Goal: Task Accomplishment & Management: Complete application form

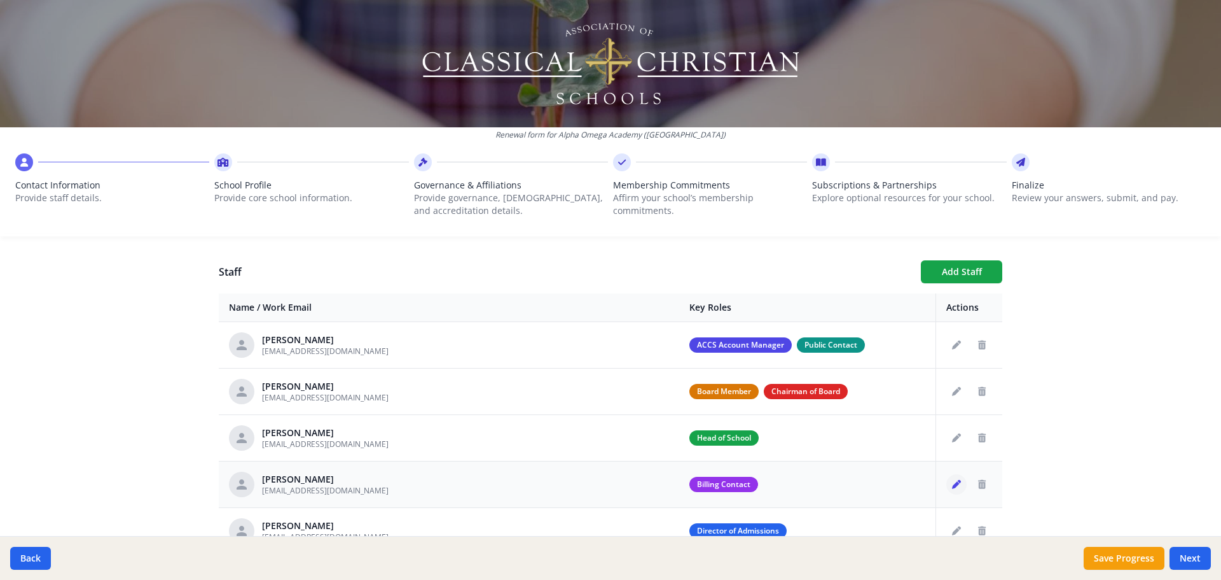
click at [952, 485] on icon "Edit staff" at bounding box center [956, 484] width 9 height 9
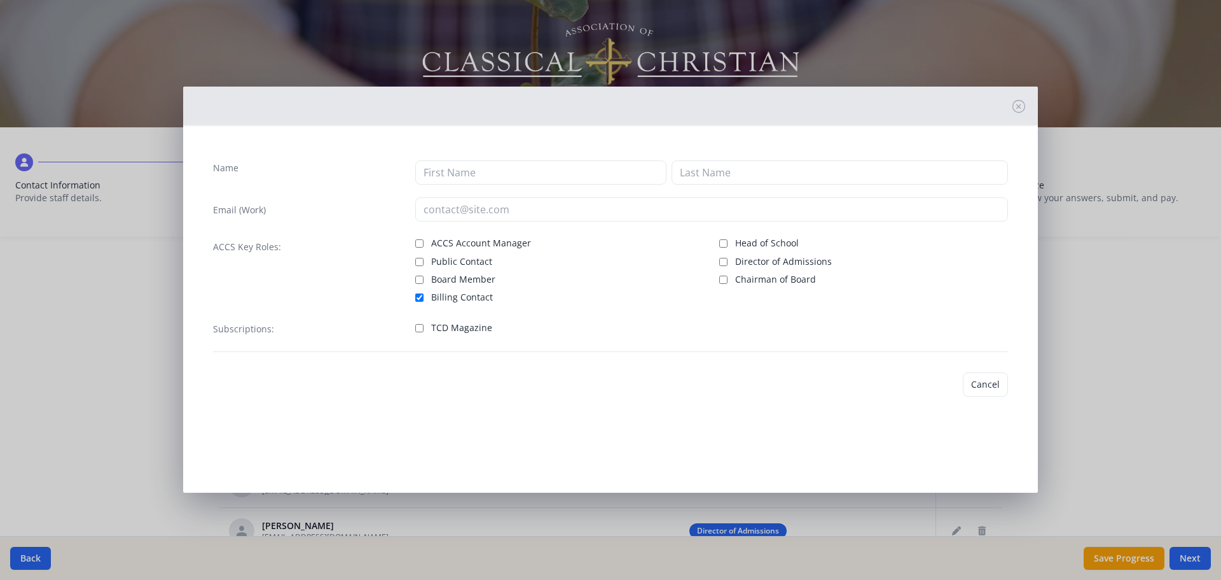
type input "[PERSON_NAME]"
type input "[EMAIL_ADDRESS][DOMAIN_NAME]"
checkbox input "true"
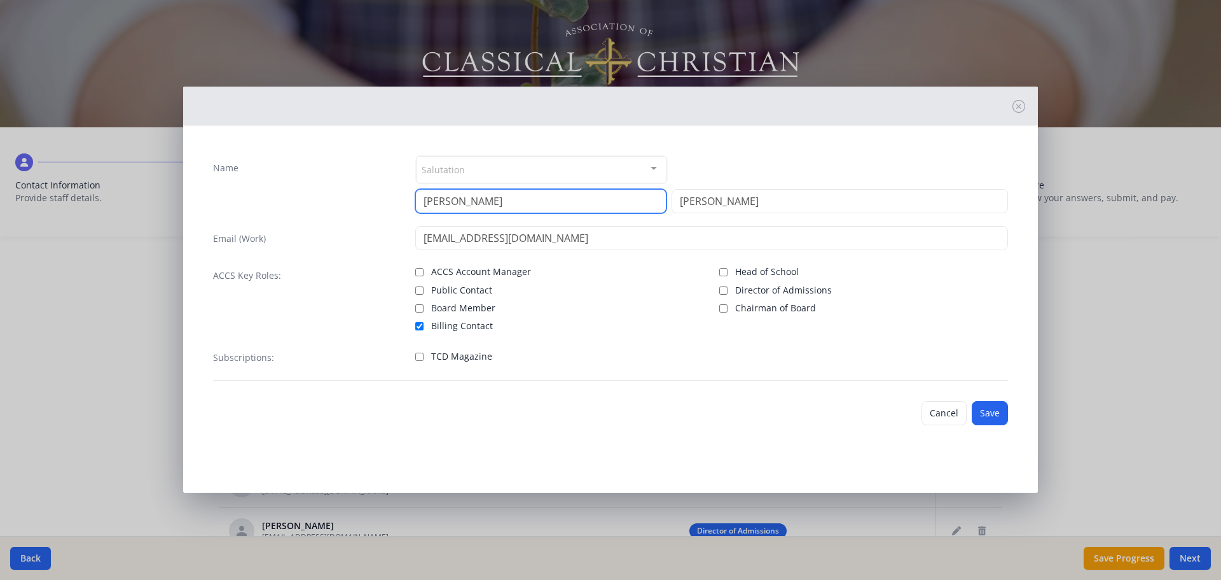
drag, startPoint x: 472, startPoint y: 198, endPoint x: 272, endPoint y: 180, distance: 201.2
click at [272, 180] on div "Name Salutation Mr. Mrs. Ms. Dr. Rev. Fr. Esq. No elements found. Consider chan…" at bounding box center [610, 184] width 795 height 58
type input "[PERSON_NAME]"
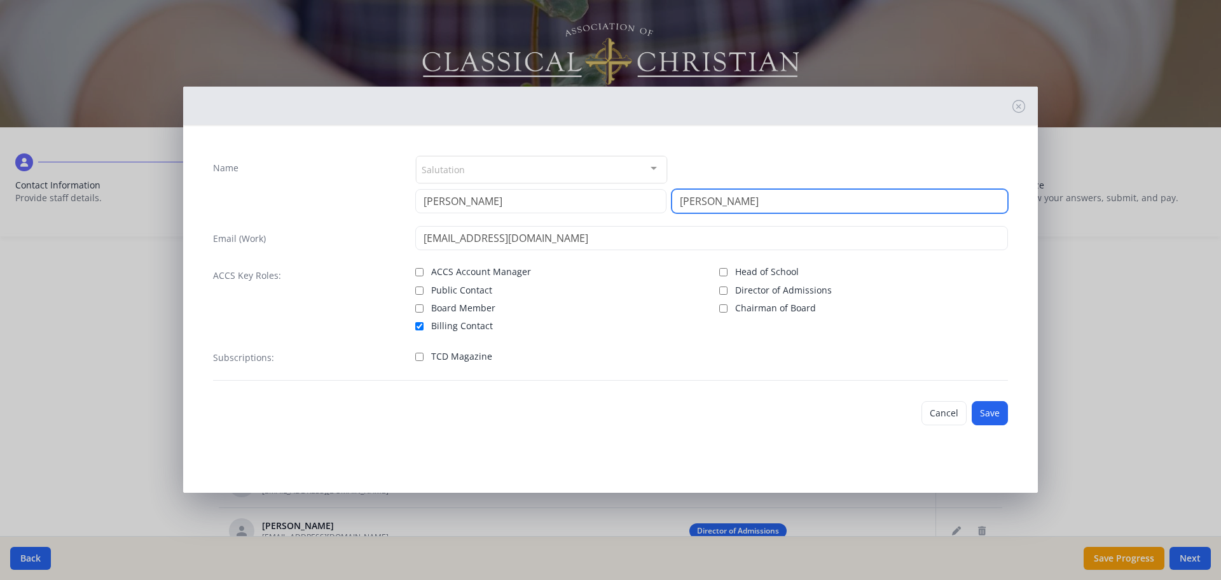
type input "[PERSON_NAME]"
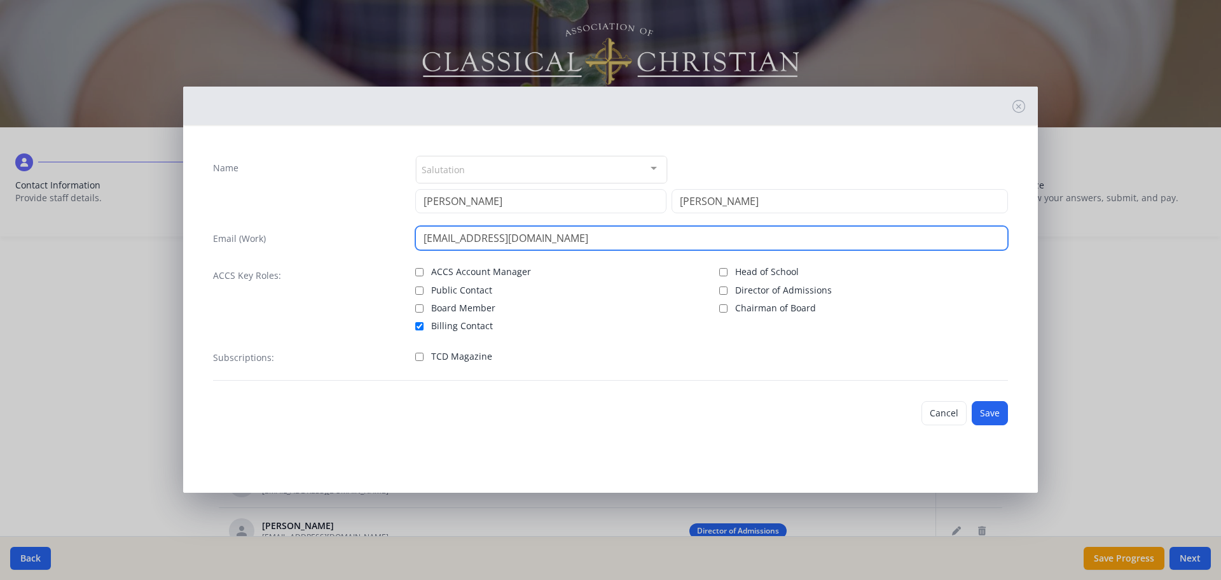
drag, startPoint x: 457, startPoint y: 242, endPoint x: 412, endPoint y: 240, distance: 44.5
click at [412, 240] on div "Email (Work) [EMAIL_ADDRESS][DOMAIN_NAME]" at bounding box center [610, 238] width 795 height 24
type input "[EMAIL_ADDRESS][DOMAIN_NAME]"
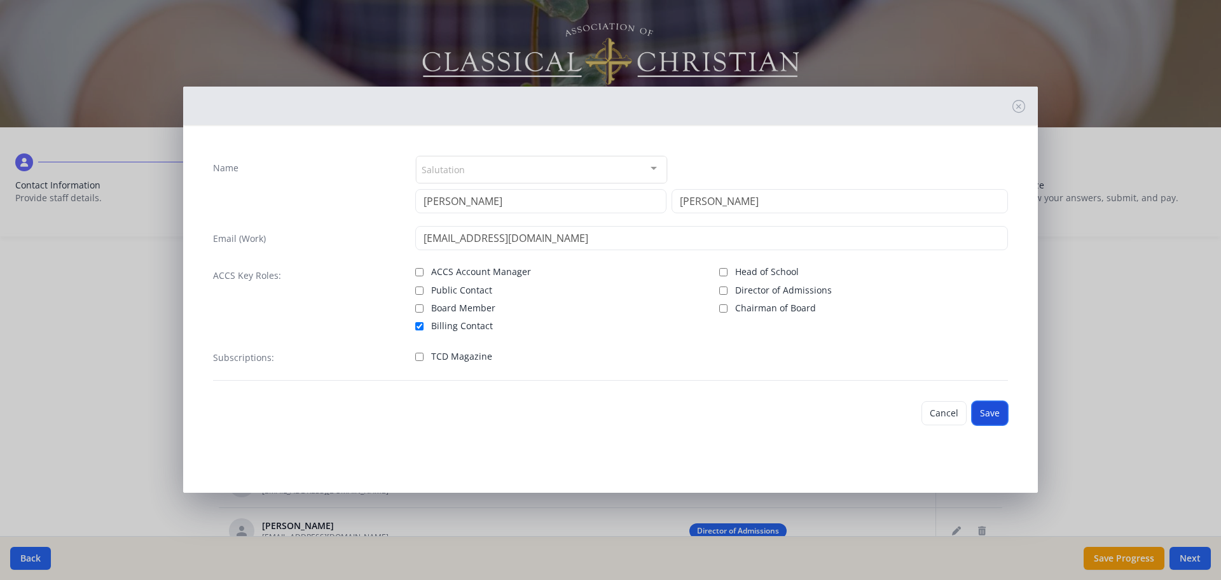
click at [977, 417] on button "Save" at bounding box center [990, 413] width 36 height 24
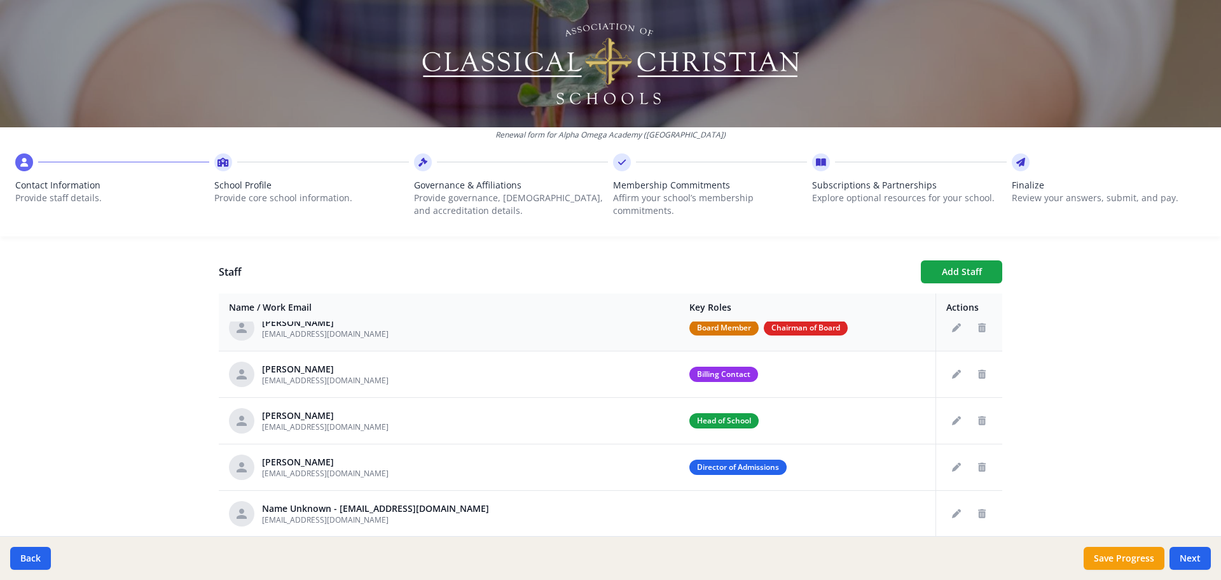
scroll to position [127, 0]
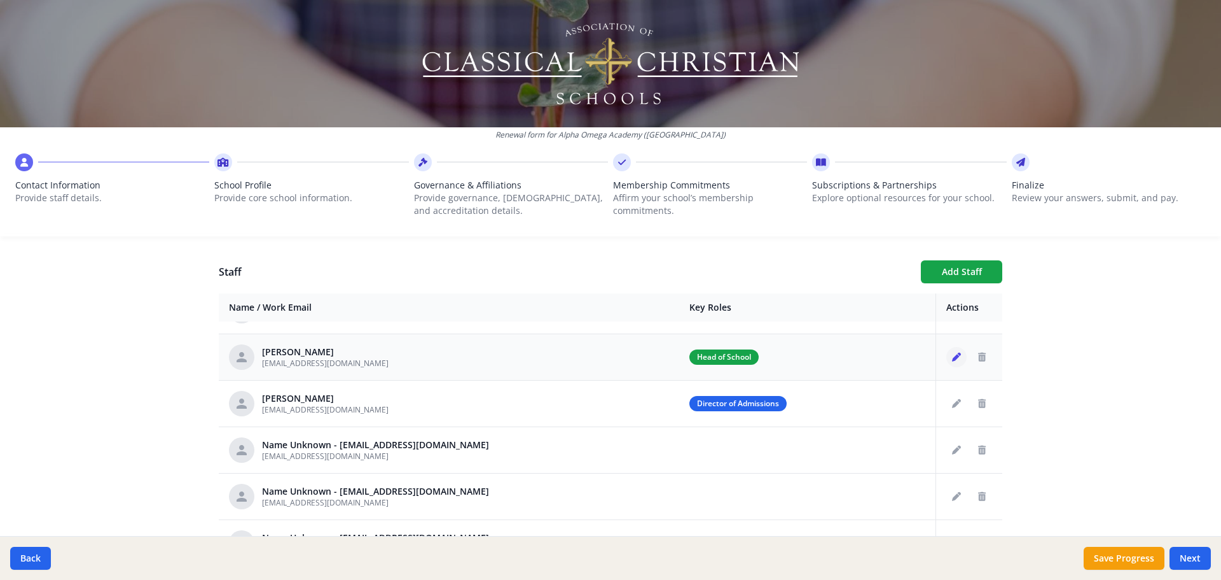
click at [952, 356] on icon "Edit staff" at bounding box center [956, 356] width 9 height 9
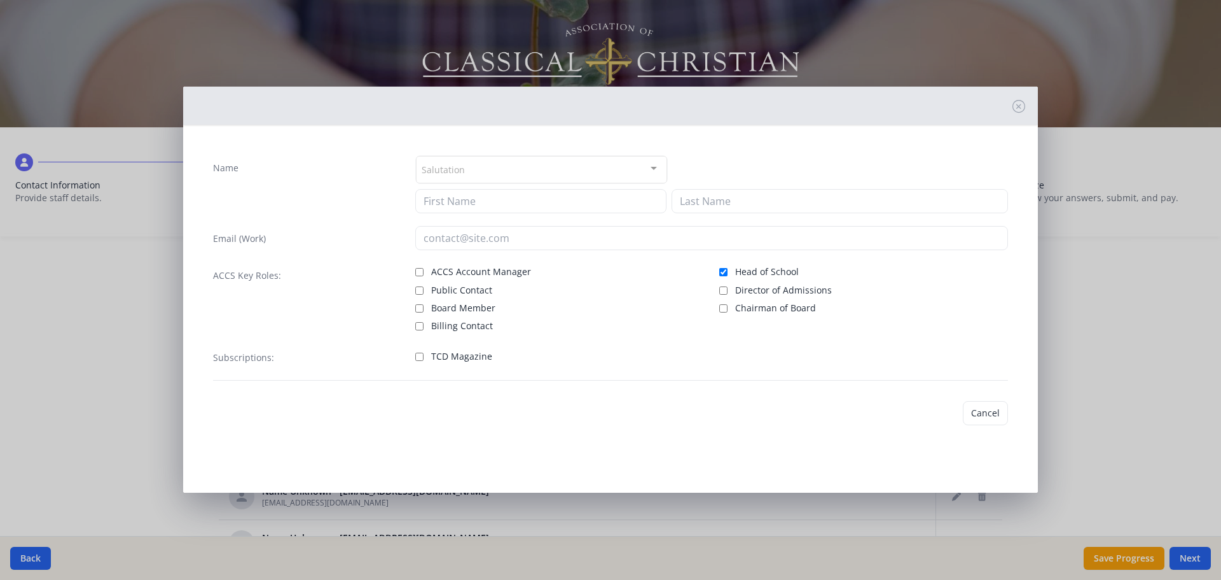
type input "[PERSON_NAME]"
type input "[EMAIL_ADDRESS][DOMAIN_NAME]"
checkbox input "true"
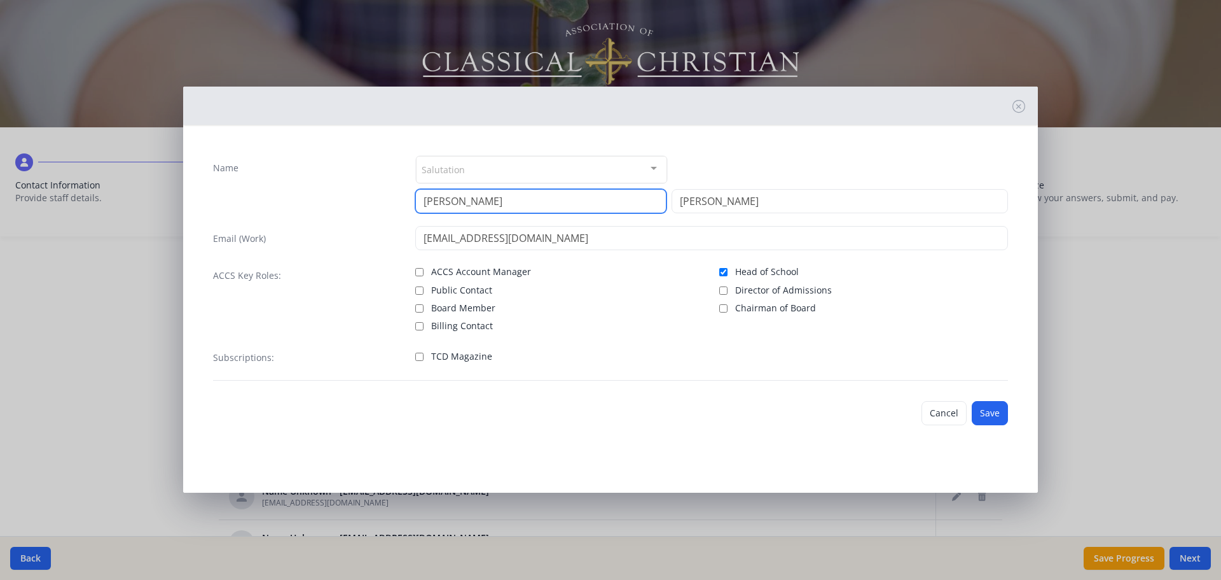
drag, startPoint x: 476, startPoint y: 203, endPoint x: 385, endPoint y: 188, distance: 92.1
click at [385, 188] on div "Name Salutation Mr. Mrs. Ms. Dr. Rev. Fr. Esq. No elements found. Consider chan…" at bounding box center [610, 184] width 795 height 58
type input "s"
type input "[PERSON_NAME]"
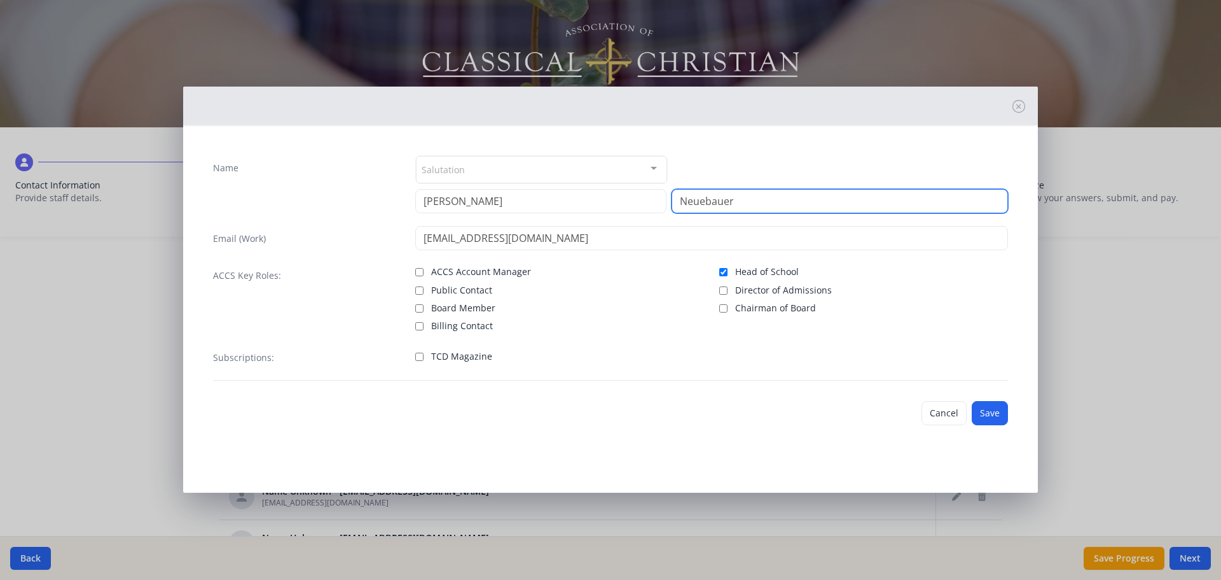
type input "Neuebauer"
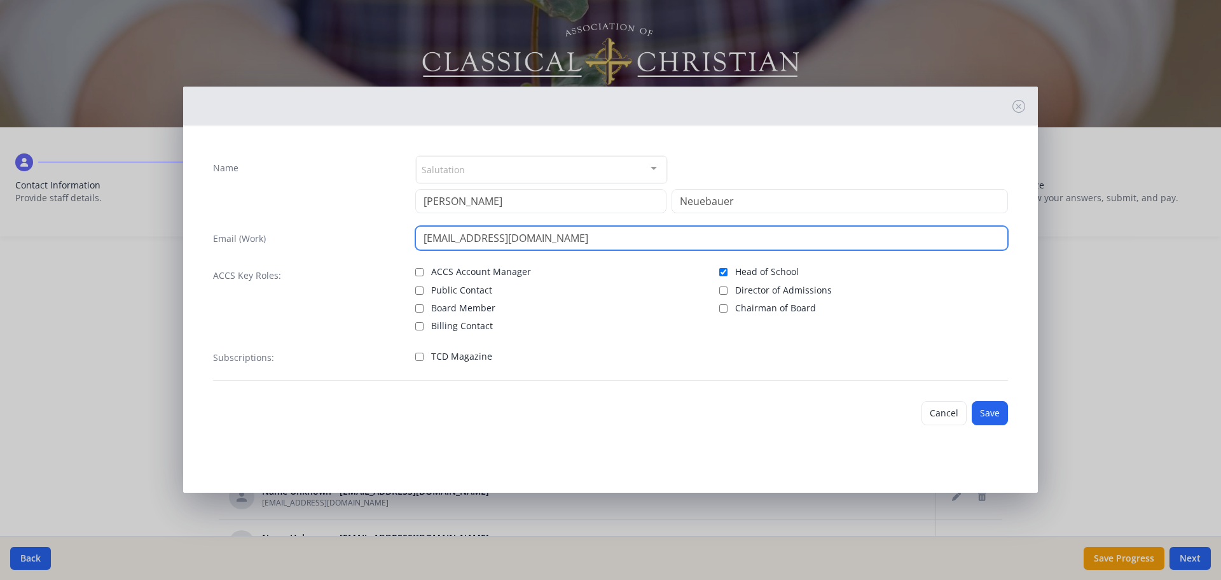
drag, startPoint x: 465, startPoint y: 239, endPoint x: 417, endPoint y: 249, distance: 48.7
click at [417, 249] on input "[EMAIL_ADDRESS][DOMAIN_NAME]" at bounding box center [712, 238] width 594 height 24
type input "[EMAIL_ADDRESS][DOMAIN_NAME]"
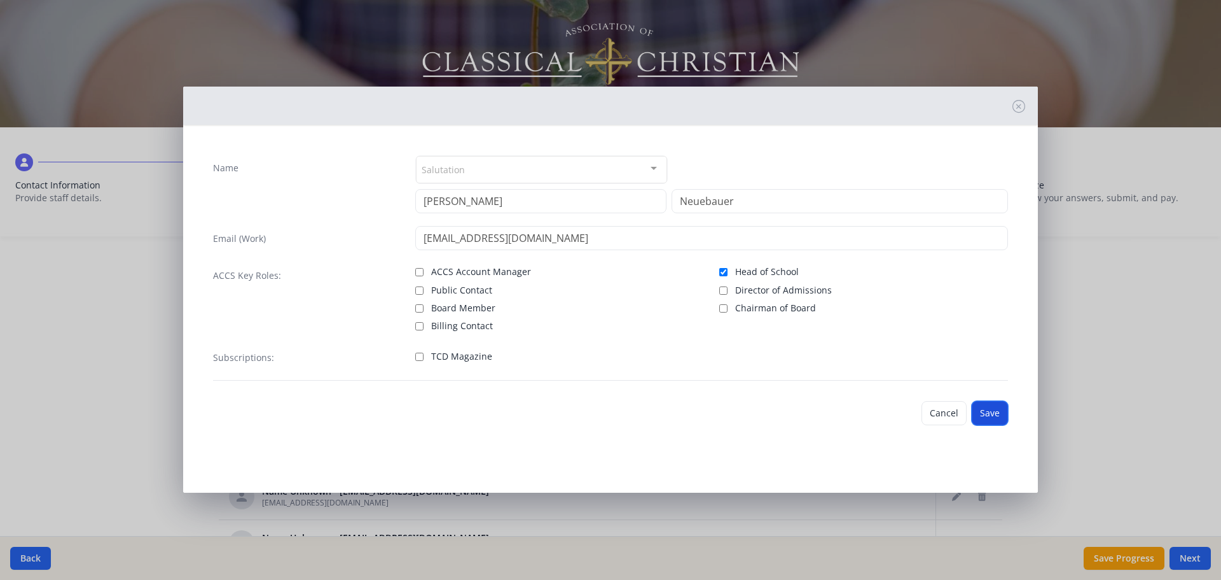
click at [977, 410] on button "Save" at bounding box center [990, 413] width 36 height 24
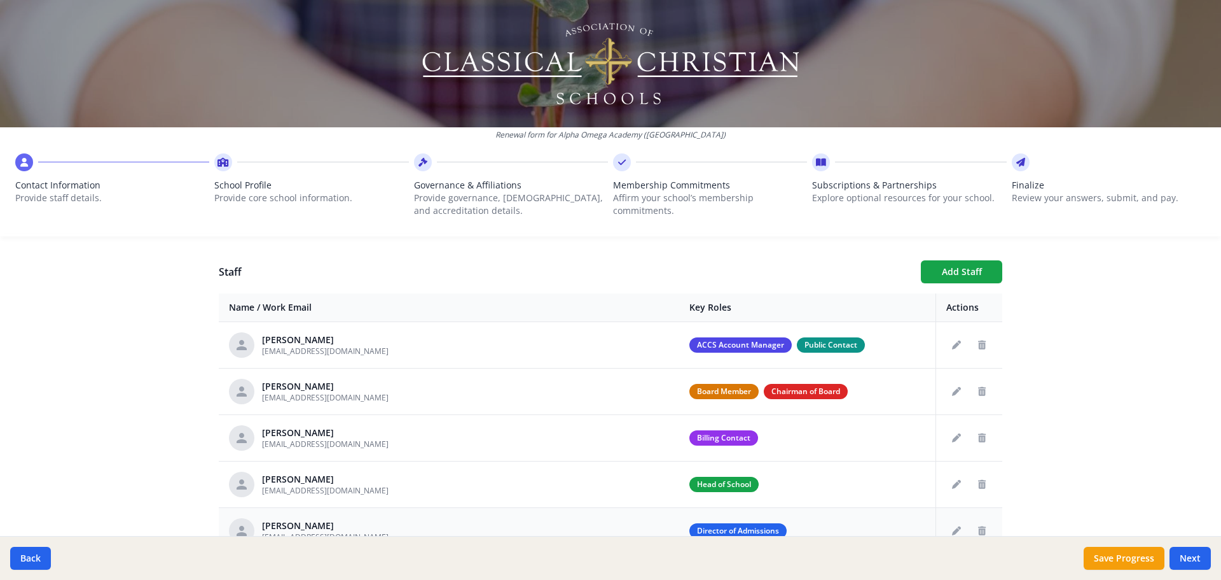
scroll to position [64, 0]
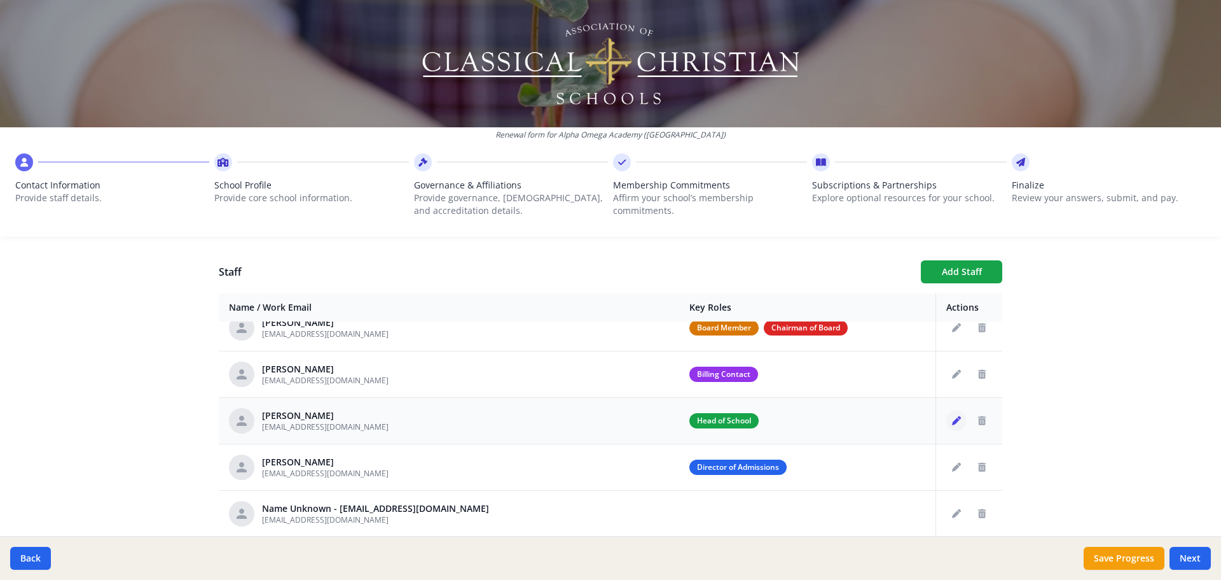
click at [952, 419] on icon "Edit staff" at bounding box center [956, 420] width 9 height 9
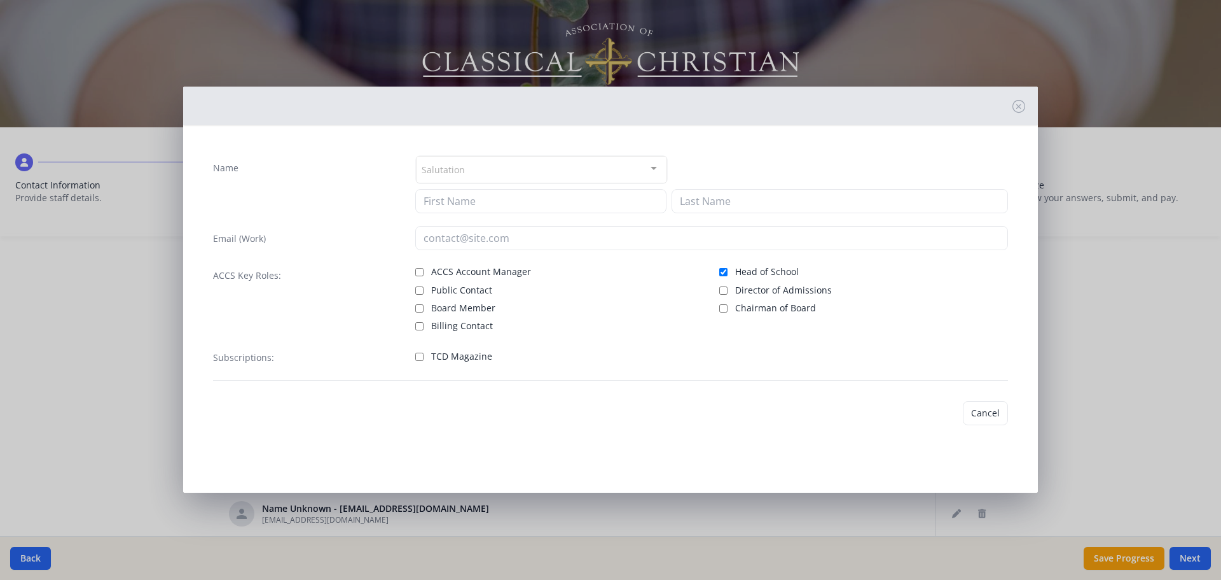
type input "[PERSON_NAME]"
type input "[EMAIL_ADDRESS][DOMAIN_NAME]"
checkbox input "true"
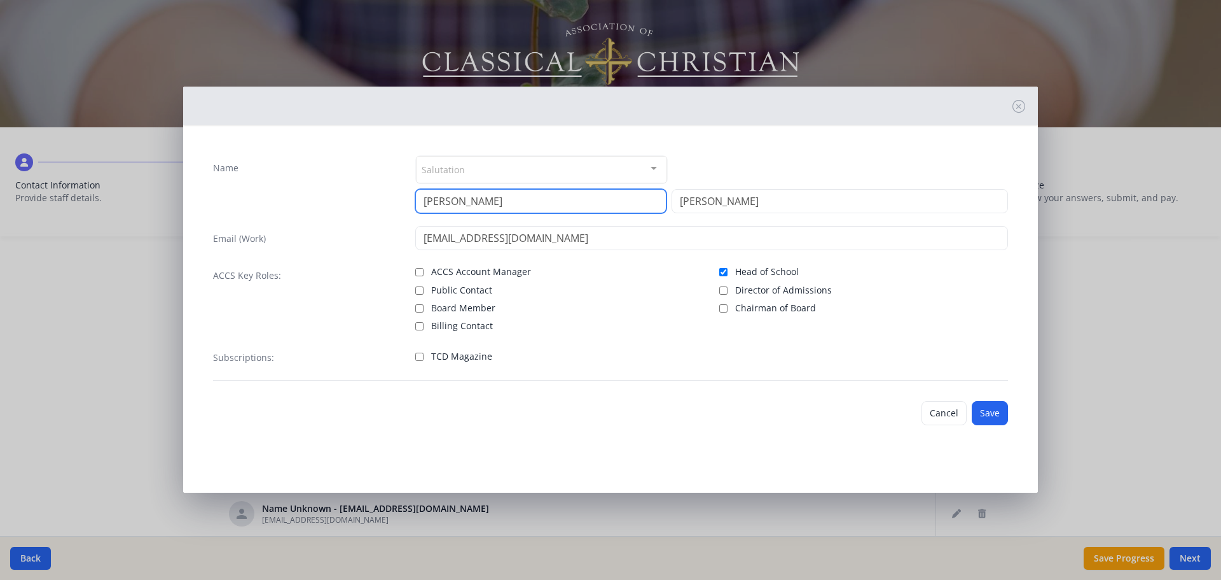
click at [473, 195] on input "[PERSON_NAME]" at bounding box center [540, 201] width 251 height 24
drag, startPoint x: 473, startPoint y: 196, endPoint x: 366, endPoint y: 197, distance: 107.5
click at [366, 197] on div "Name Salutation Mr. Mrs. Ms. Dr. Rev. Fr. Esq. No elements found. Consider chan…" at bounding box center [610, 184] width 795 height 58
click at [493, 205] on input "[PERSON_NAME]" at bounding box center [540, 201] width 251 height 24
type input "[PERSON_NAME]"
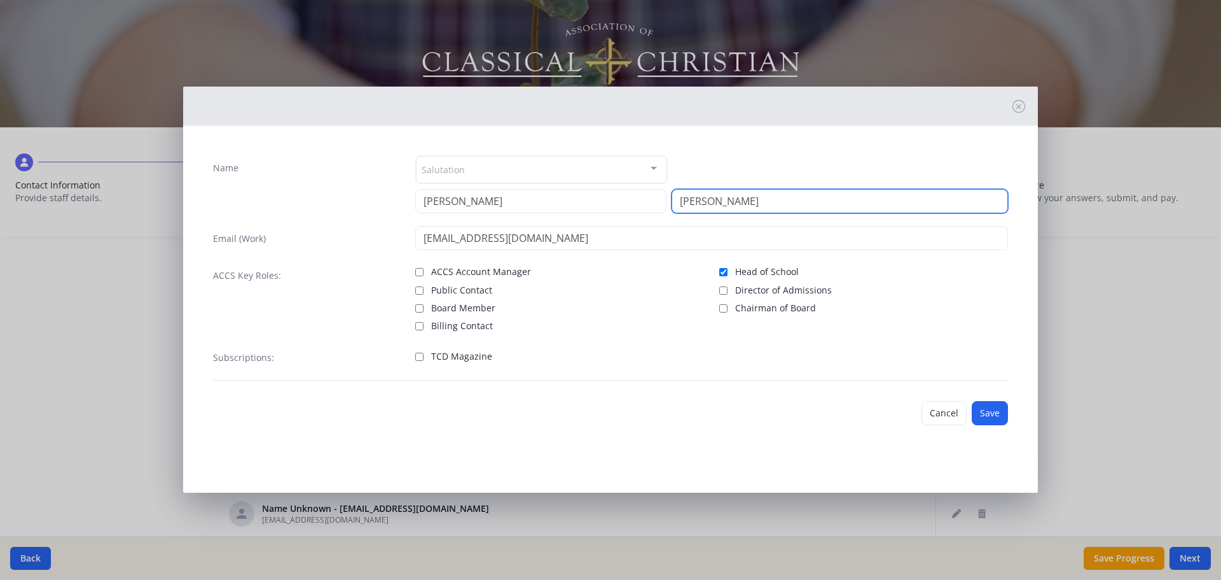
click at [720, 206] on input "[PERSON_NAME]" at bounding box center [840, 201] width 337 height 24
drag, startPoint x: 720, startPoint y: 206, endPoint x: 664, endPoint y: 206, distance: 56.0
click at [664, 206] on div "[PERSON_NAME]" at bounding box center [712, 201] width 594 height 24
type input "B"
click at [699, 202] on input "Neuebauer" at bounding box center [840, 201] width 337 height 24
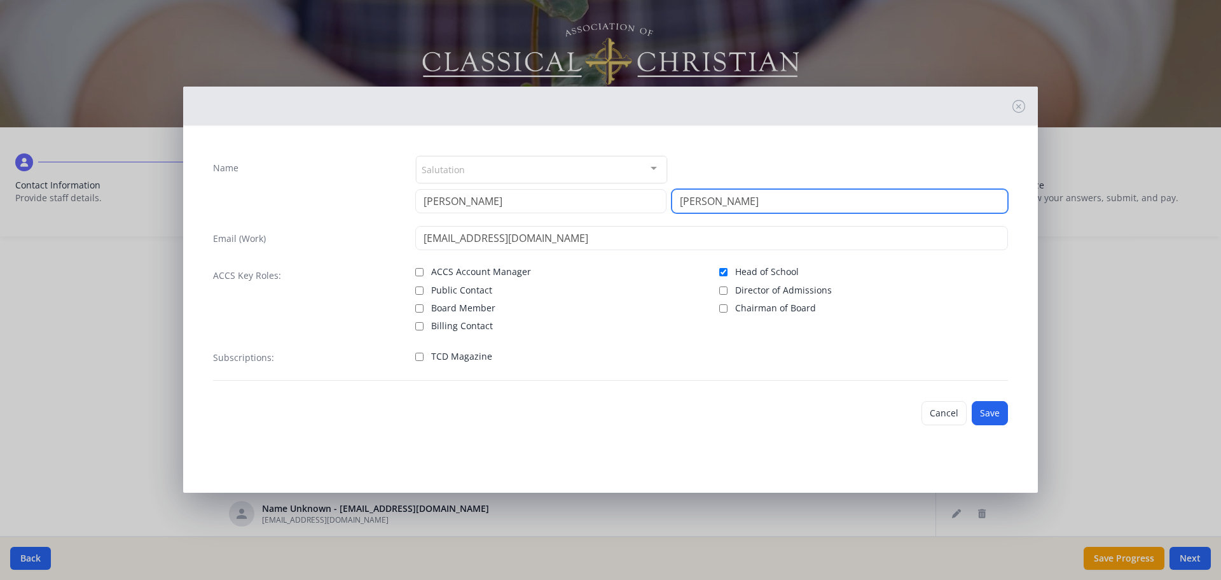
type input "[PERSON_NAME]"
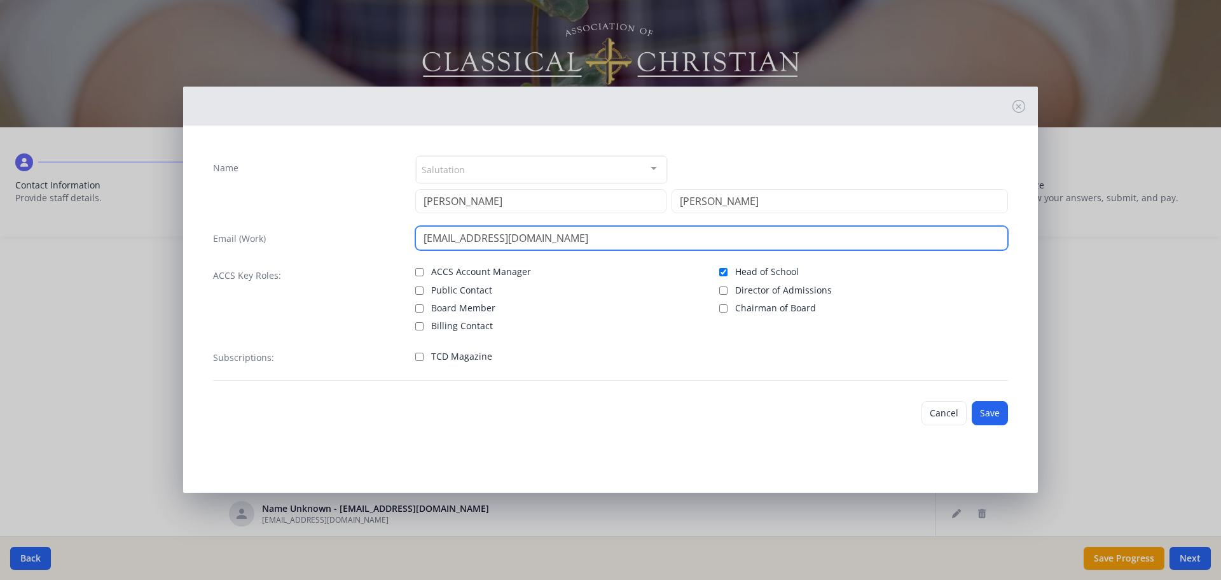
drag, startPoint x: 465, startPoint y: 238, endPoint x: 410, endPoint y: 233, distance: 54.9
click at [410, 233] on div "Email (Work) [EMAIL_ADDRESS][DOMAIN_NAME]" at bounding box center [610, 238] width 795 height 24
type input "[EMAIL_ADDRESS][DOMAIN_NAME]"
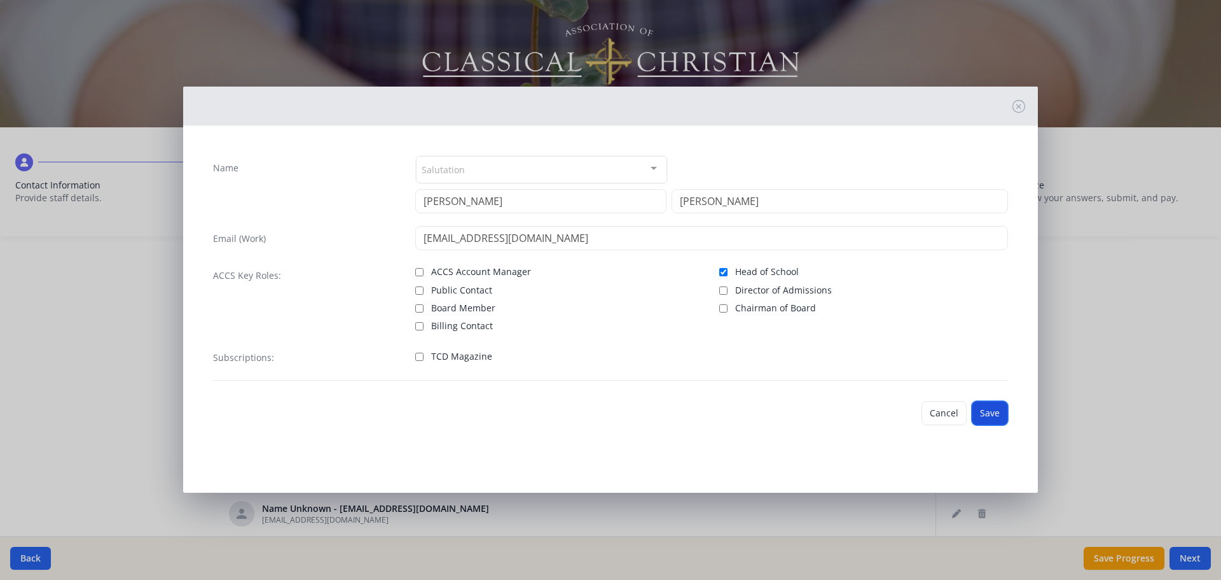
click at [977, 414] on button "Save" at bounding box center [990, 413] width 36 height 24
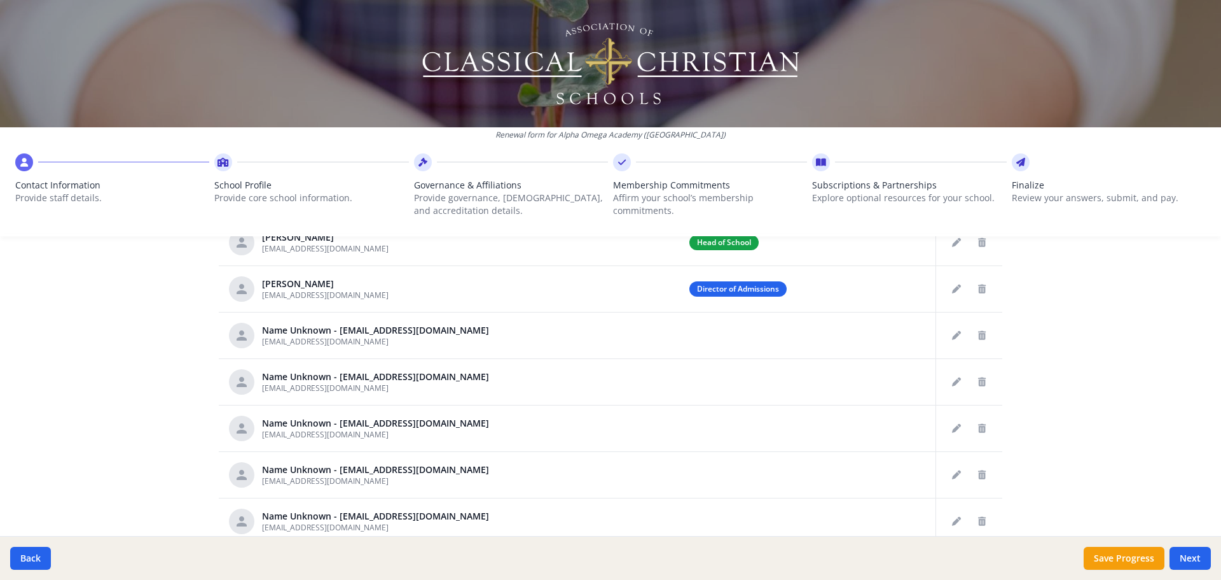
scroll to position [509, 0]
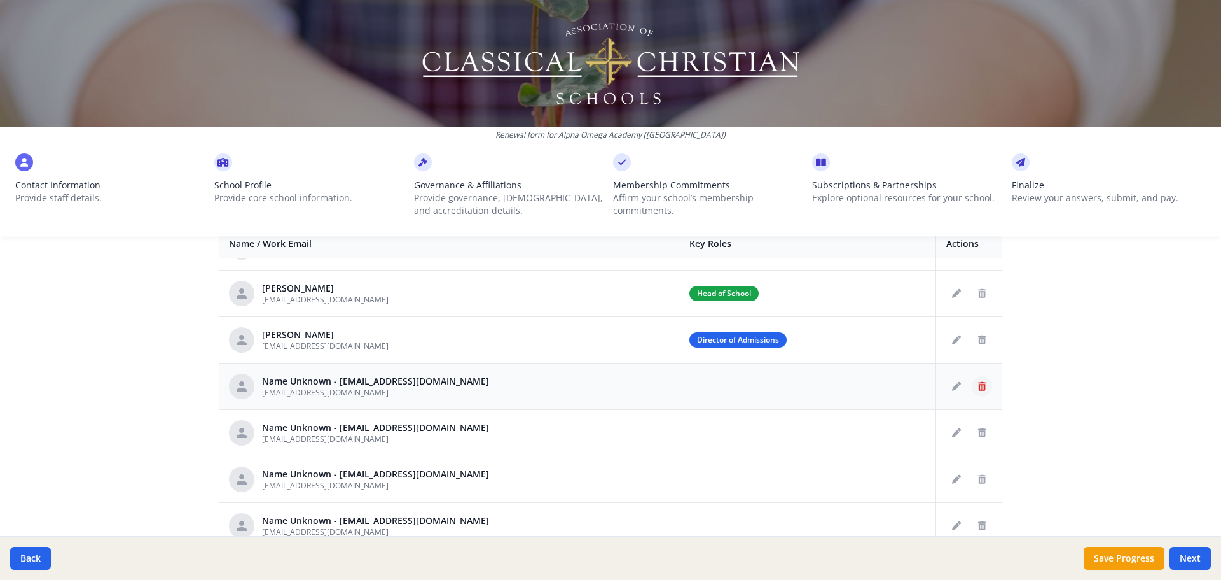
click at [977, 389] on icon "Delete staff" at bounding box center [982, 386] width 8 height 9
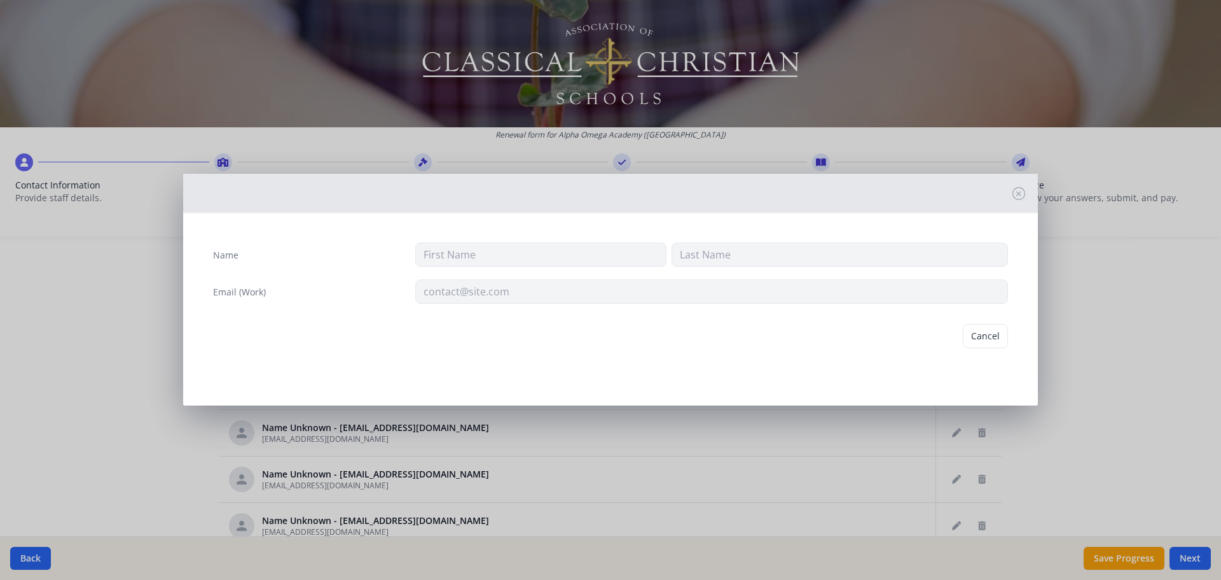
type input "[EMAIL_ADDRESS][DOMAIN_NAME]"
click at [977, 344] on button "Delete" at bounding box center [986, 336] width 44 height 24
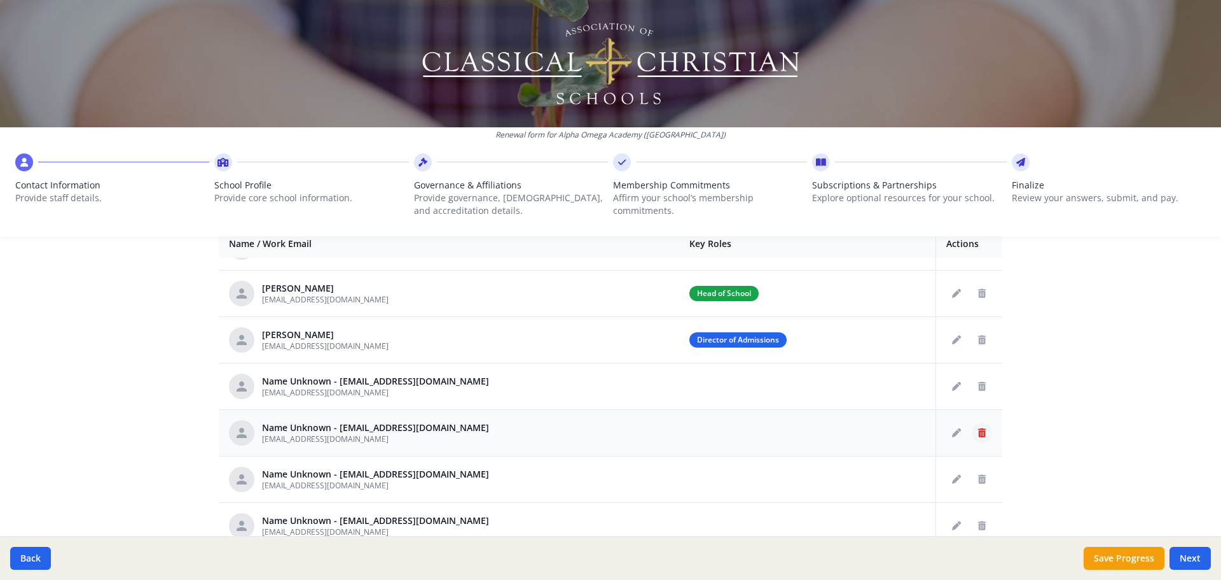
click at [977, 433] on icon "Delete staff" at bounding box center [982, 432] width 8 height 9
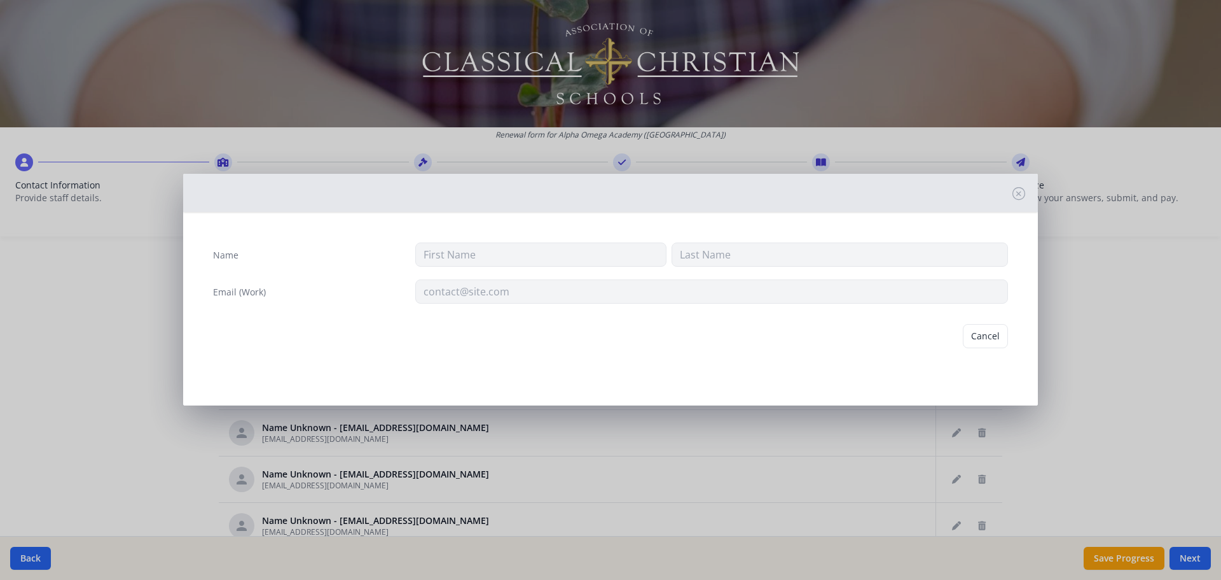
type input "[EMAIL_ADDRESS][DOMAIN_NAME]"
click at [977, 337] on button "Delete" at bounding box center [986, 336] width 44 height 24
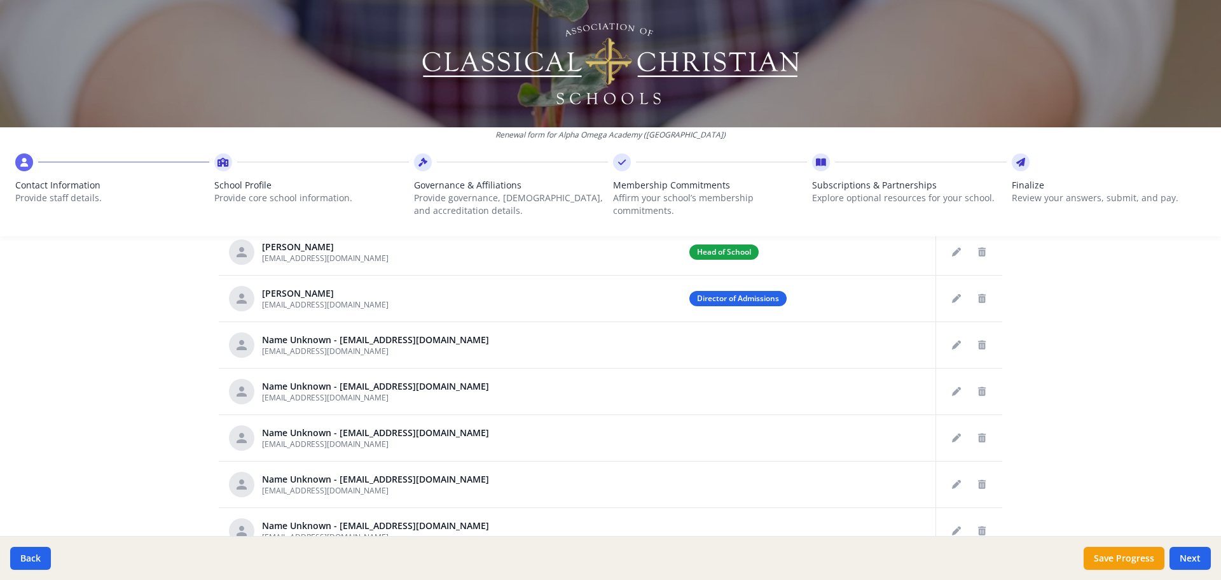
scroll to position [573, 0]
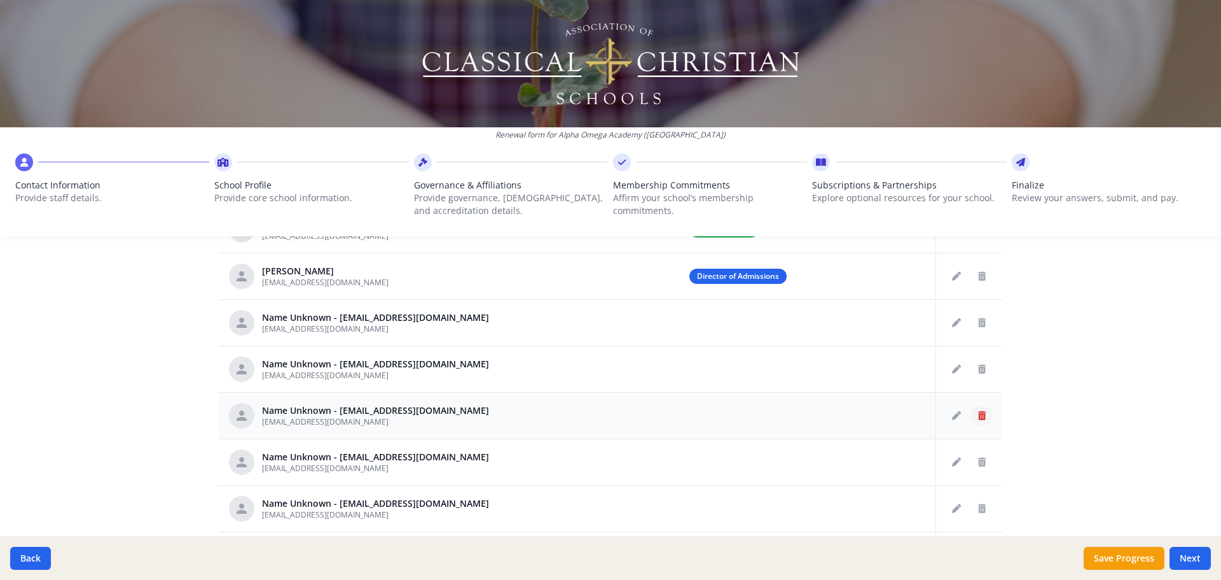
click at [977, 417] on icon "Delete staff" at bounding box center [982, 415] width 8 height 9
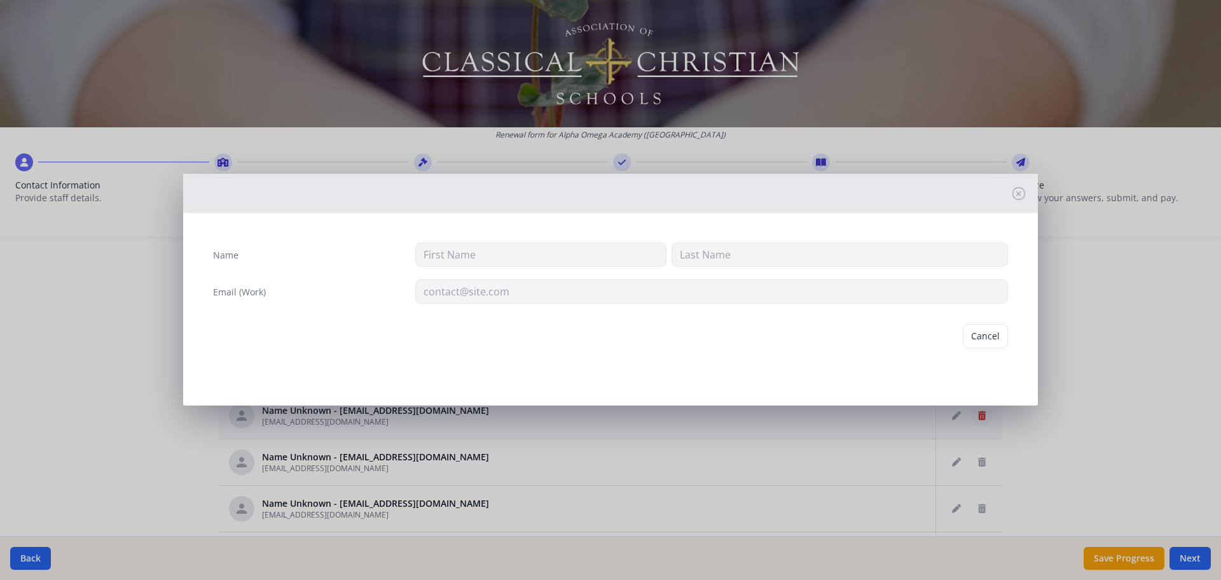
type input "[EMAIL_ADDRESS][DOMAIN_NAME]"
click at [977, 331] on button "Delete" at bounding box center [986, 336] width 44 height 24
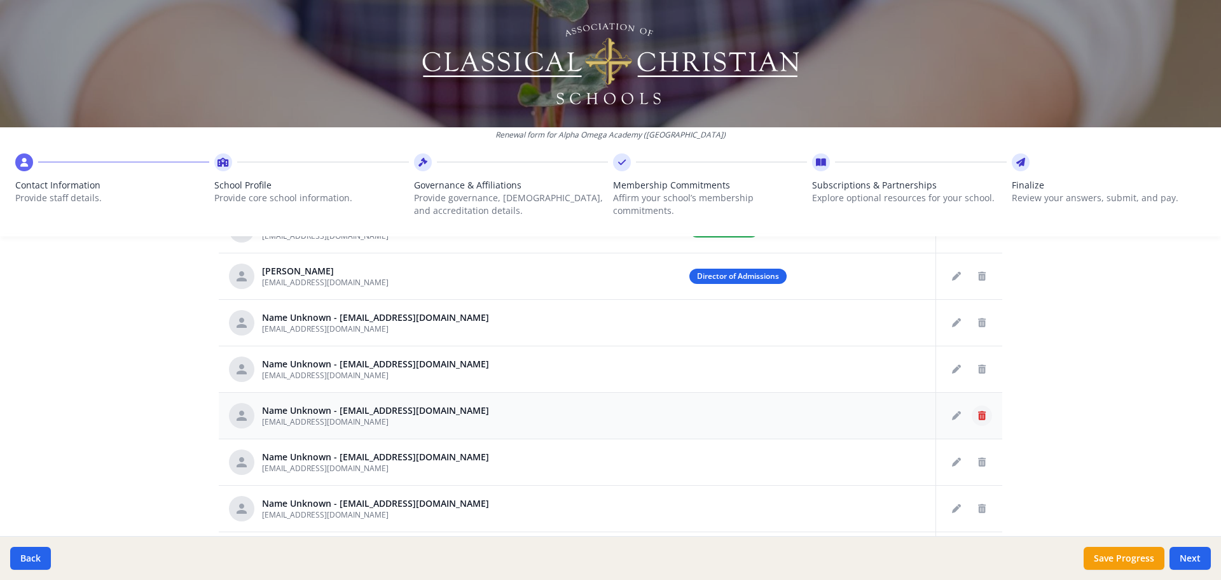
click at [977, 417] on icon "Delete staff" at bounding box center [982, 415] width 8 height 9
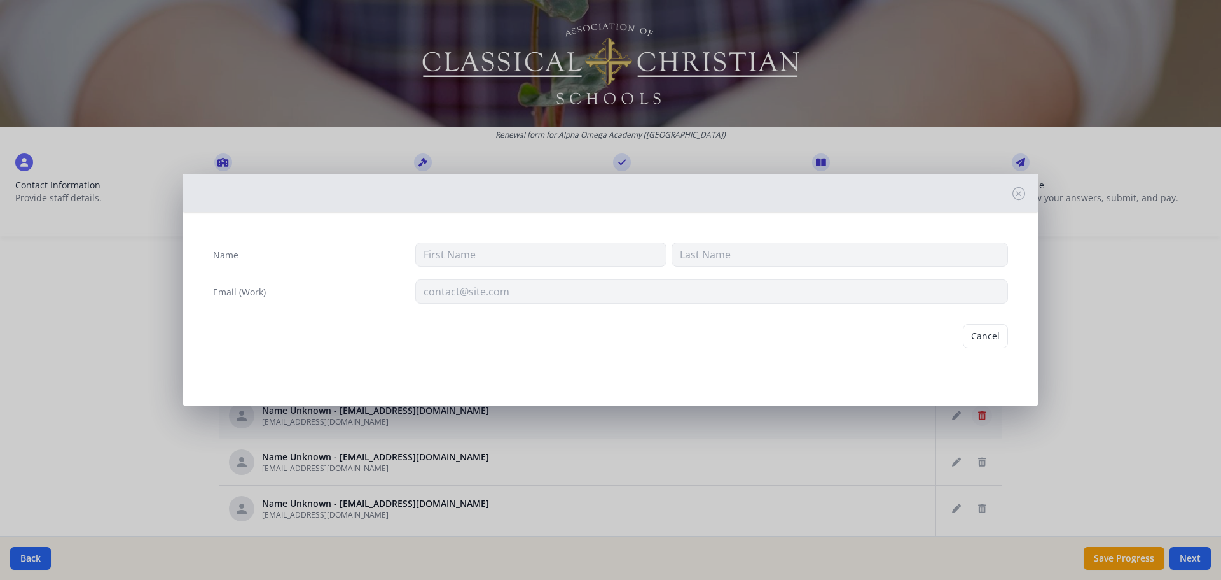
type input "[EMAIL_ADDRESS][DOMAIN_NAME]"
click at [977, 336] on button "Delete" at bounding box center [986, 336] width 44 height 24
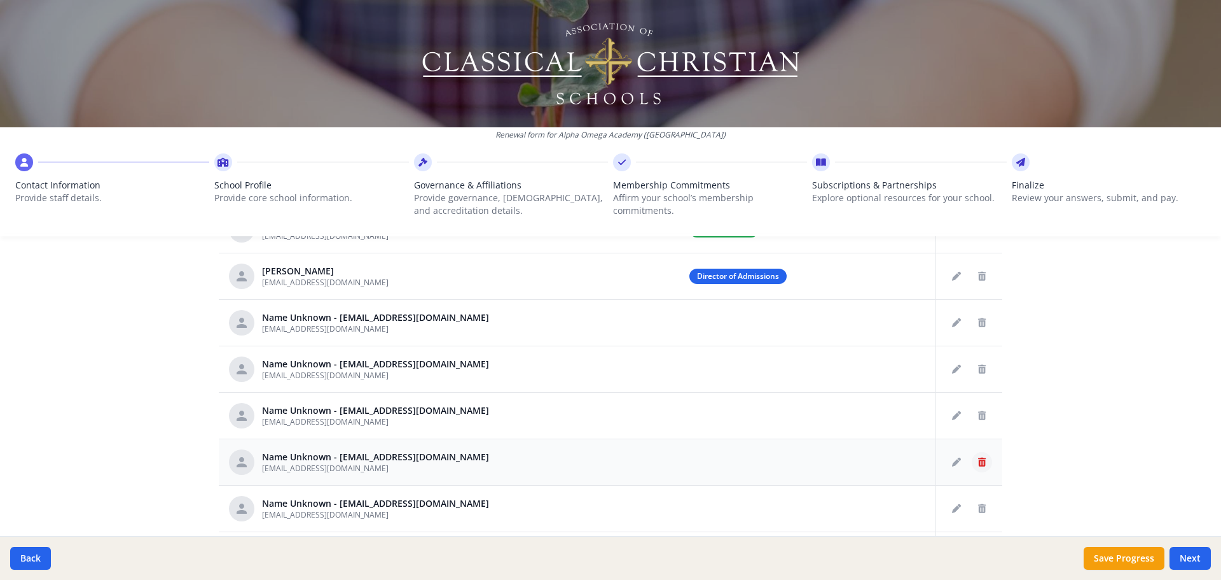
click at [977, 462] on icon "Delete staff" at bounding box center [982, 461] width 8 height 9
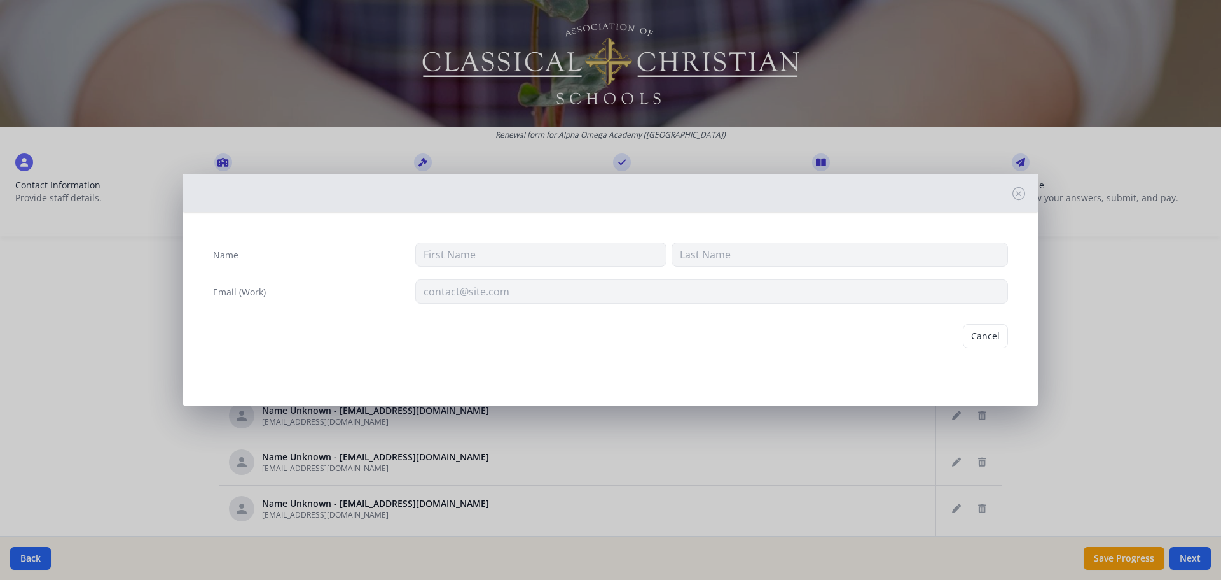
type input "[EMAIL_ADDRESS][DOMAIN_NAME]"
click at [977, 330] on button "Delete" at bounding box center [986, 336] width 44 height 24
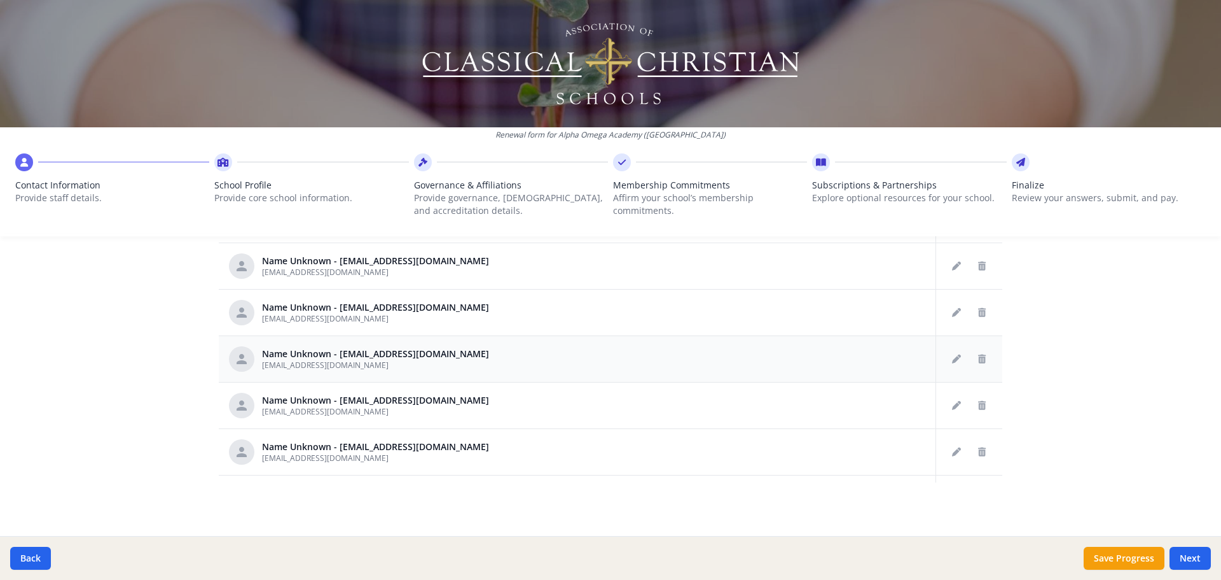
scroll to position [254, 0]
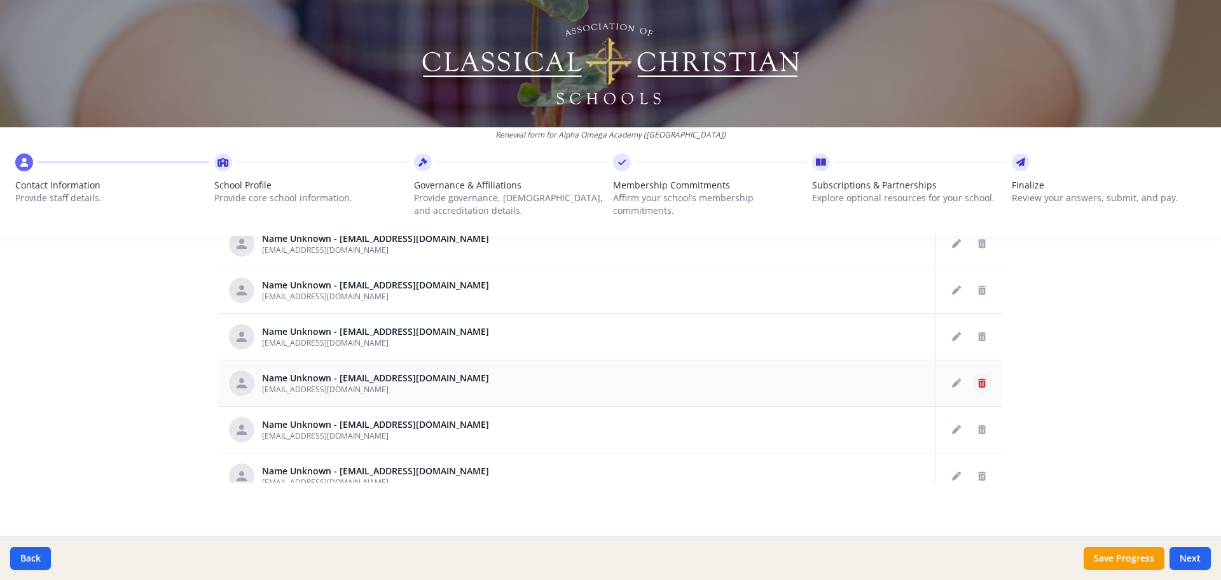
click at [977, 384] on icon "Delete staff" at bounding box center [982, 383] width 8 height 9
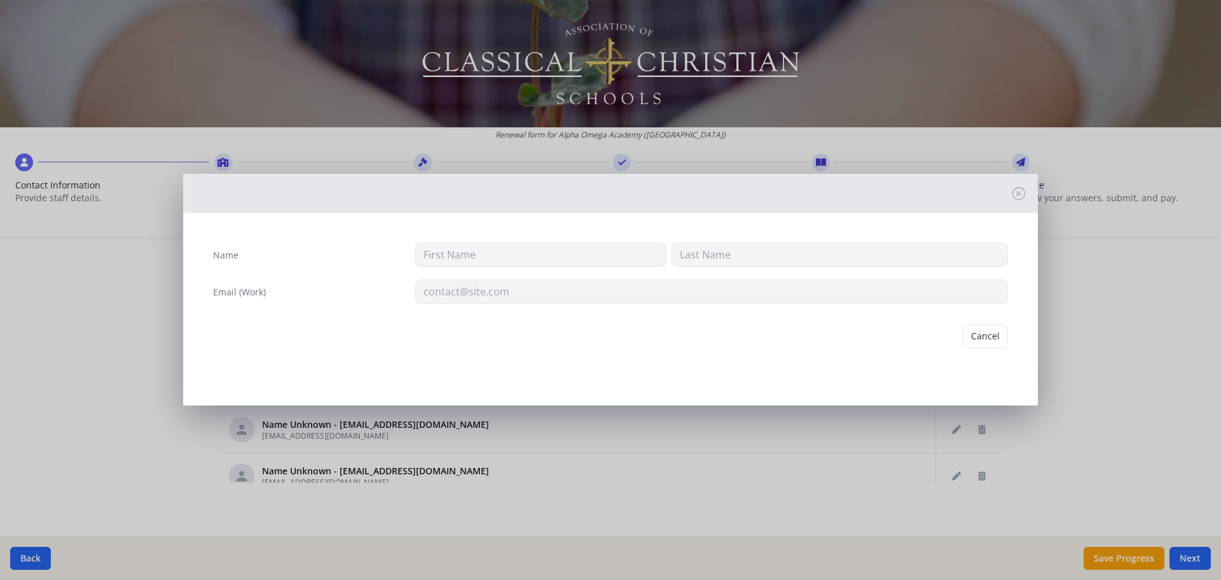
type input "[EMAIL_ADDRESS][DOMAIN_NAME]"
click at [977, 337] on button "Delete" at bounding box center [986, 336] width 44 height 24
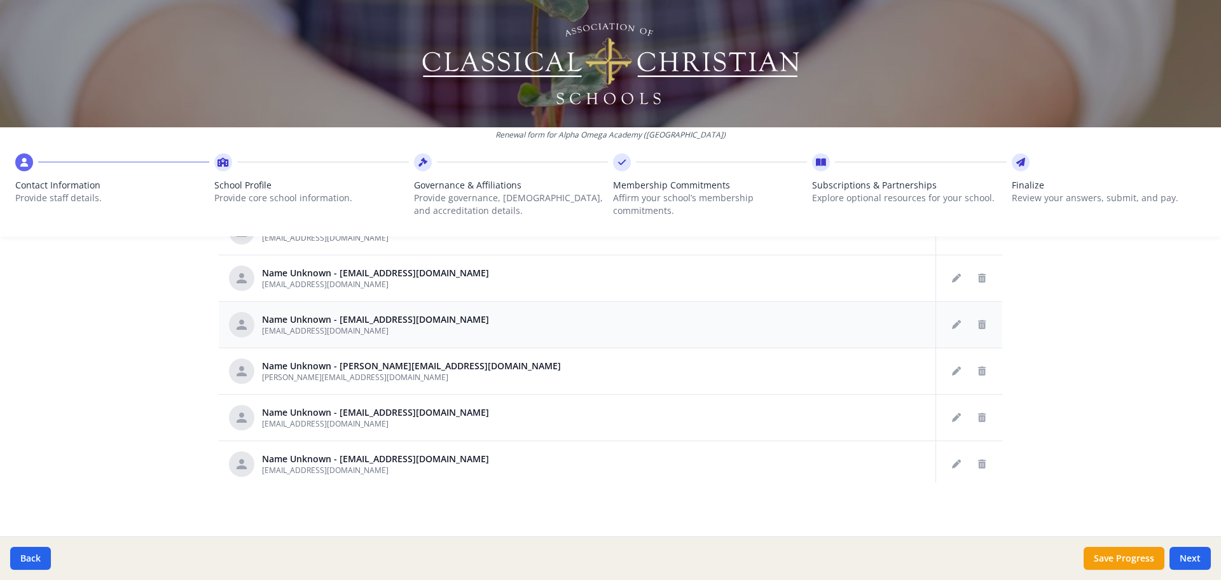
scroll to position [382, 0]
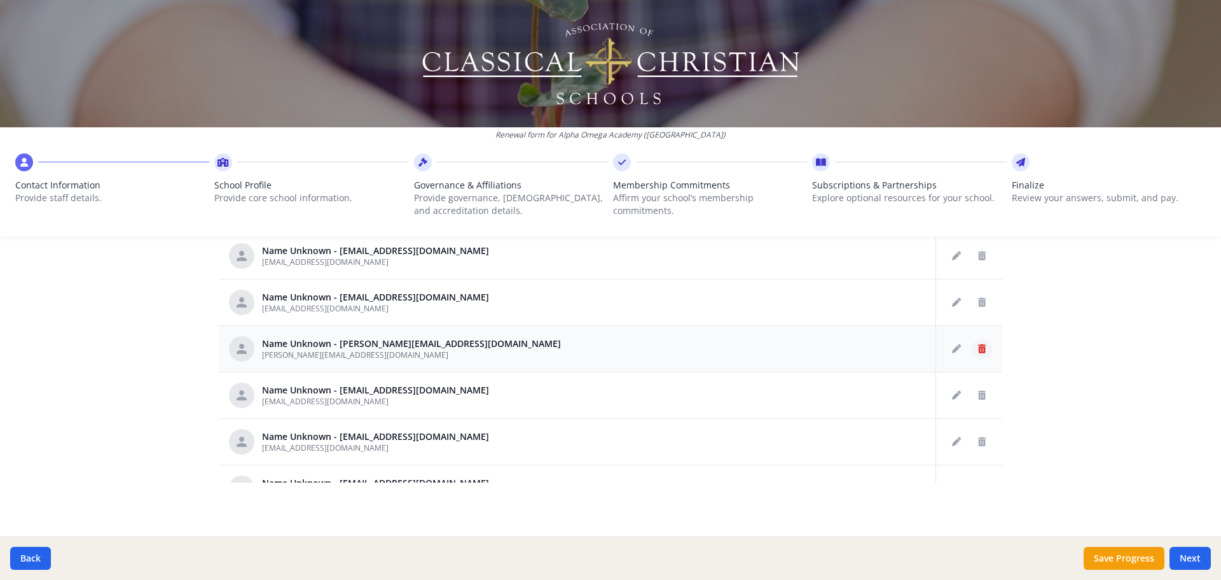
click at [977, 351] on icon "Delete staff" at bounding box center [982, 348] width 8 height 9
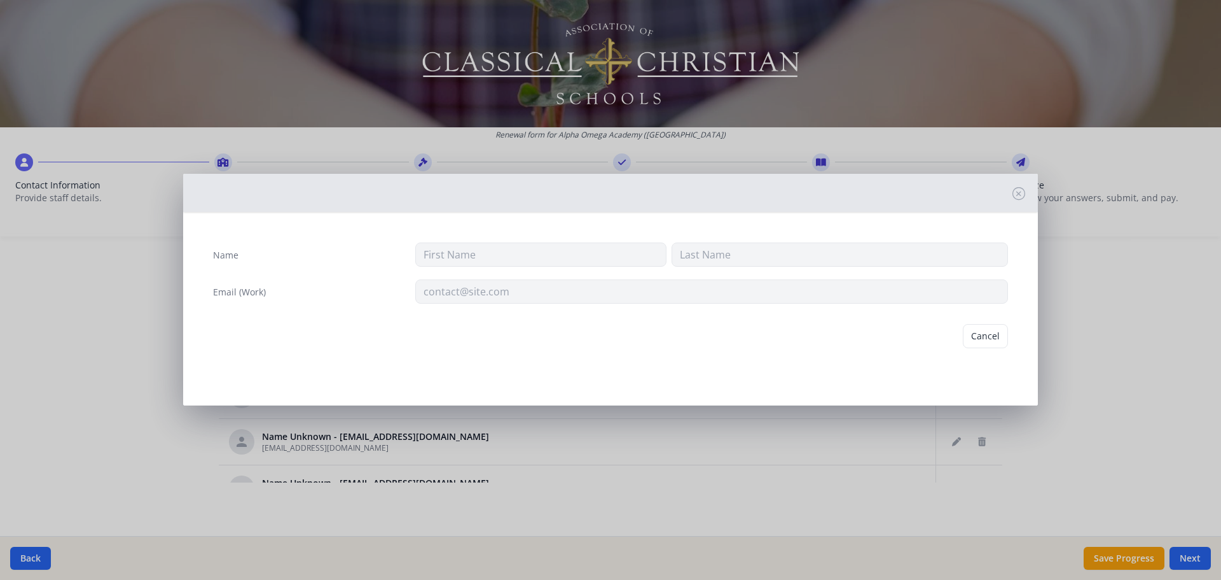
type input "[PERSON_NAME][EMAIL_ADDRESS][DOMAIN_NAME]"
click at [977, 340] on button "Delete" at bounding box center [986, 336] width 44 height 24
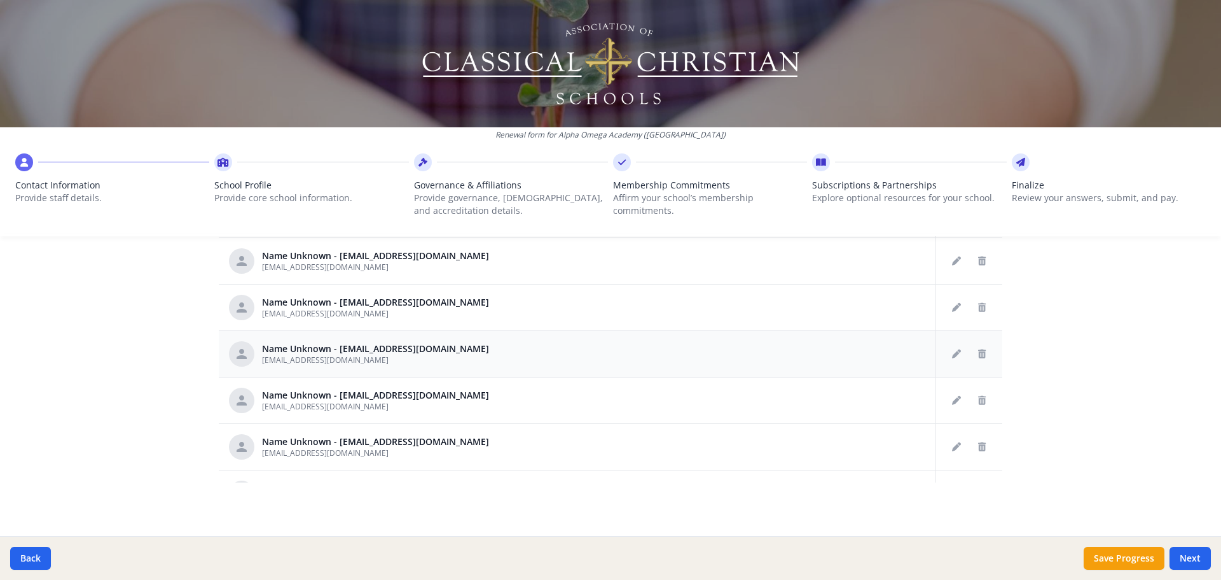
scroll to position [445, 0]
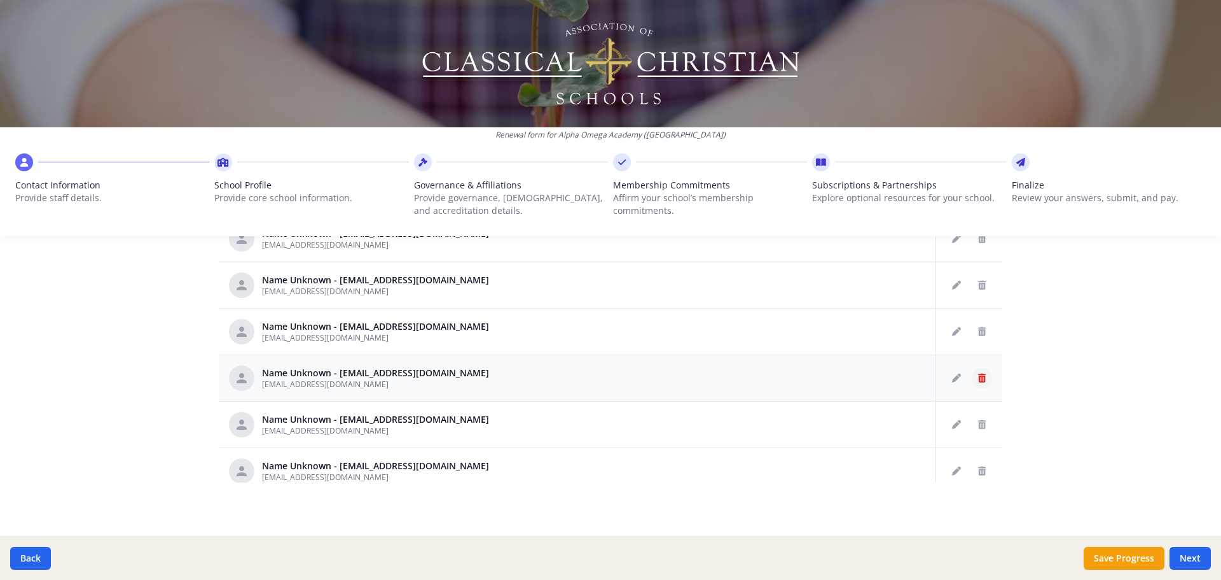
click at [977, 377] on icon "Delete staff" at bounding box center [982, 377] width 8 height 9
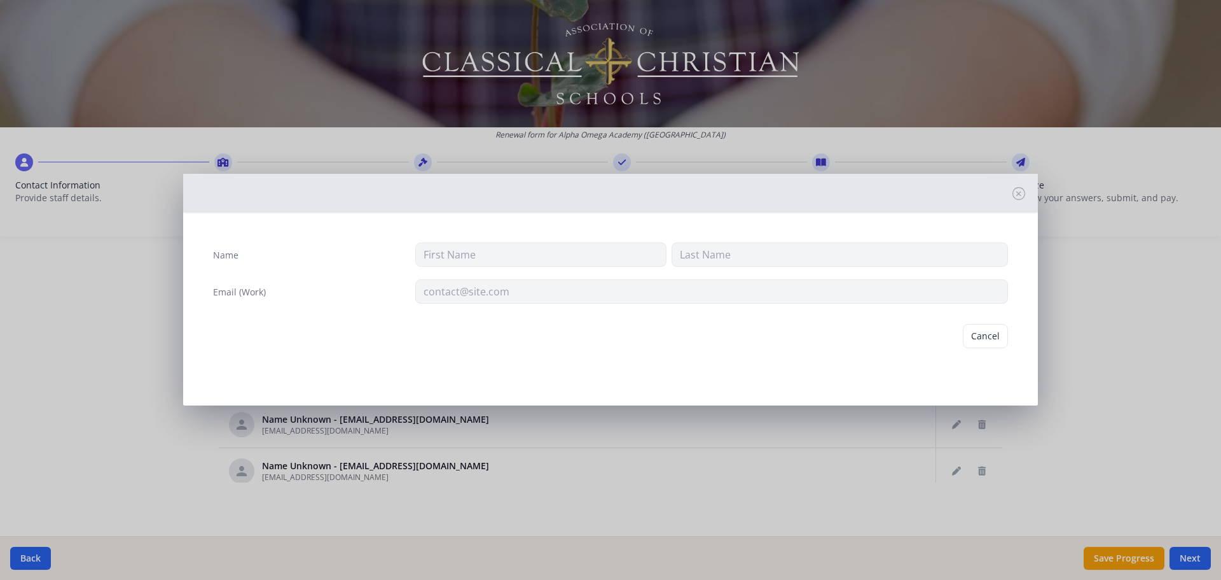
type input "[EMAIL_ADDRESS][DOMAIN_NAME]"
click at [977, 336] on button "Delete" at bounding box center [986, 336] width 44 height 24
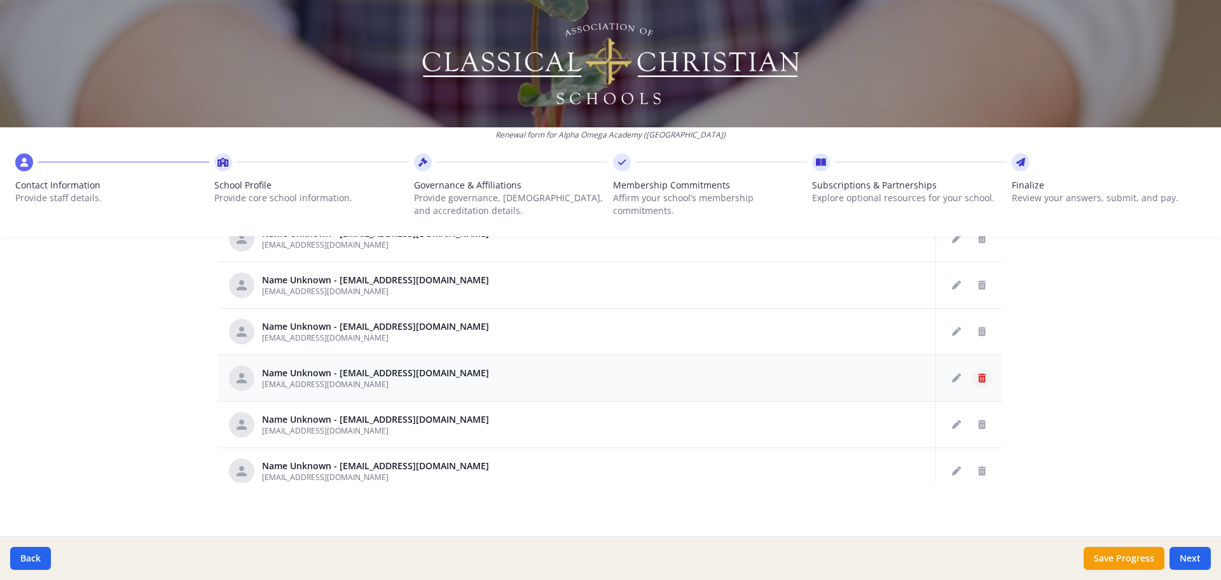
click at [977, 379] on icon "Delete staff" at bounding box center [982, 377] width 8 height 9
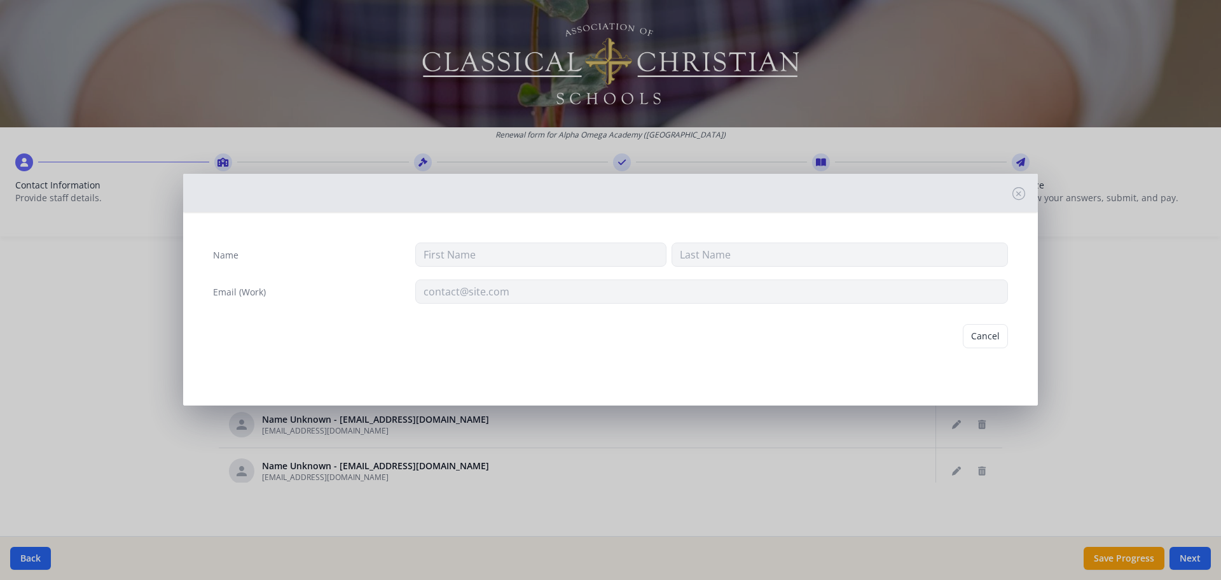
type input "[EMAIL_ADDRESS][DOMAIN_NAME]"
click at [977, 333] on button "Delete" at bounding box center [986, 336] width 44 height 24
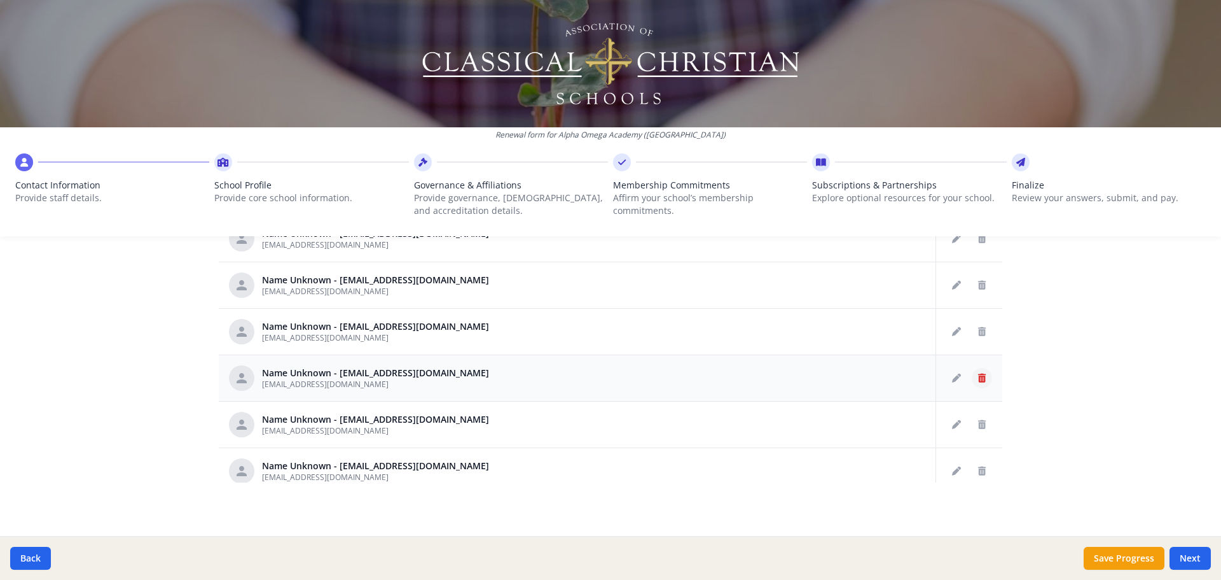
click at [977, 377] on icon "Delete staff" at bounding box center [982, 377] width 8 height 9
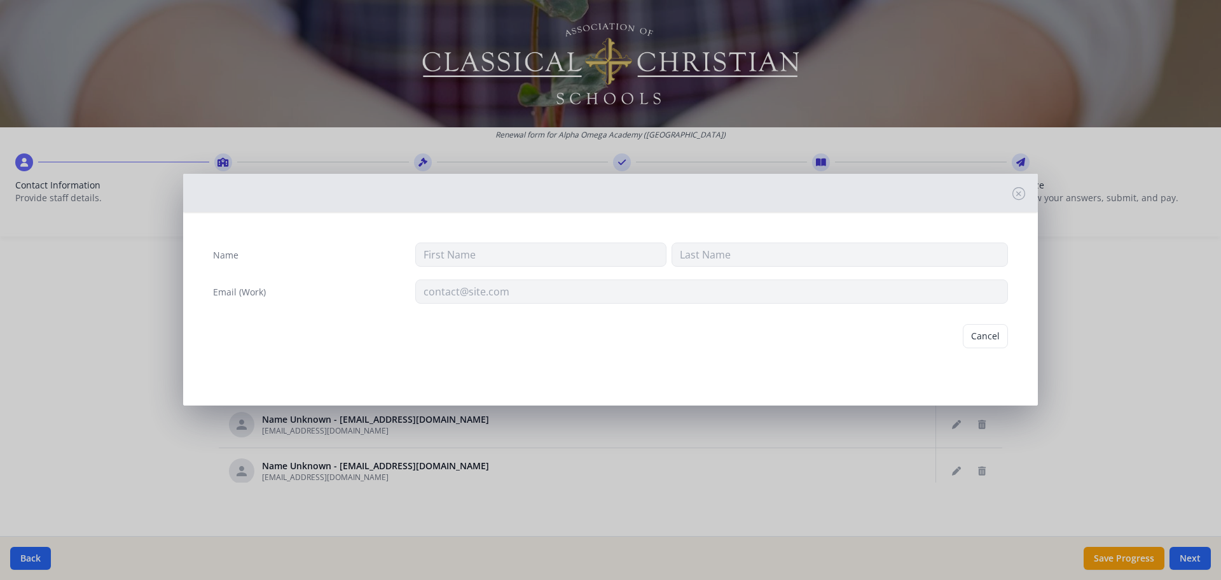
type input "[EMAIL_ADDRESS][DOMAIN_NAME]"
click at [977, 333] on button "Delete" at bounding box center [986, 336] width 44 height 24
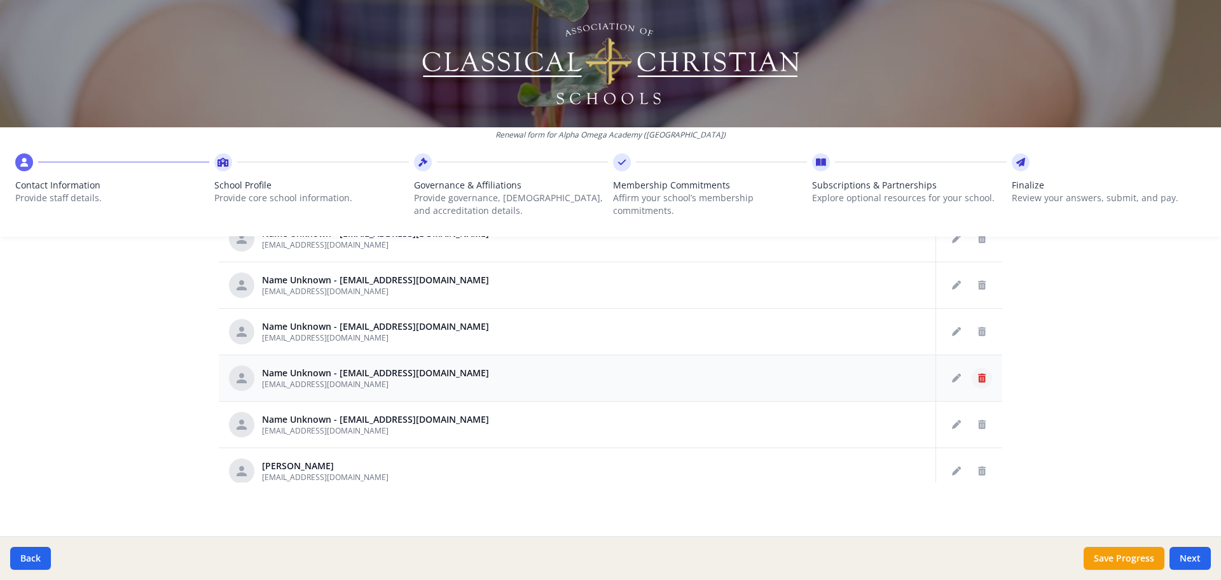
click at [977, 378] on icon "Delete staff" at bounding box center [982, 377] width 8 height 9
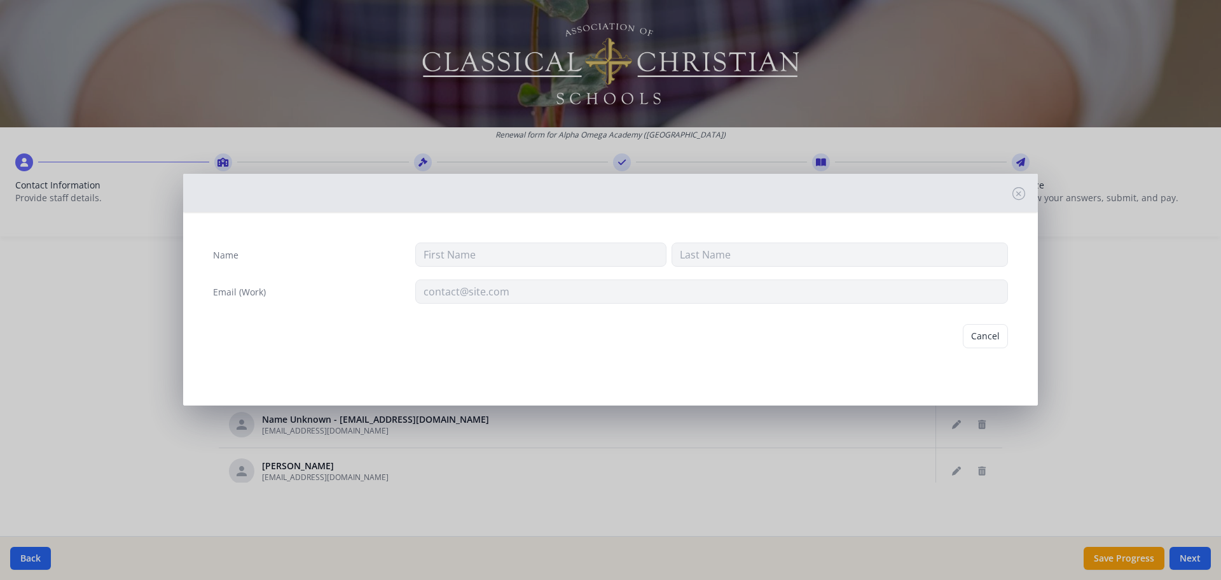
type input "[EMAIL_ADDRESS][DOMAIN_NAME]"
click at [977, 336] on button "Delete" at bounding box center [986, 336] width 44 height 24
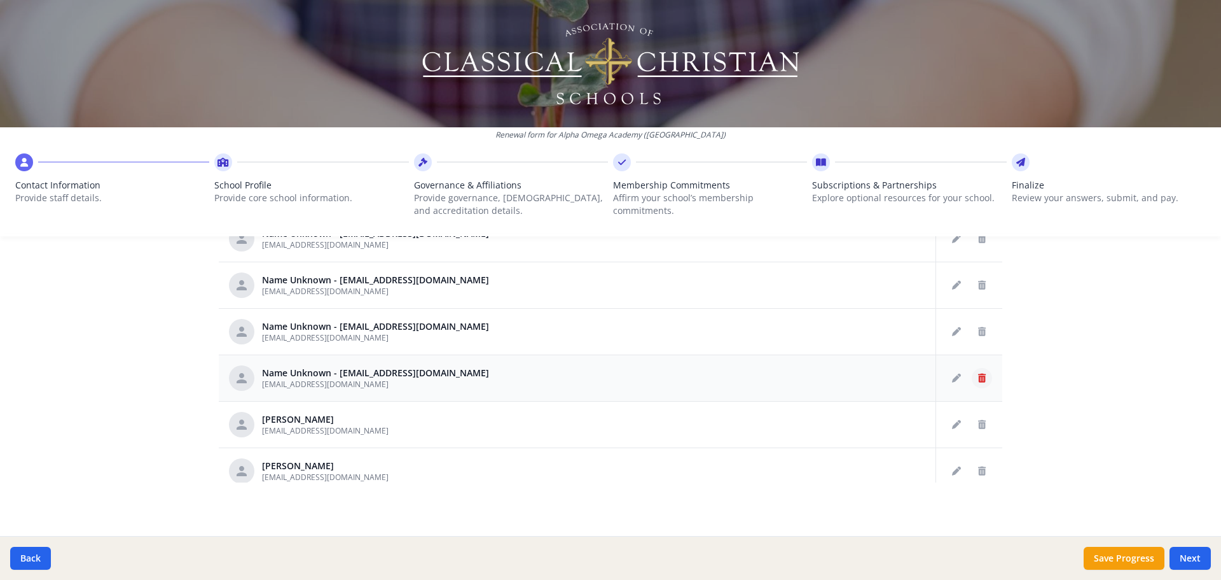
click at [977, 376] on icon "Delete staff" at bounding box center [982, 377] width 8 height 9
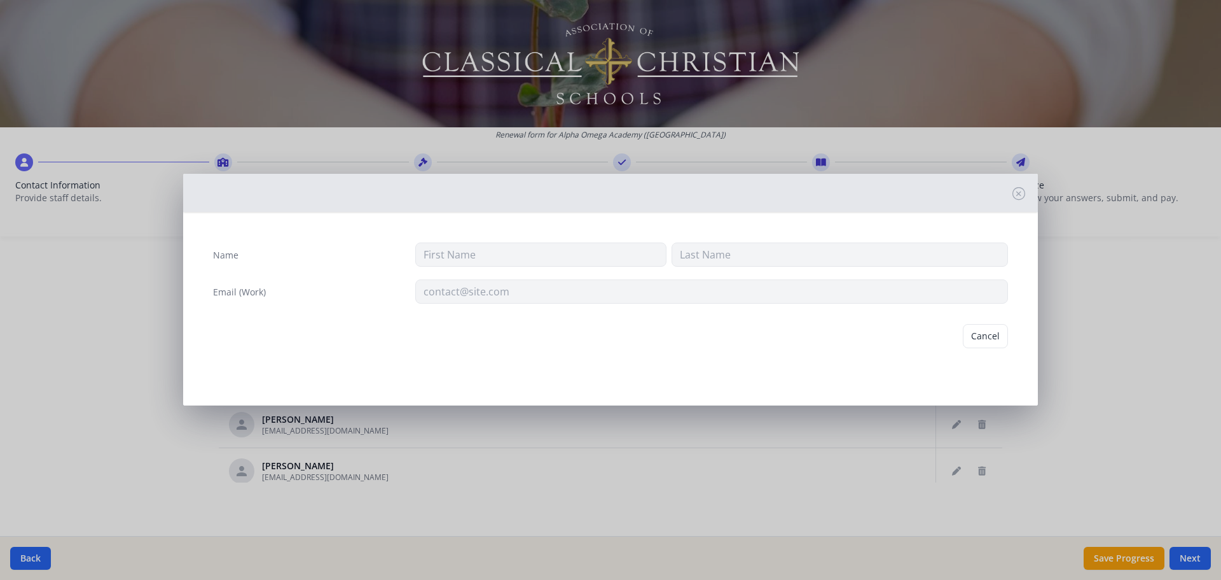
type input "[EMAIL_ADDRESS][DOMAIN_NAME]"
click at [977, 339] on button "Delete" at bounding box center [986, 336] width 44 height 24
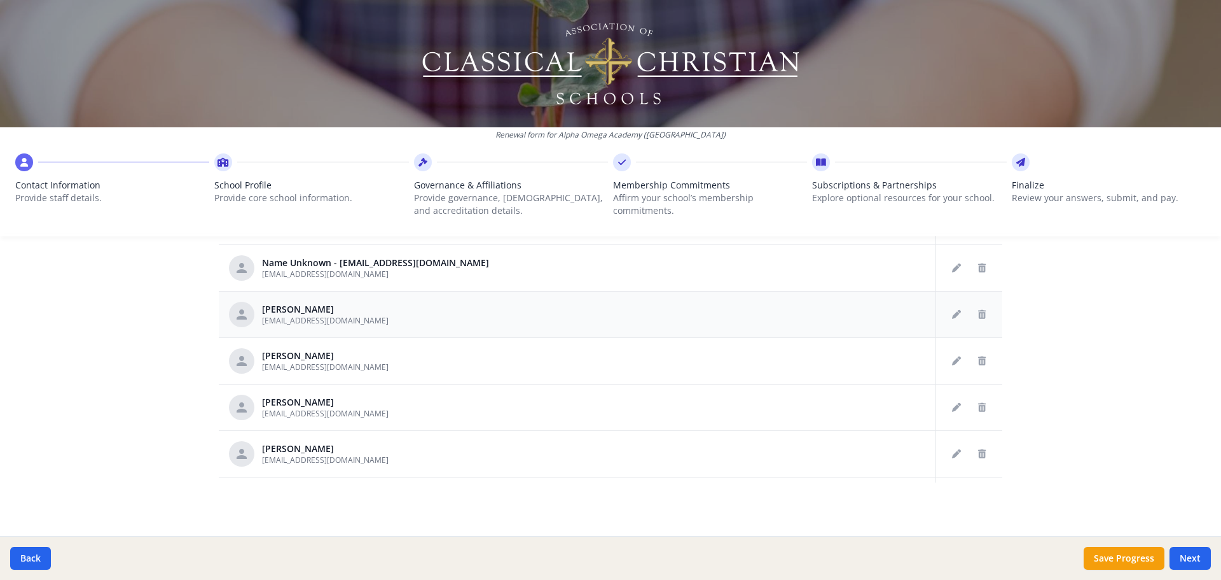
scroll to position [573, 0]
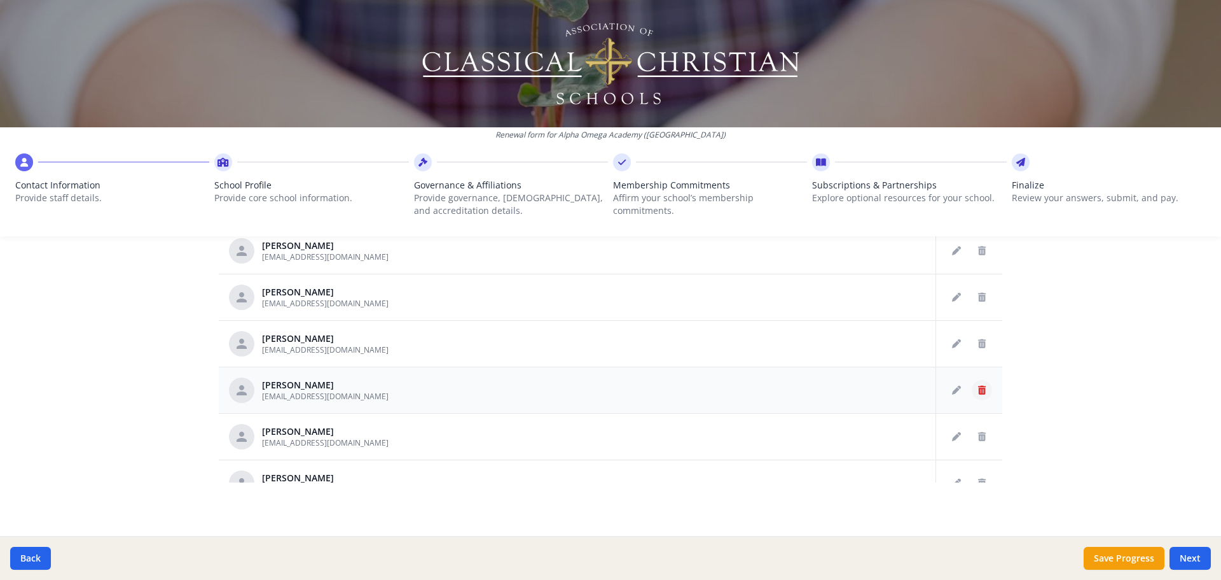
click at [977, 389] on icon "Delete staff" at bounding box center [982, 390] width 8 height 9
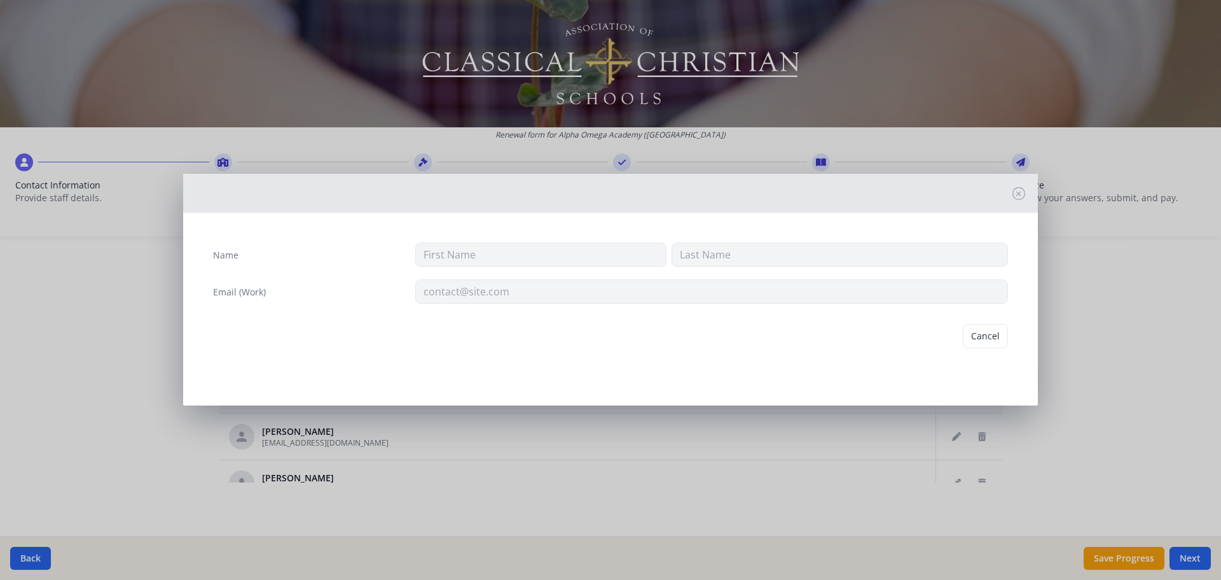
type input "[PERSON_NAME]"
type input "[EMAIL_ADDRESS][DOMAIN_NAME]"
click at [977, 337] on button "Delete" at bounding box center [986, 336] width 44 height 24
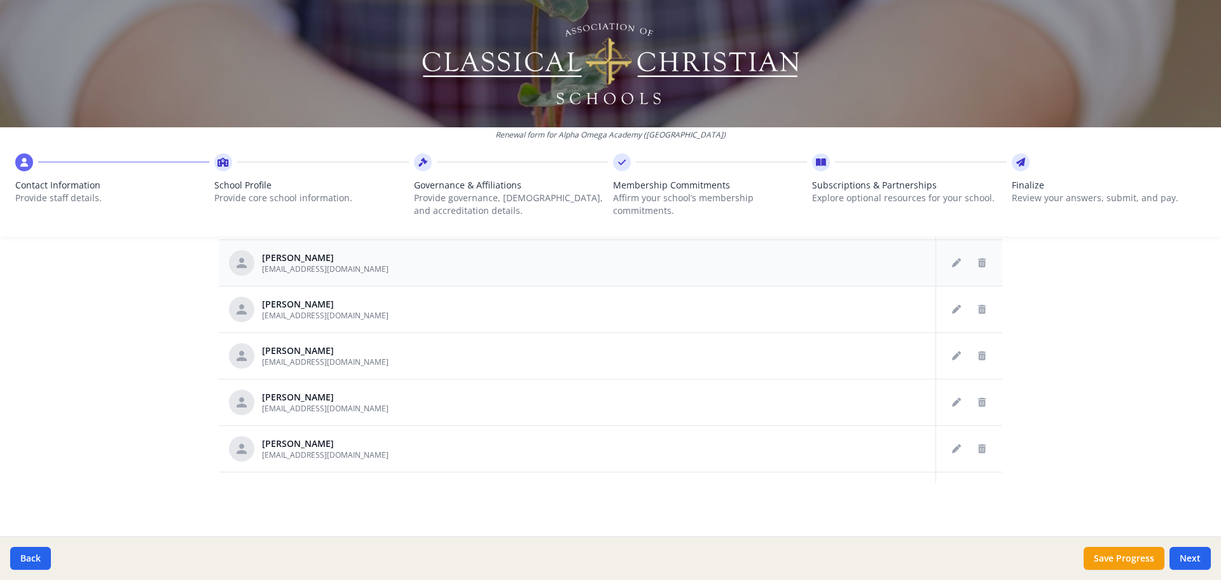
scroll to position [763, 0]
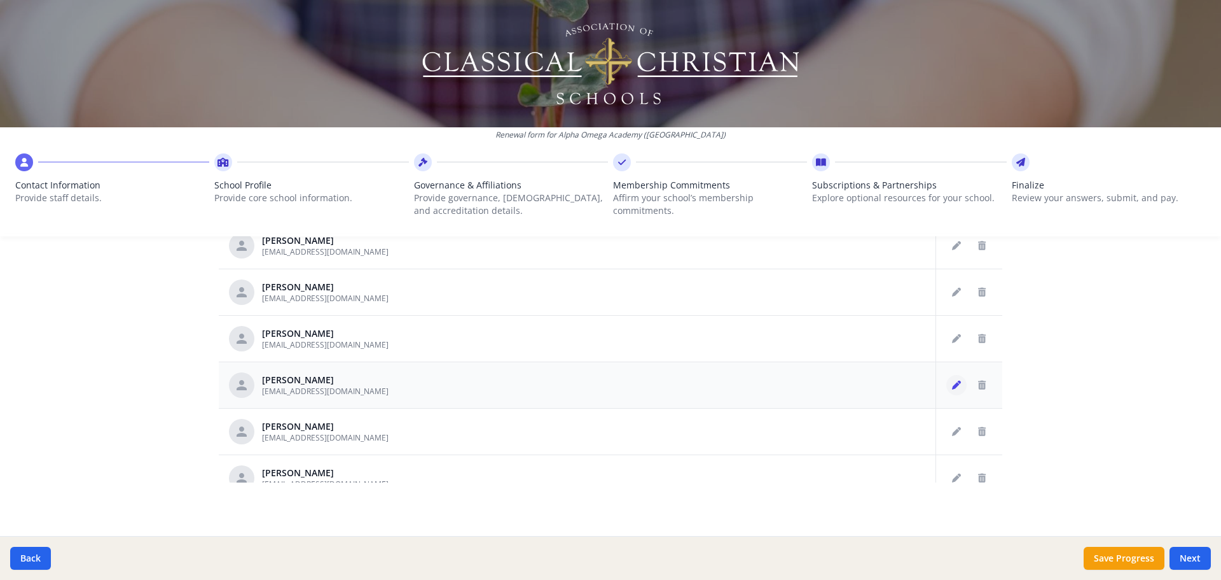
click at [952, 384] on icon "Edit staff" at bounding box center [956, 384] width 9 height 9
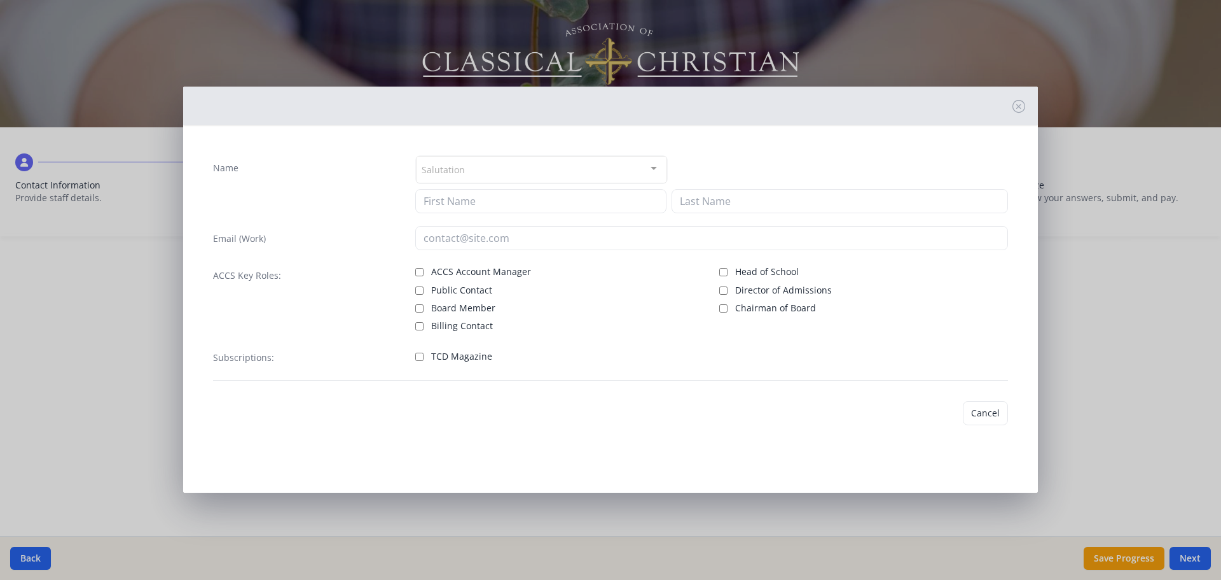
type input "[PERSON_NAME]"
type input "[EMAIL_ADDRESS][DOMAIN_NAME]"
click at [723, 268] on input "Head of School" at bounding box center [724, 272] width 8 height 8
checkbox input "true"
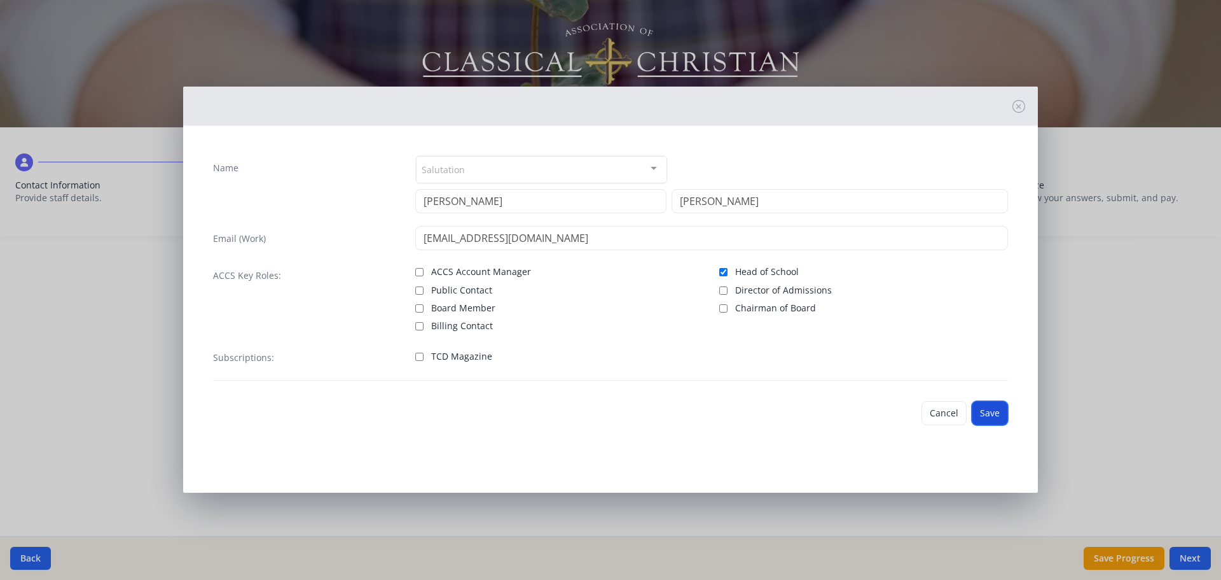
click at [977, 414] on button "Save" at bounding box center [990, 413] width 36 height 24
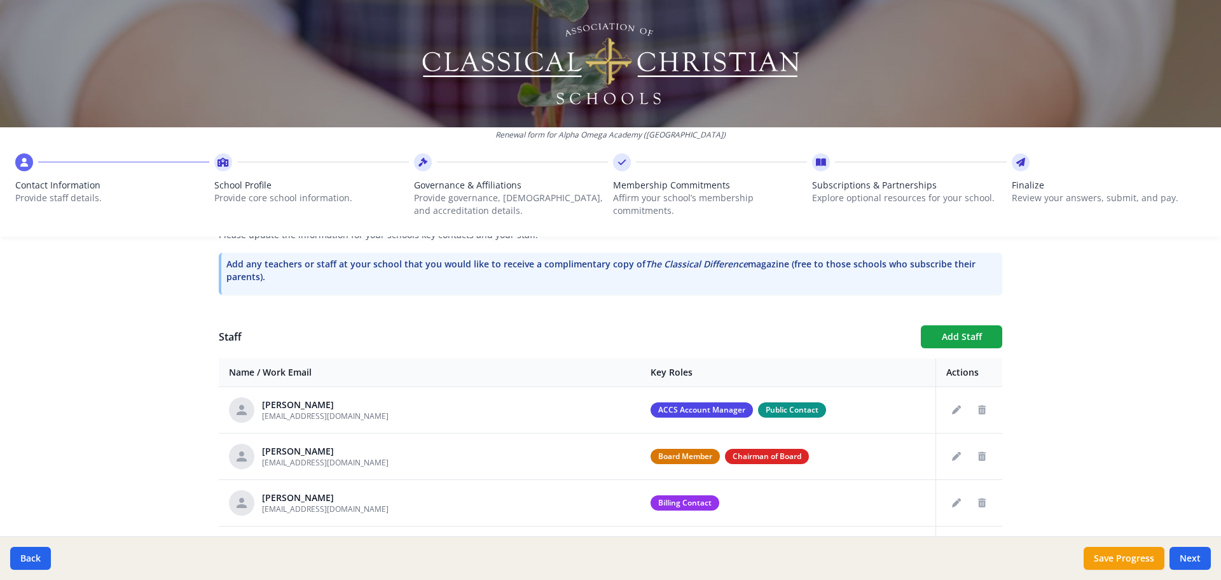
scroll to position [382, 0]
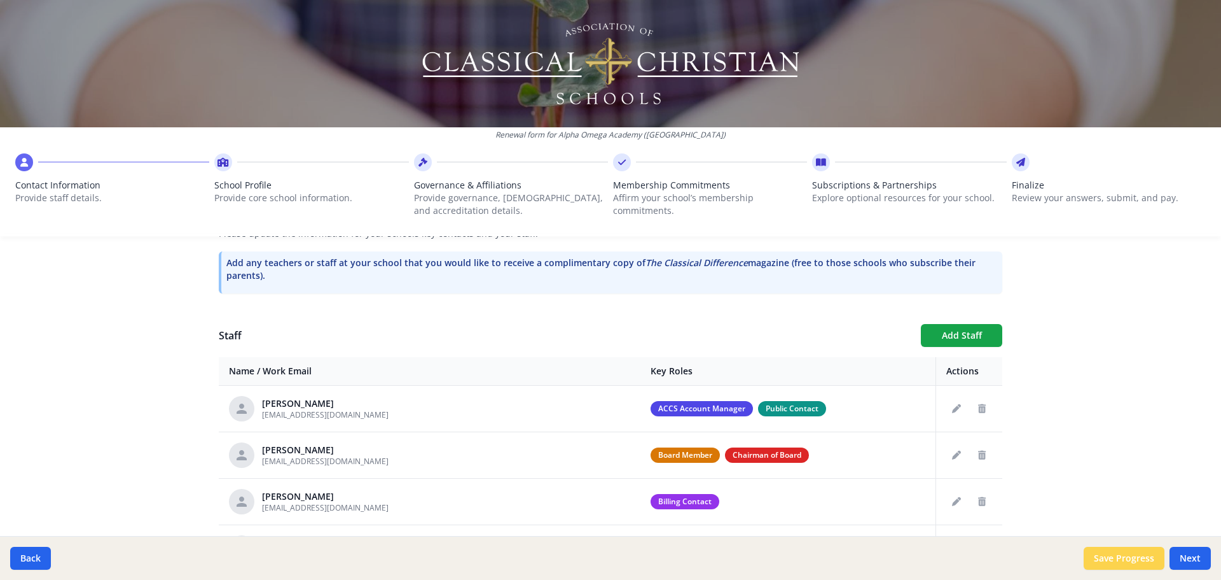
click at [977, 503] on button "Save Progress" at bounding box center [1124, 557] width 81 height 23
click at [977, 503] on button "Next" at bounding box center [1190, 557] width 41 height 23
type input "[PHONE_NUMBER]"
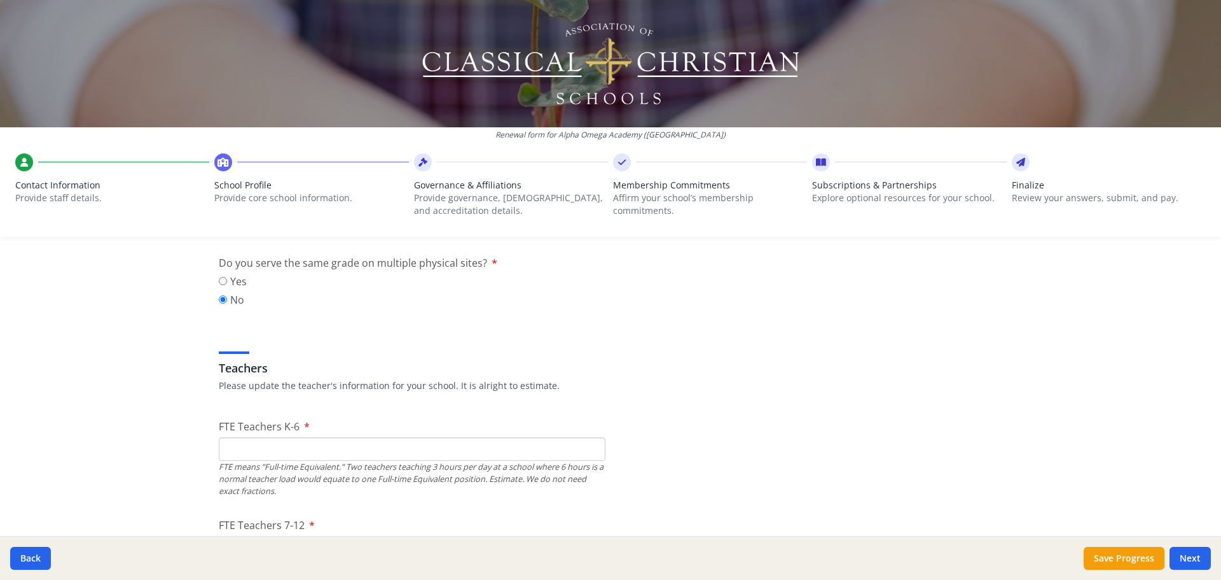
scroll to position [700, 0]
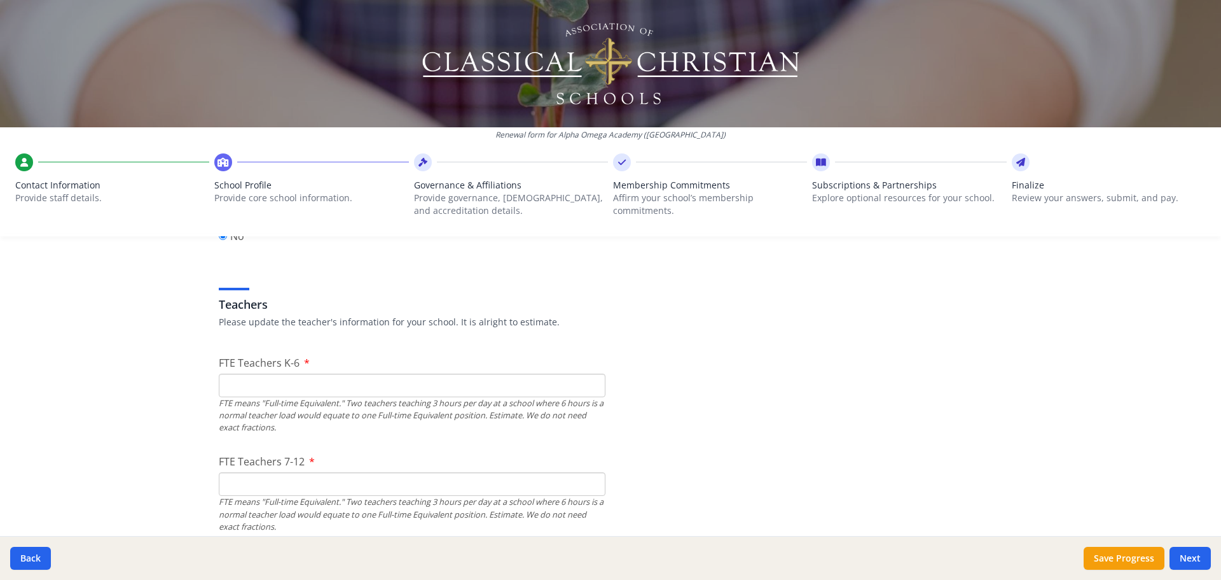
click at [247, 384] on input "FTE Teachers K-6" at bounding box center [412, 385] width 387 height 24
click at [589, 382] on input "1" at bounding box center [412, 385] width 387 height 24
click at [254, 388] on input "1" at bounding box center [412, 385] width 387 height 24
drag, startPoint x: 232, startPoint y: 386, endPoint x: 203, endPoint y: 387, distance: 28.7
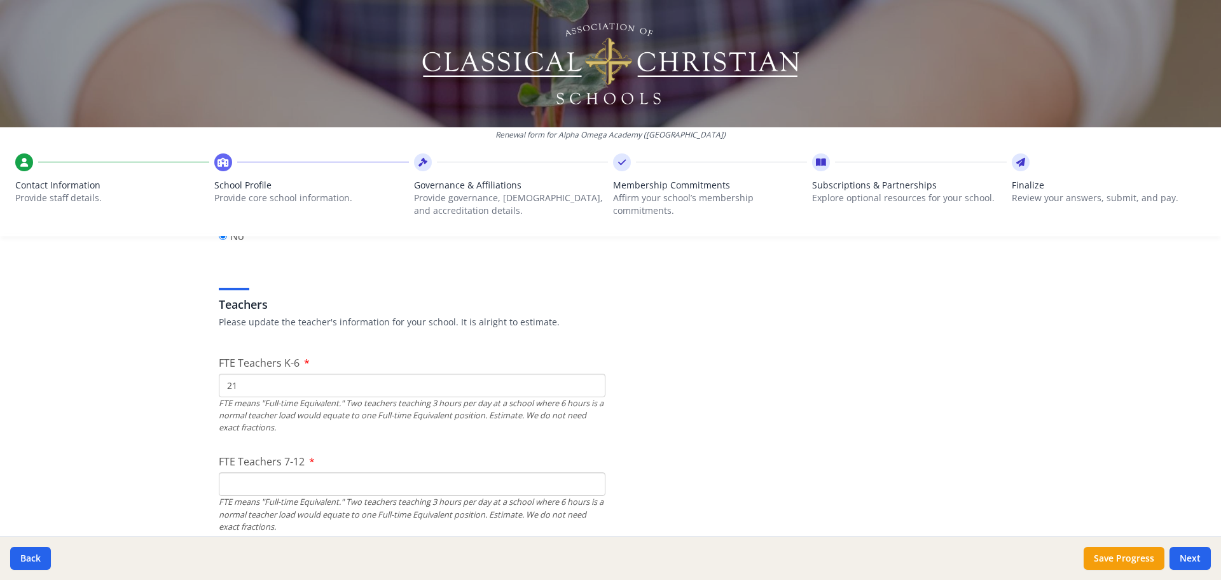
type input "21"
click at [179, 427] on div "Renewal form for [GEOGRAPHIC_DATA] ([GEOGRAPHIC_DATA]) Contact Information Prov…" at bounding box center [610, 290] width 1221 height 580
click at [253, 483] on input "FTE Teachers 7-12" at bounding box center [412, 484] width 387 height 24
click at [277, 487] on input "FTE Teachers 7-12" at bounding box center [412, 484] width 387 height 24
type input "24"
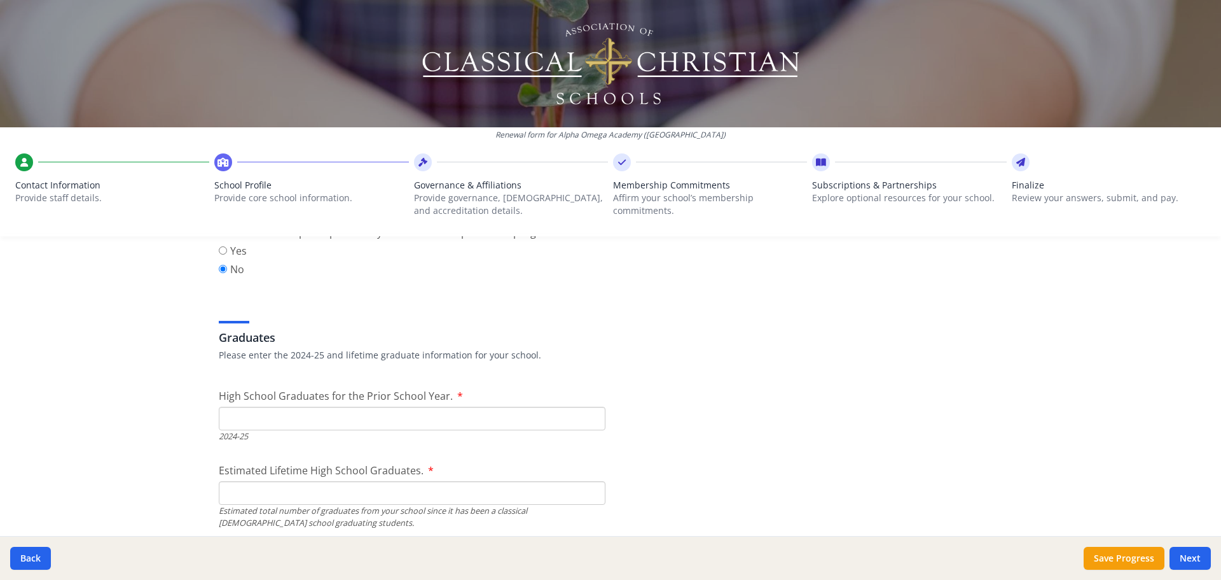
scroll to position [1781, 0]
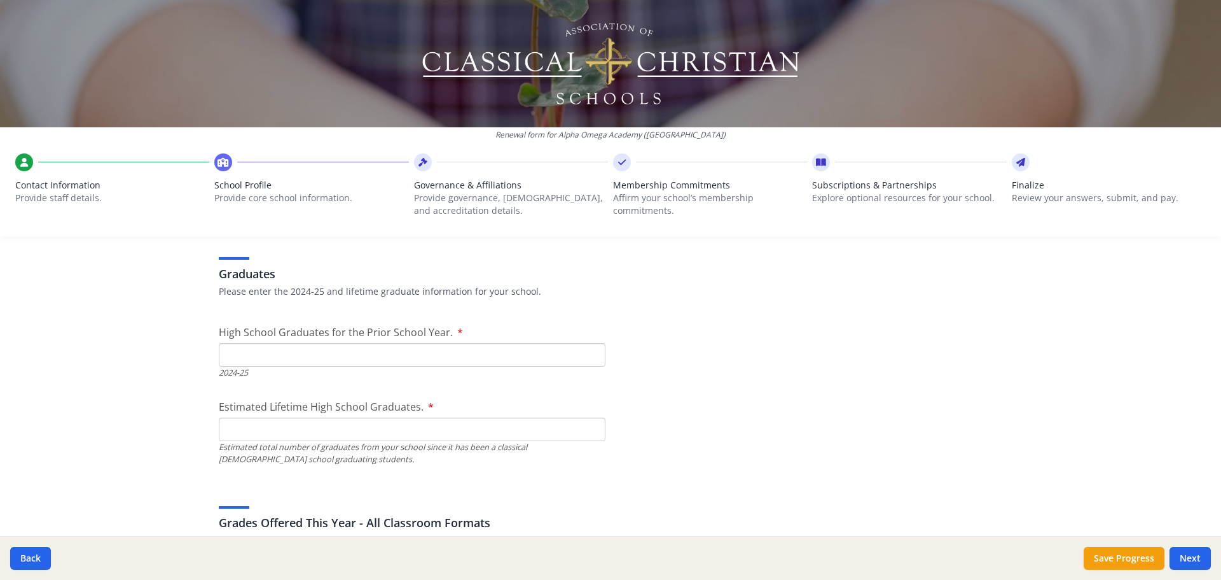
click at [275, 359] on input "High School Graduates for the Prior School Year." at bounding box center [412, 355] width 387 height 24
click at [240, 357] on input "High School Graduates for the Prior School Year." at bounding box center [412, 355] width 387 height 24
click at [318, 359] on input "High School Graduates for the Prior School Year." at bounding box center [412, 355] width 387 height 24
type input "28"
click at [372, 438] on input "Estimated Lifetime High School Graduates." at bounding box center [412, 429] width 387 height 24
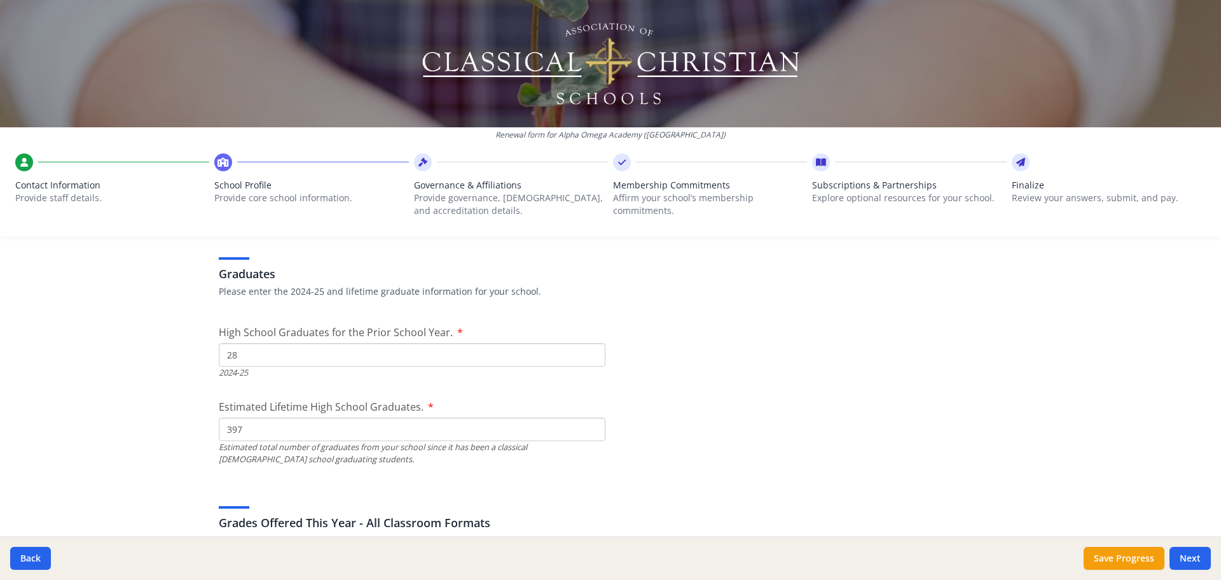
type input "397"
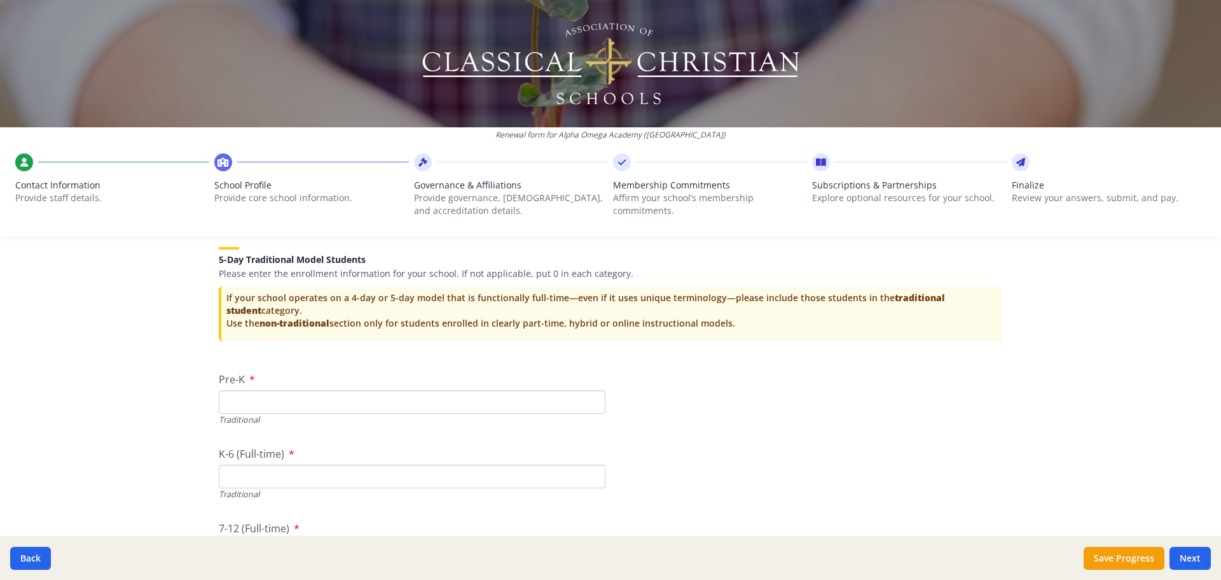
scroll to position [2608, 0]
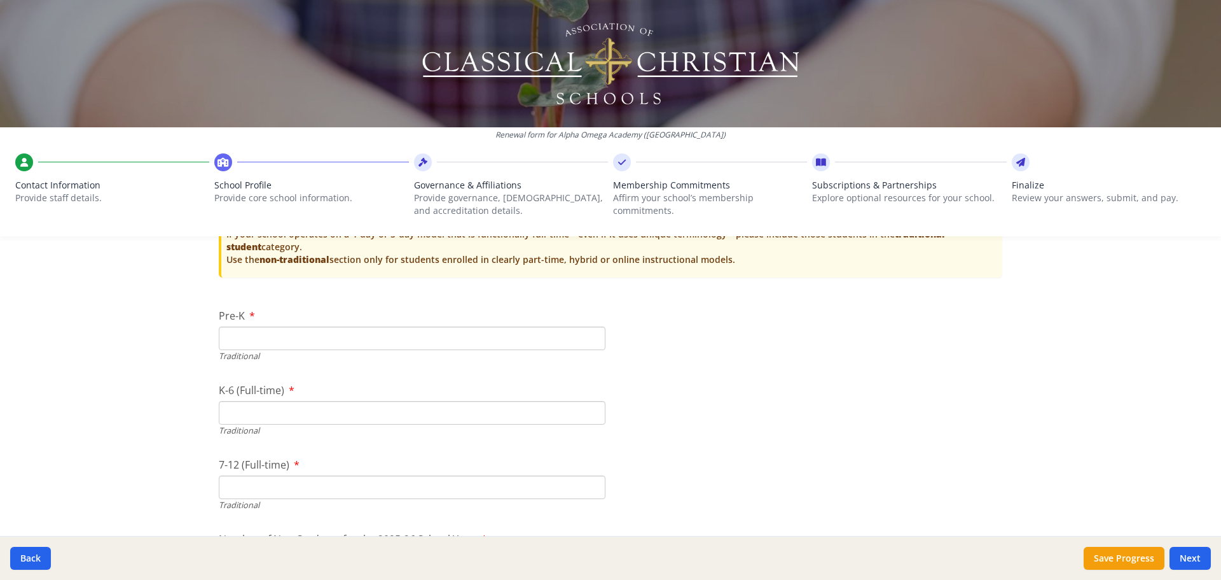
click at [236, 333] on input "Pre-K" at bounding box center [412, 338] width 387 height 24
type input "24"
click at [269, 414] on input "K-6 (Full-time)" at bounding box center [412, 413] width 387 height 24
click at [222, 414] on input "K-6 (Full-time)" at bounding box center [412, 413] width 387 height 24
type input "243"
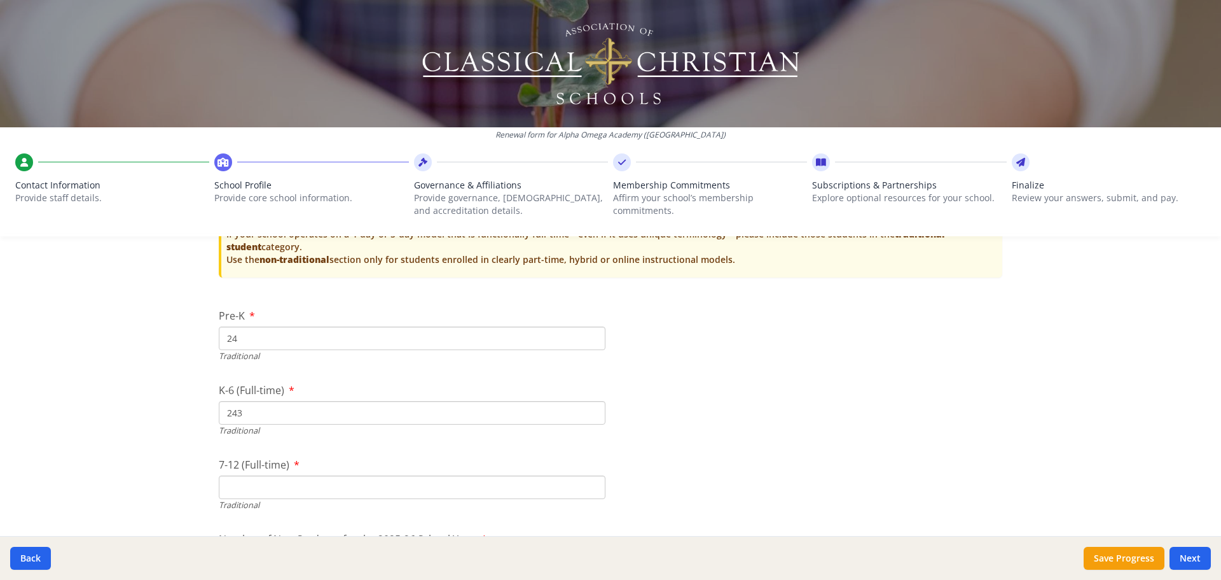
click at [243, 487] on input "7-12 (Full-time)" at bounding box center [412, 487] width 387 height 24
click at [239, 492] on input "7-12 (Full-time)" at bounding box center [412, 487] width 387 height 24
type input "143"
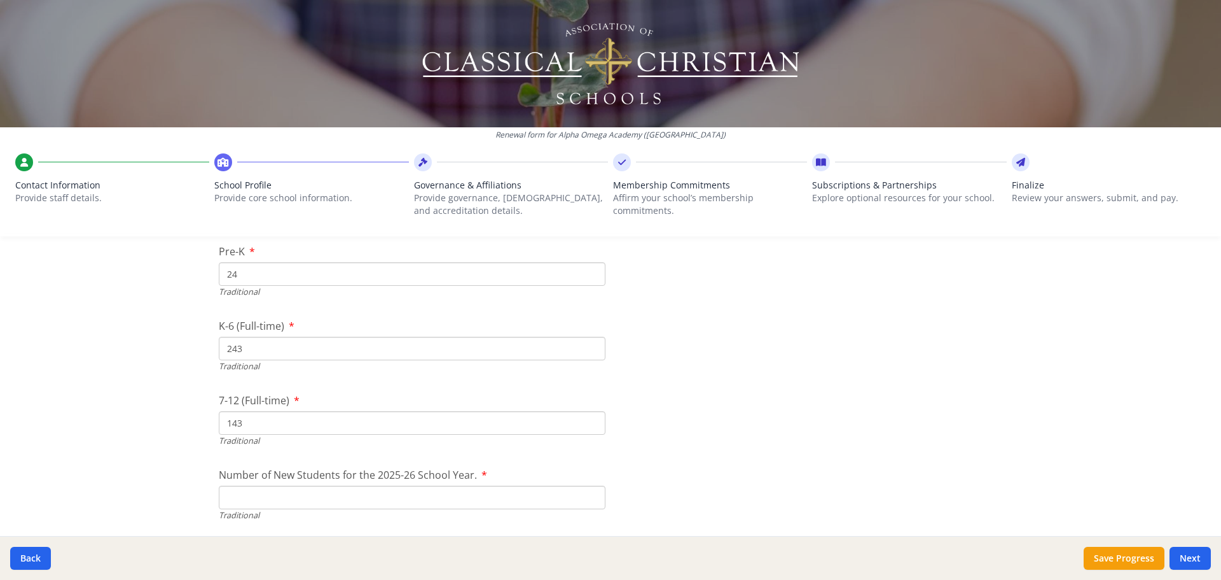
scroll to position [2736, 0]
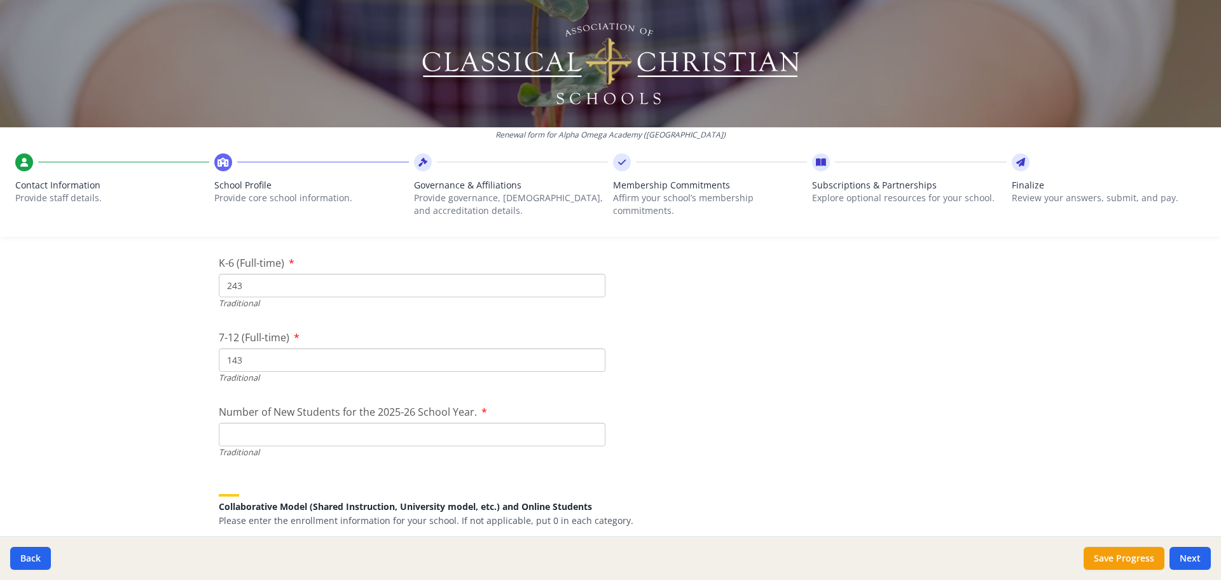
click at [274, 436] on input "Number of New Students for the 2025-26 School Year." at bounding box center [412, 434] width 387 height 24
click at [232, 434] on input "Number of New Students for the 2025-26 School Year." at bounding box center [412, 434] width 387 height 24
type input "64"
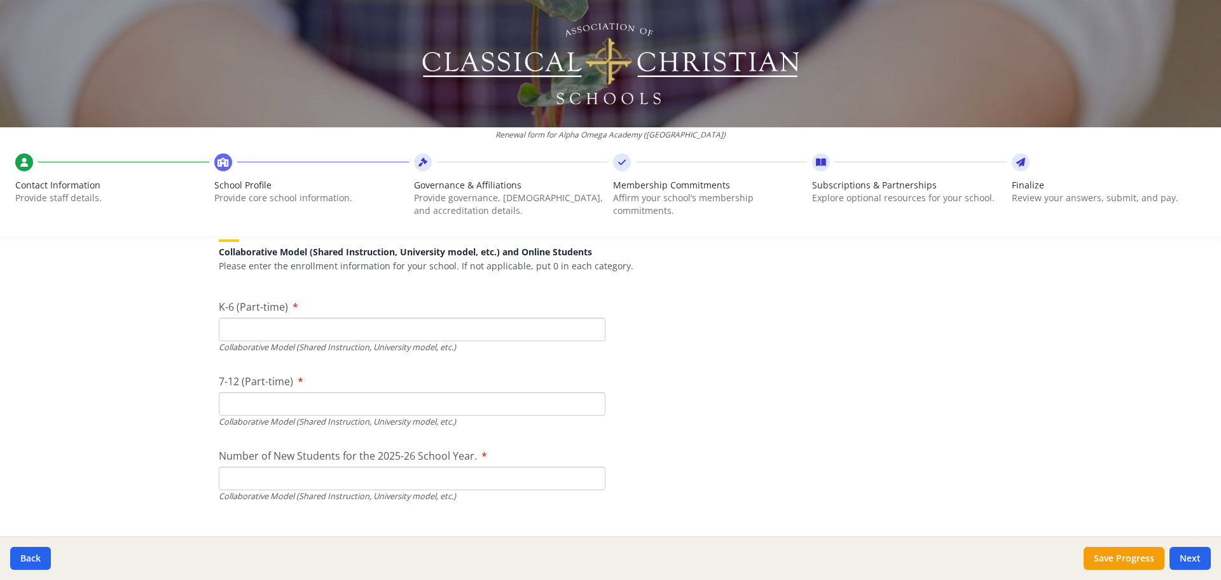
scroll to position [2926, 0]
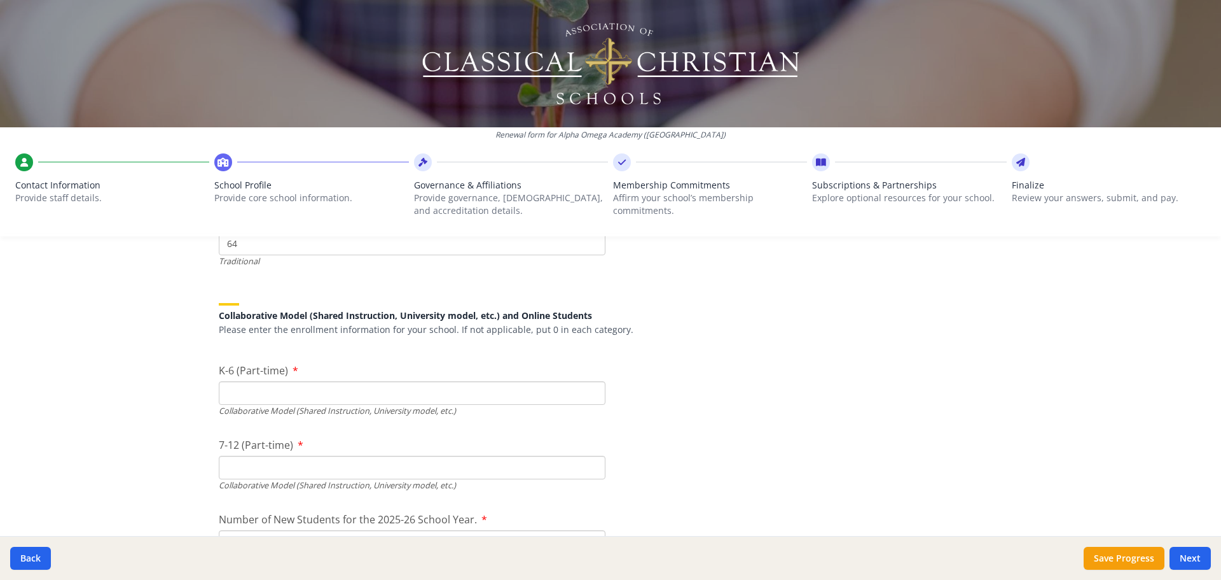
click at [254, 396] on input "K-6 (Part-time)" at bounding box center [412, 393] width 387 height 24
type input "0"
click at [263, 470] on input "7-12 (Part-time)" at bounding box center [412, 467] width 387 height 24
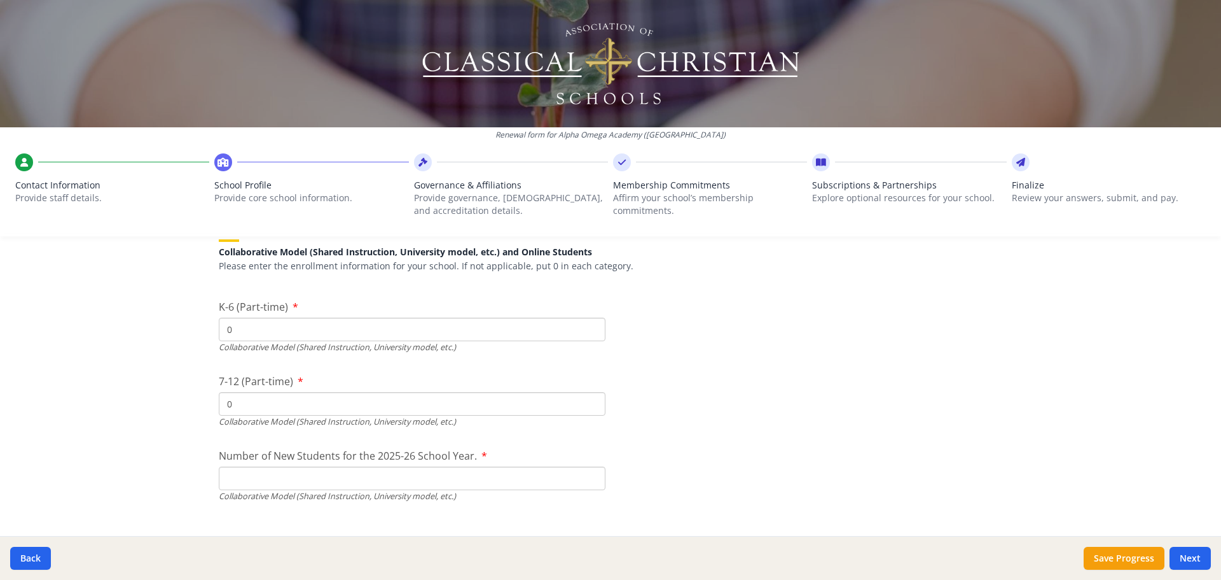
scroll to position [3054, 0]
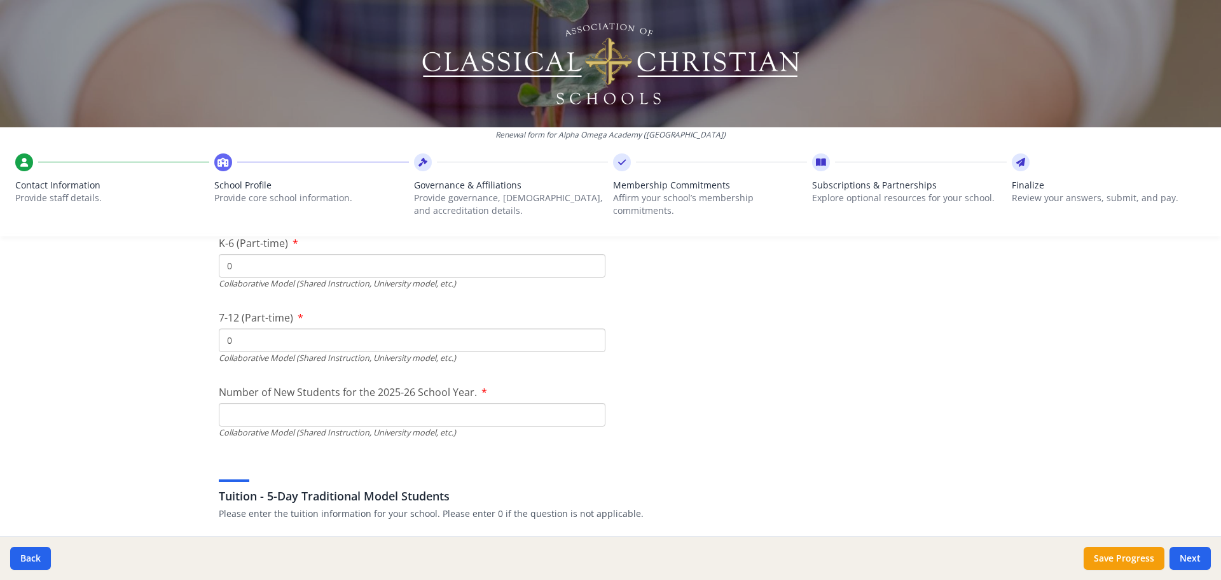
type input "0"
click at [413, 128] on input "Number of New Students for the 2025-26 School Year." at bounding box center [412, 116] width 387 height 24
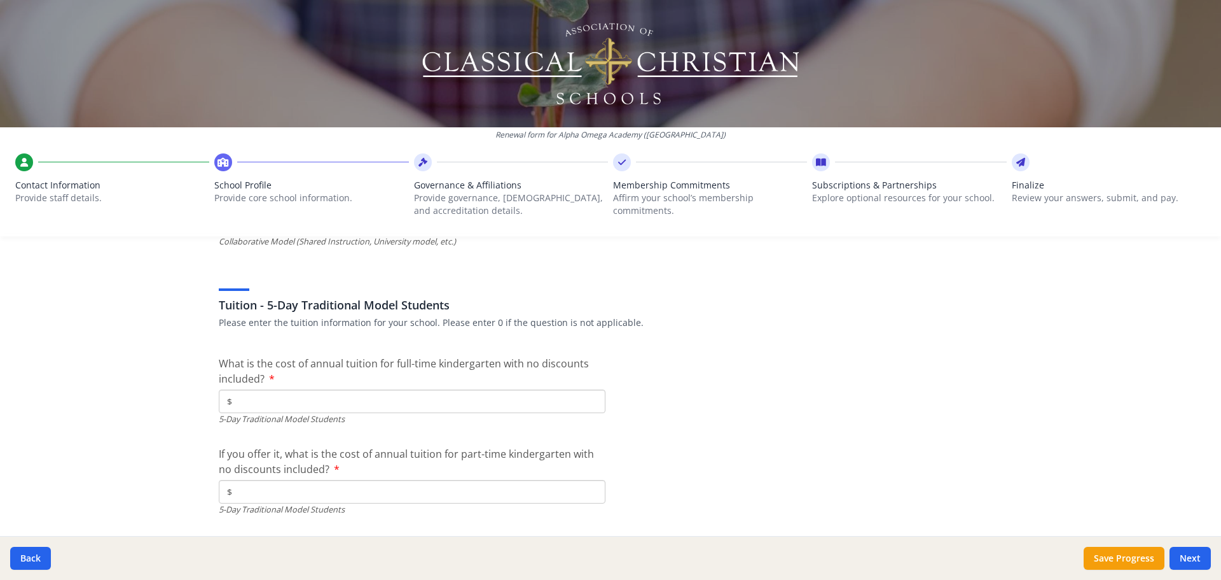
scroll to position [3308, 0]
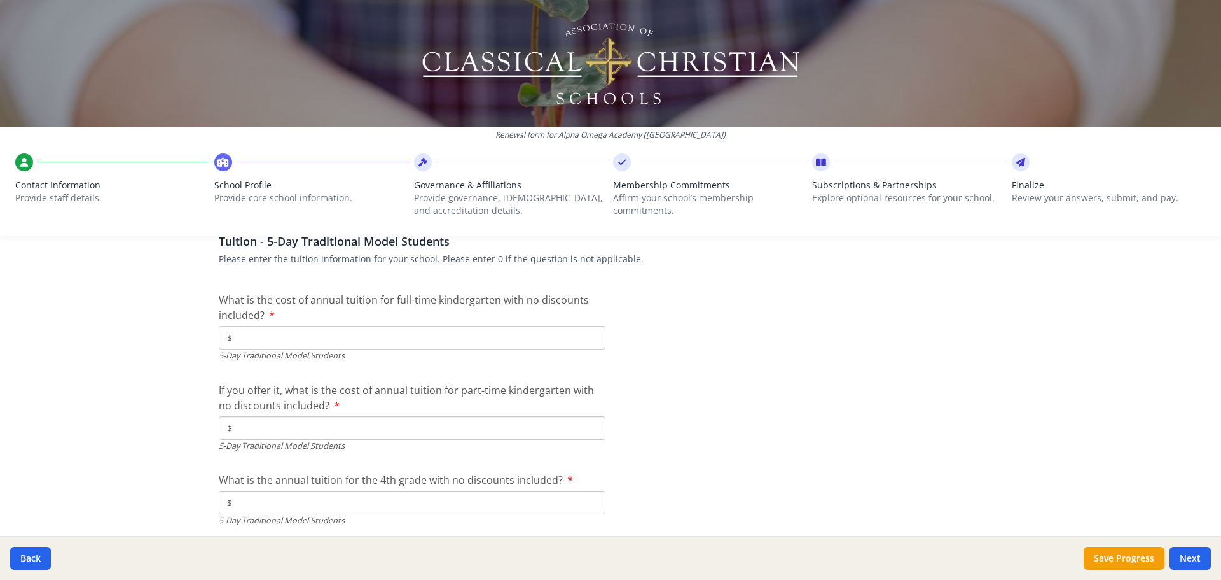
type input "0"
click at [265, 343] on input "$" at bounding box center [412, 338] width 387 height 24
type input "$8 650"
click at [258, 430] on input "$" at bounding box center [412, 428] width 387 height 24
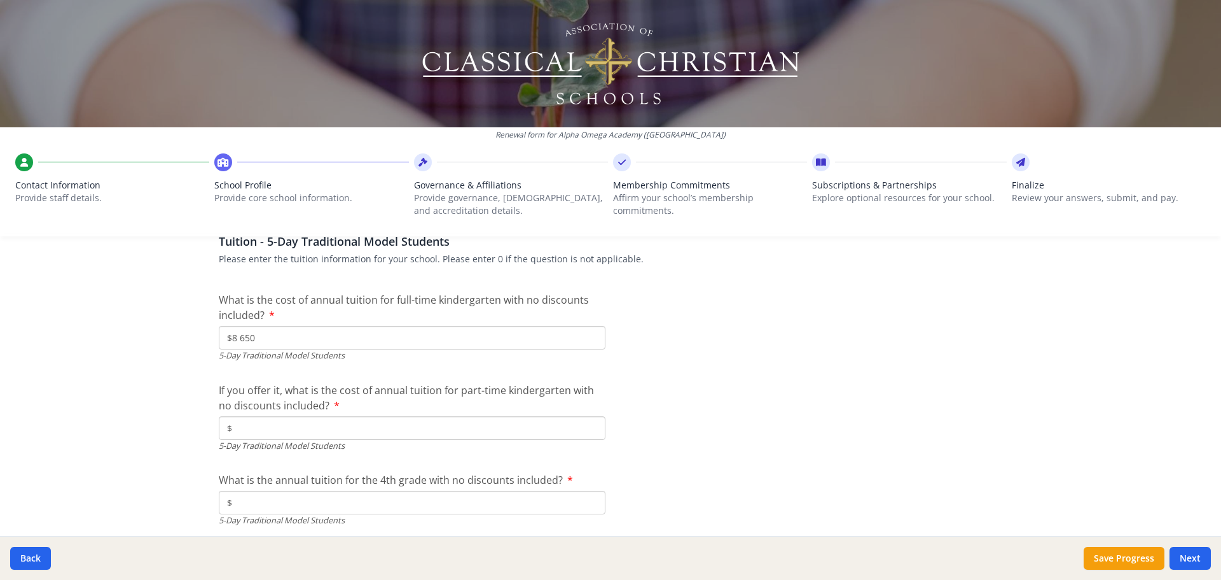
click at [296, 428] on input "$" at bounding box center [412, 428] width 387 height 24
type input "$8 650"
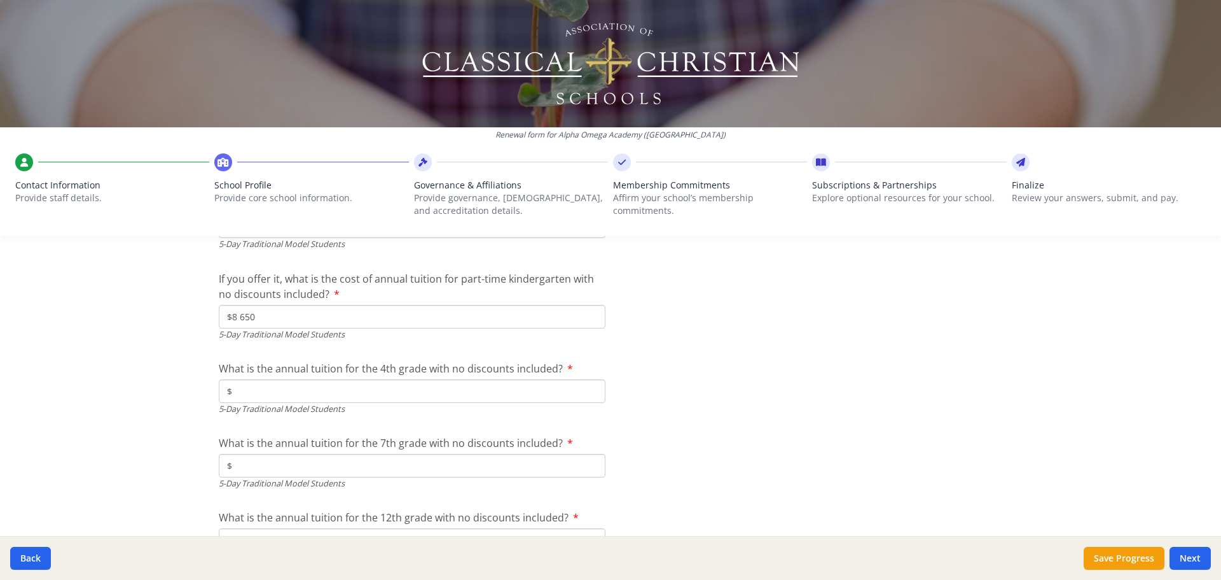
scroll to position [3435, 0]
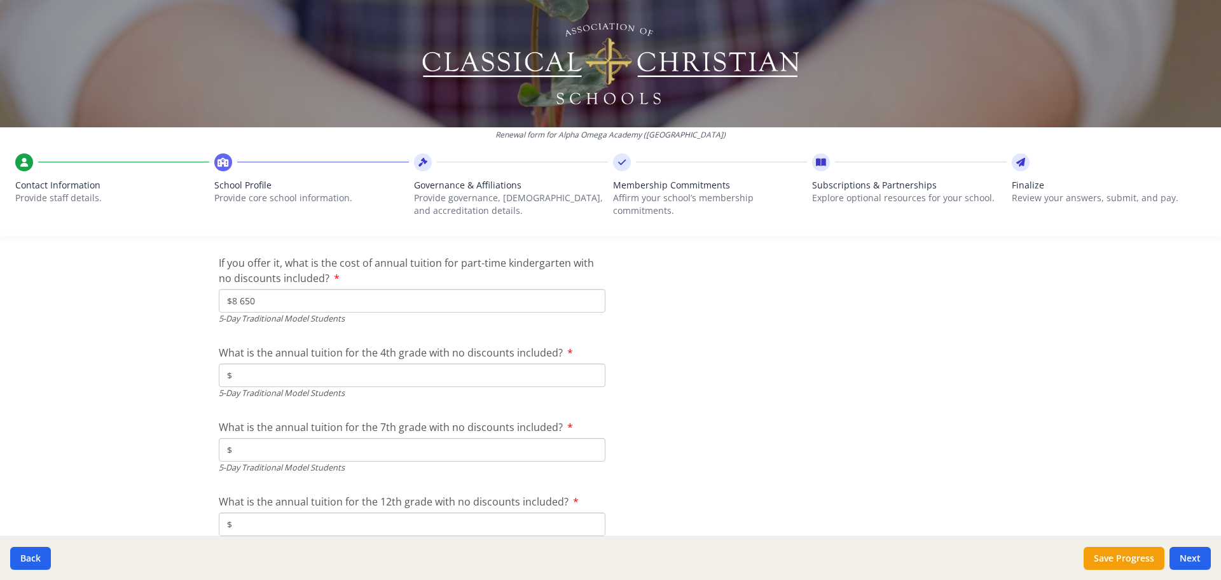
click at [335, 376] on input "$" at bounding box center [412, 375] width 387 height 24
type input "$8 650"
click at [315, 454] on input "$" at bounding box center [412, 450] width 387 height 24
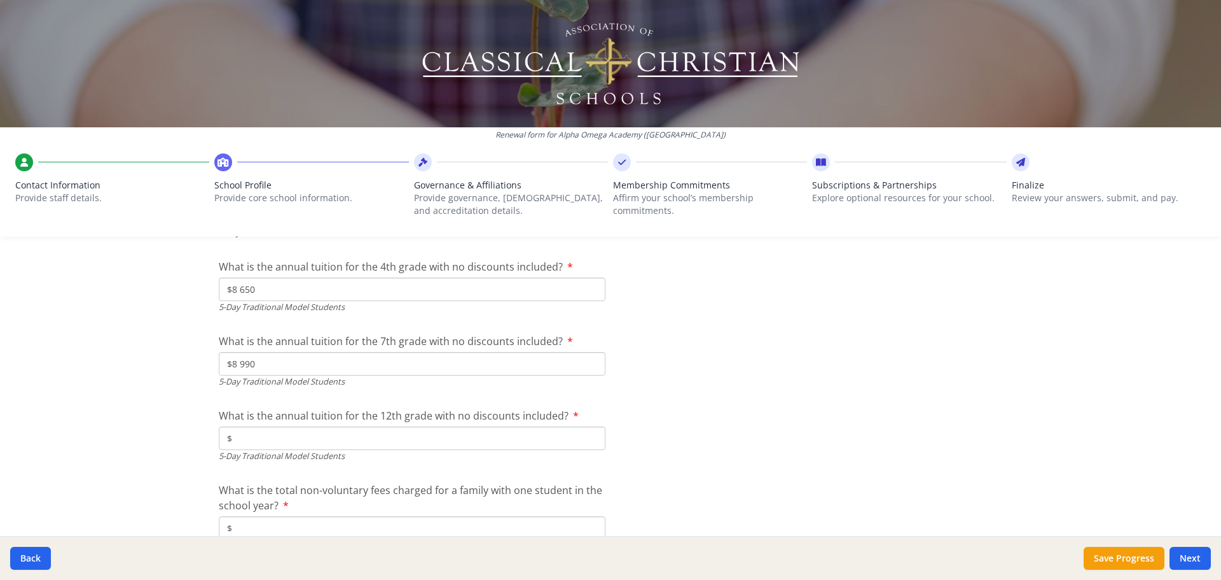
scroll to position [3563, 0]
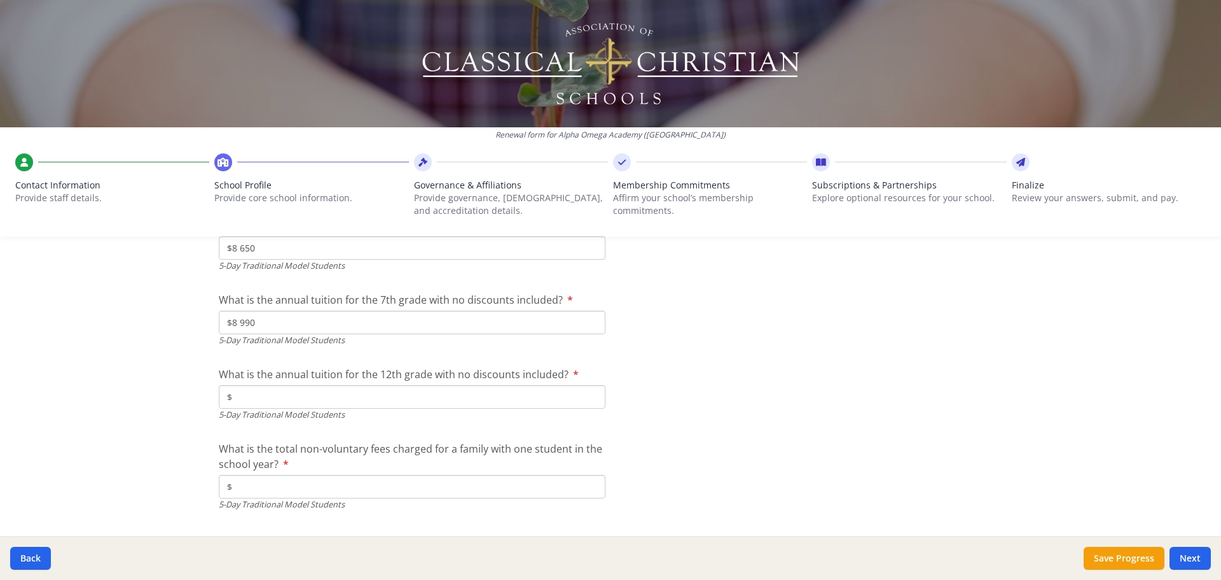
type input "$8 990"
click at [317, 398] on input "$" at bounding box center [412, 397] width 387 height 24
type input "$8 990"
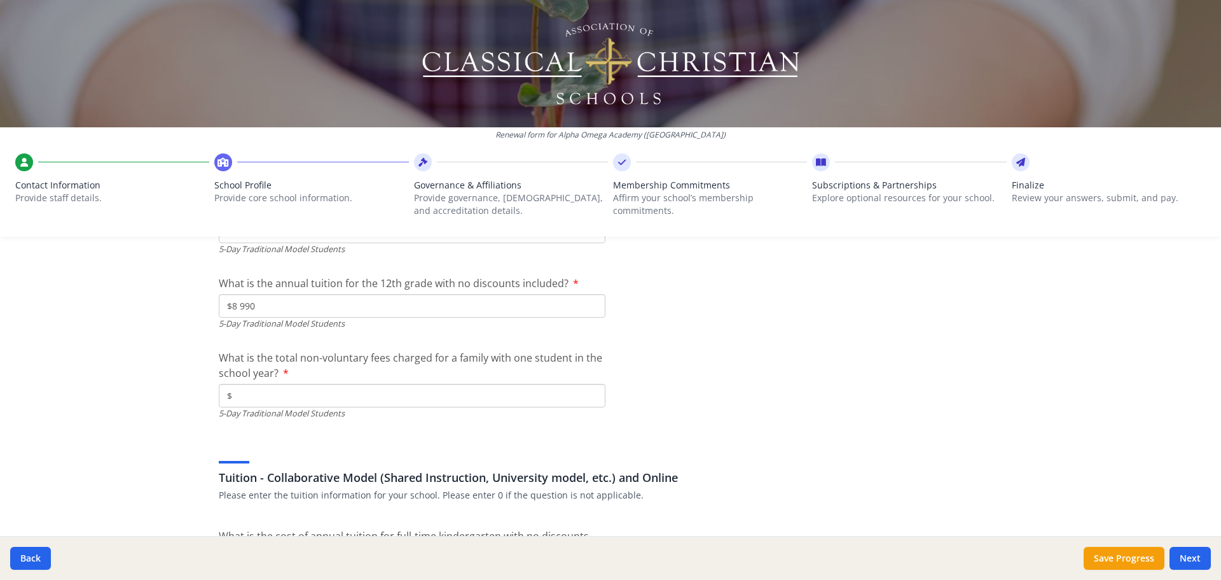
scroll to position [3690, 0]
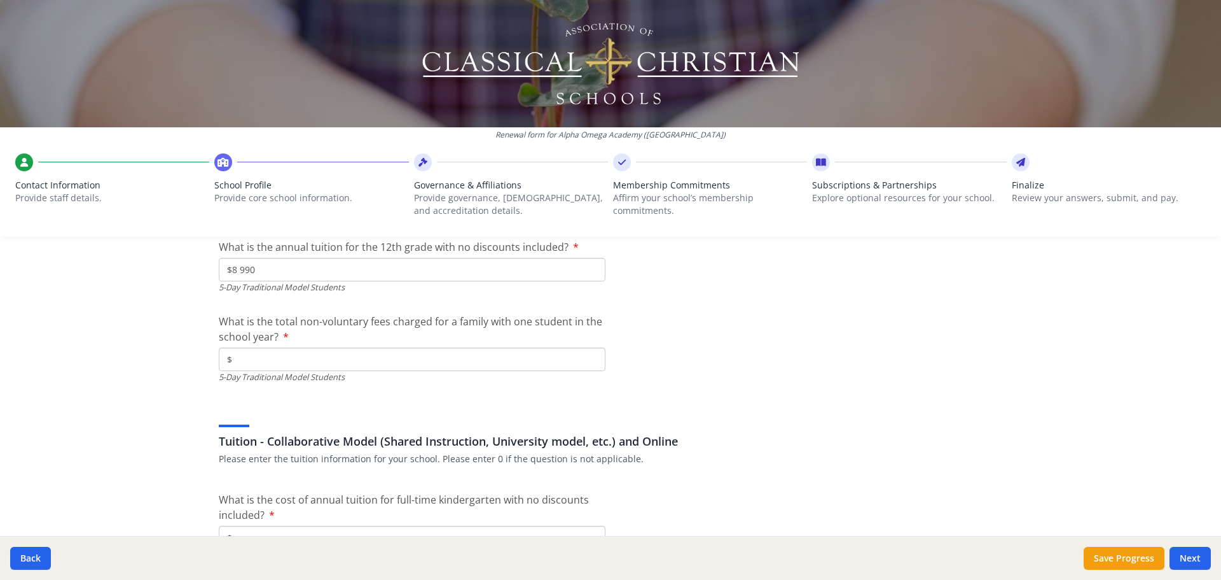
click at [272, 363] on input "$" at bounding box center [412, 359] width 387 height 24
drag, startPoint x: 257, startPoint y: 364, endPoint x: 214, endPoint y: 361, distance: 43.3
click at [219, 361] on input "$695" at bounding box center [412, 359] width 387 height 24
type input "$770"
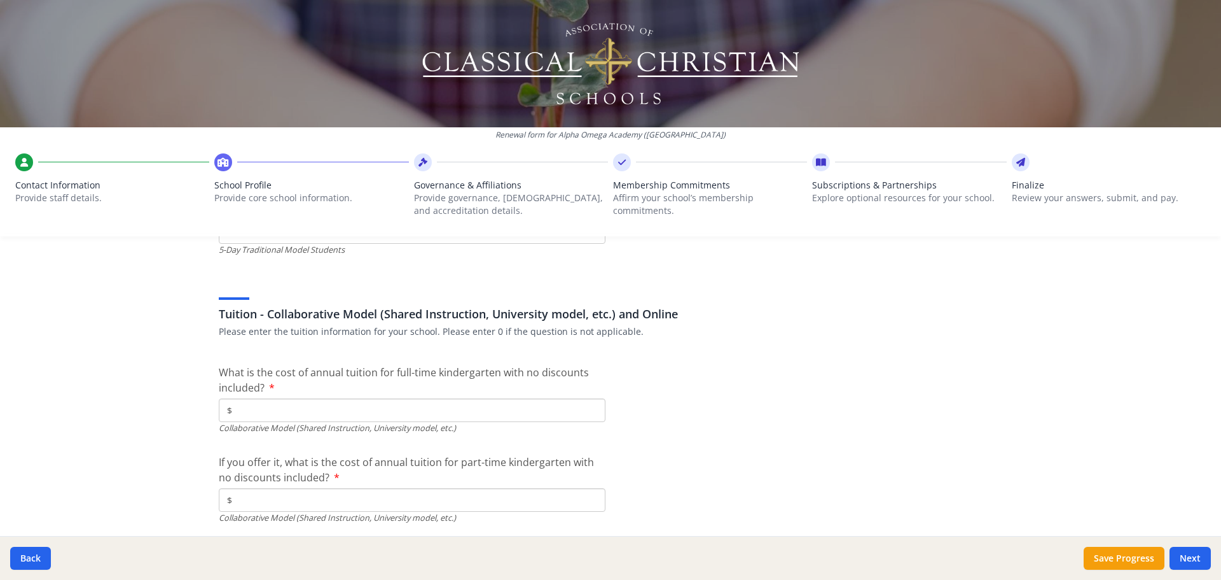
scroll to position [3881, 0]
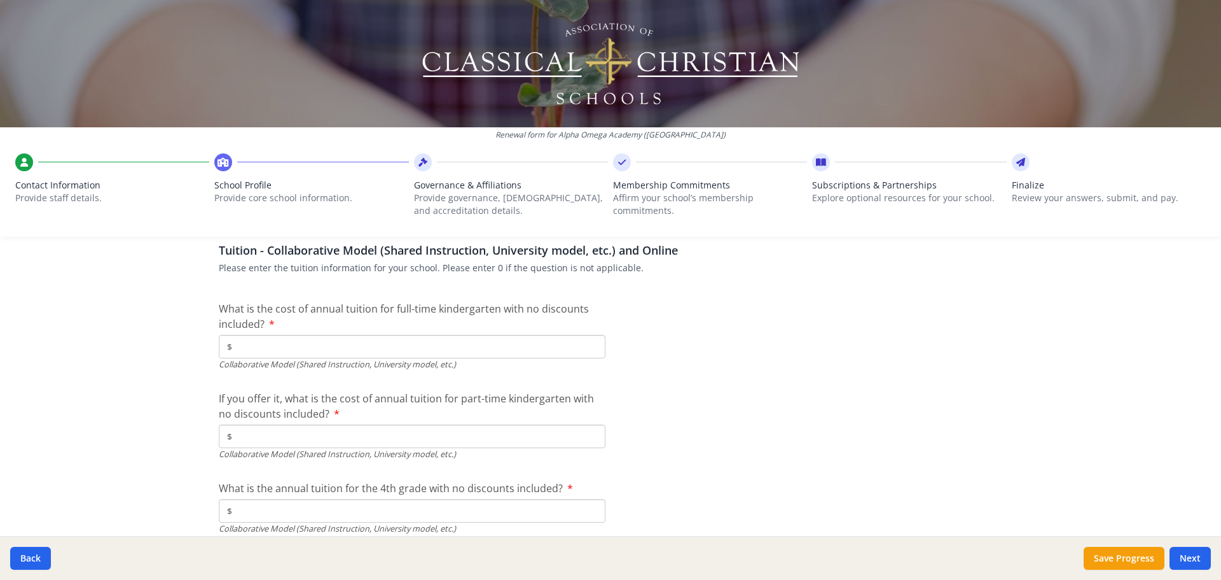
type input "$0"
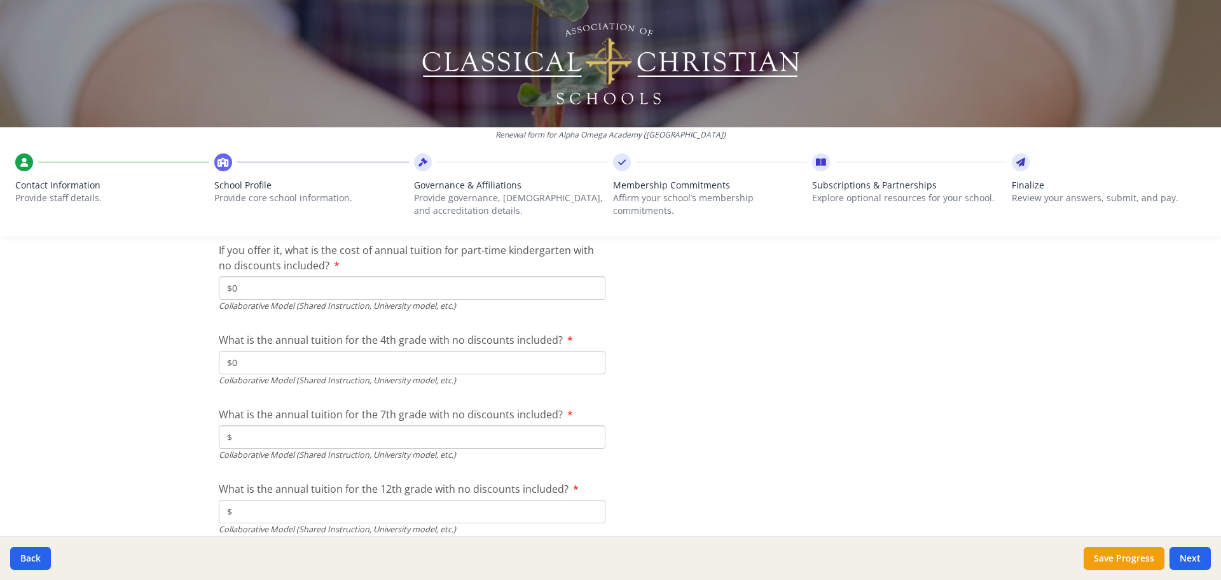
scroll to position [4071, 0]
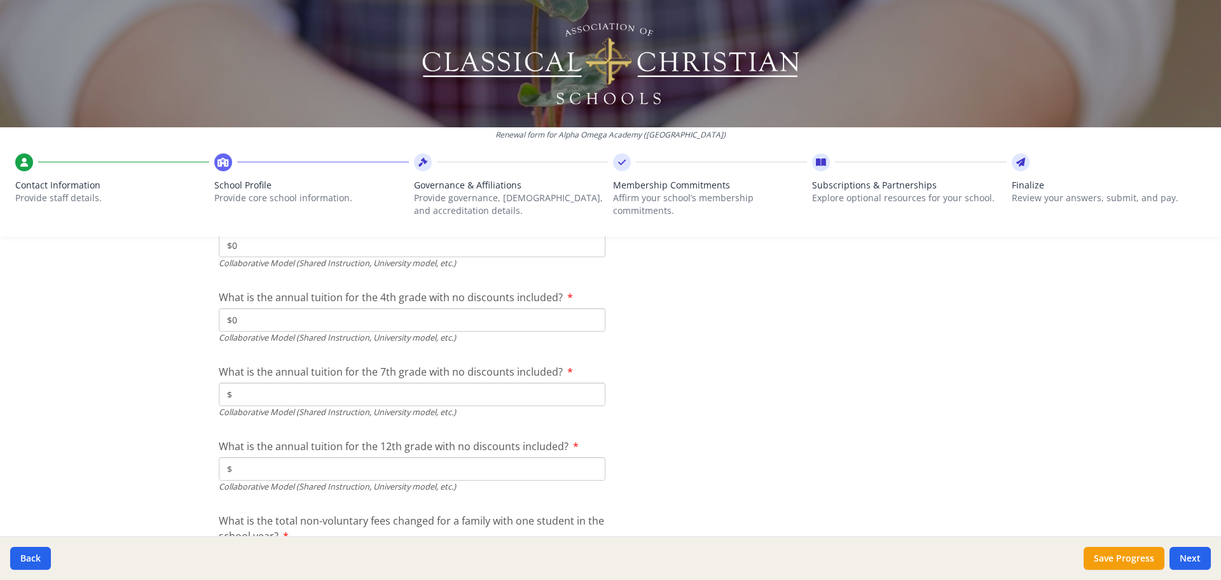
type input "$0"
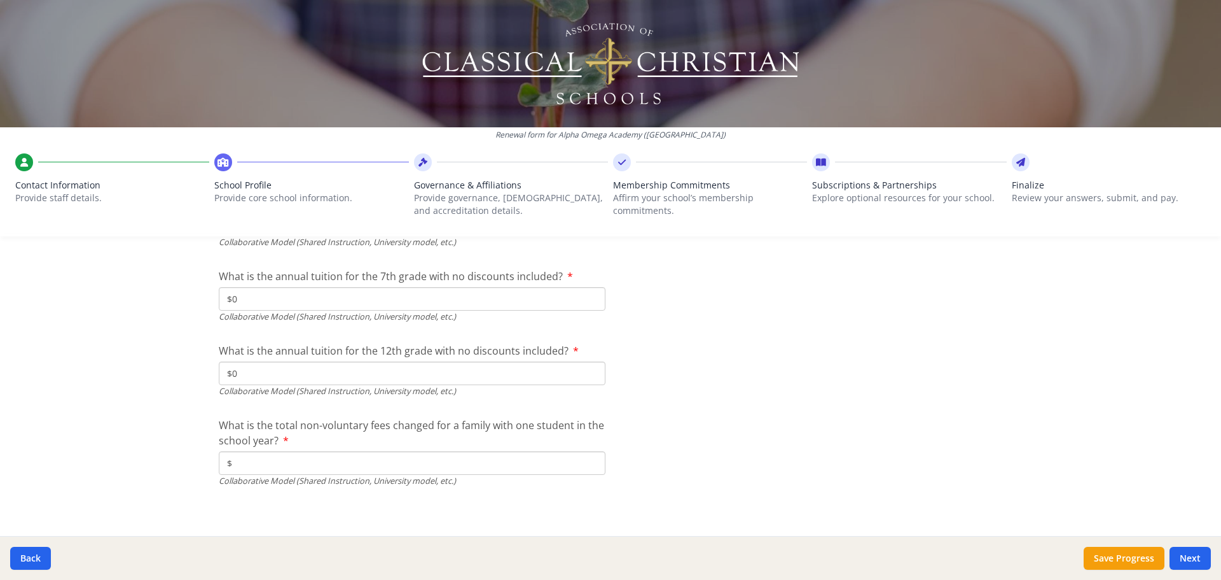
scroll to position [4172, 0]
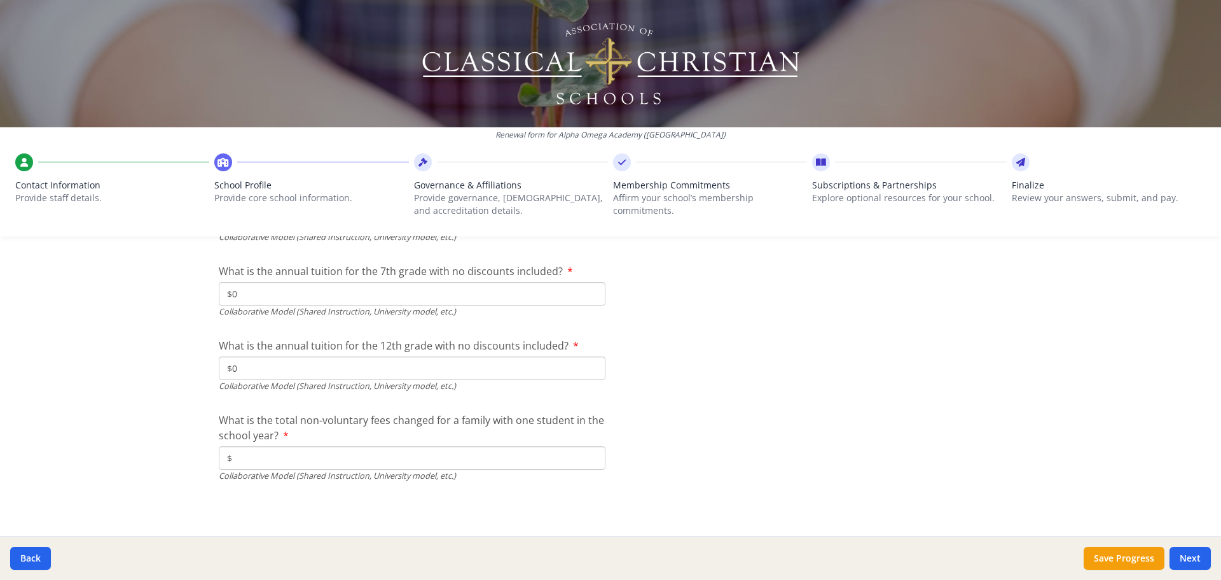
type input "$0"
click at [282, 463] on input "$" at bounding box center [412, 458] width 387 height 24
type input "$0"
click at [977, 503] on button "Save Progress" at bounding box center [1124, 557] width 81 height 23
type input "[PHONE_NUMBER]"
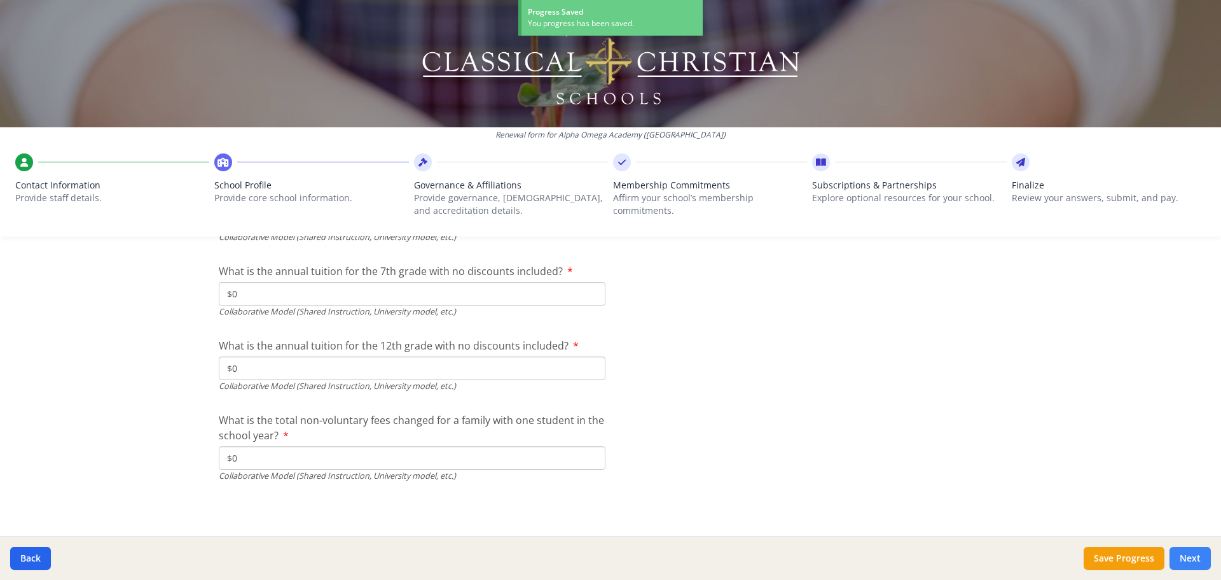
click at [977, 503] on button "Next" at bounding box center [1190, 557] width 41 height 23
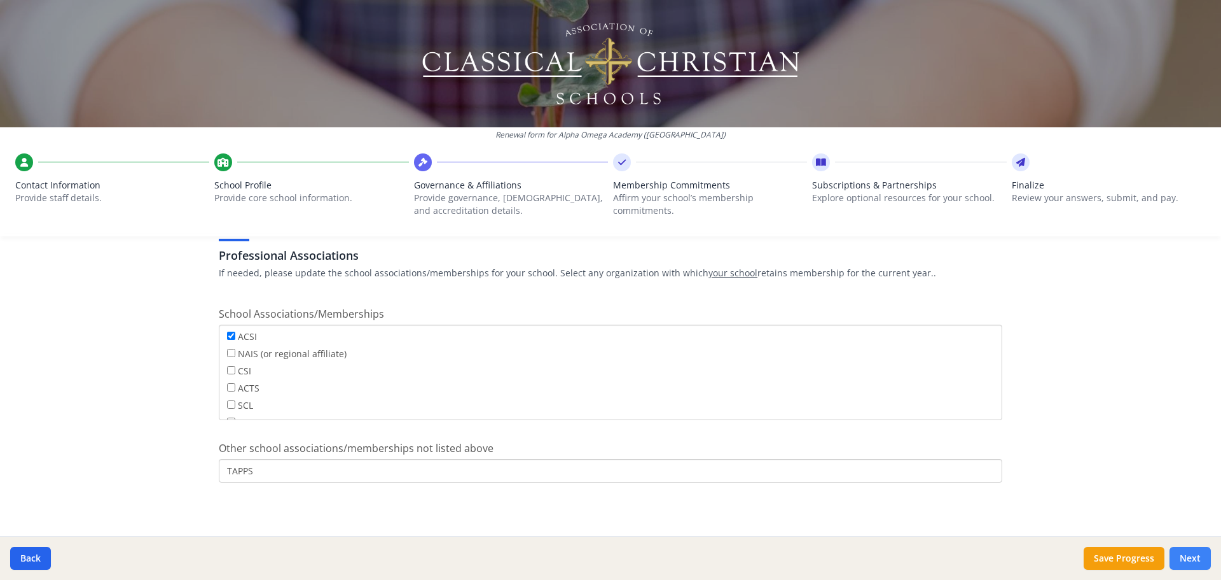
click at [977, 503] on button "Next" at bounding box center [1190, 557] width 41 height 23
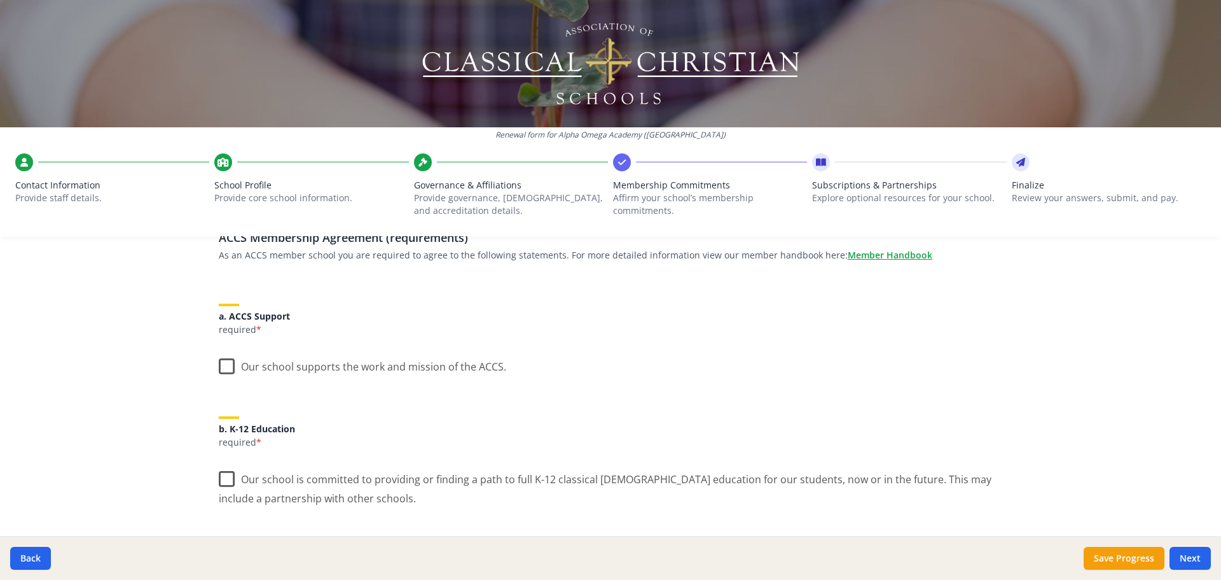
scroll to position [127, 0]
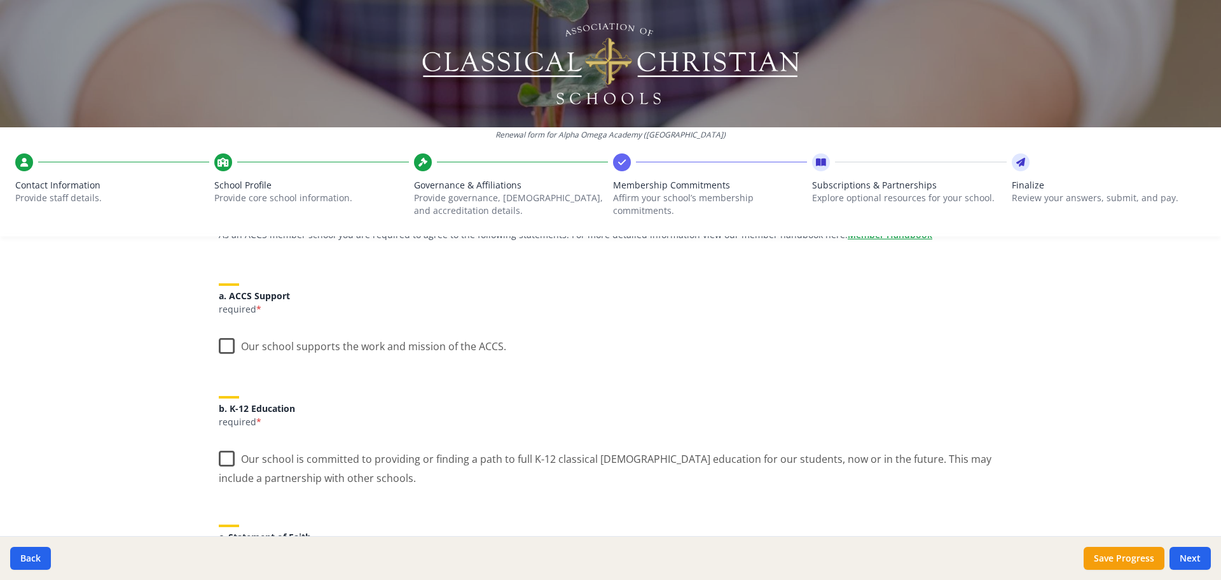
click at [223, 345] on label "Our school supports the work and mission of the ACCS." at bounding box center [363, 343] width 288 height 27
click at [0, 0] on input "Our school supports the work and mission of the ACCS." at bounding box center [0, 0] width 0 height 0
click at [221, 458] on label "Our school is committed to providing or finding a path to full K-12 classical […" at bounding box center [611, 463] width 784 height 43
click at [0, 0] on input "Our school is committed to providing or finding a path to full K-12 classical […" at bounding box center [0, 0] width 0 height 0
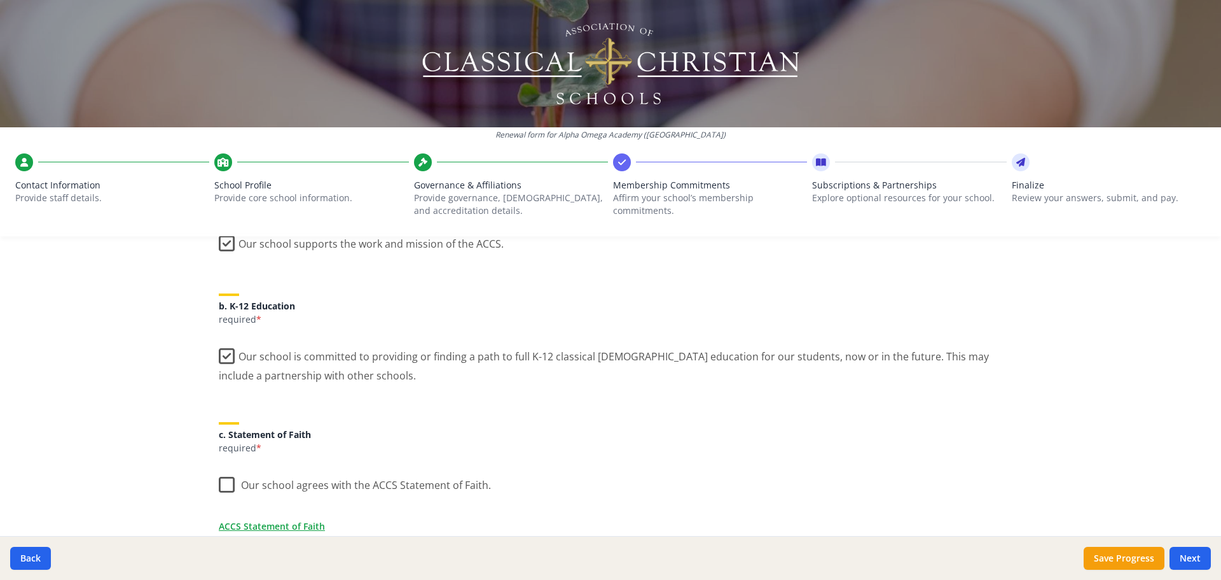
scroll to position [254, 0]
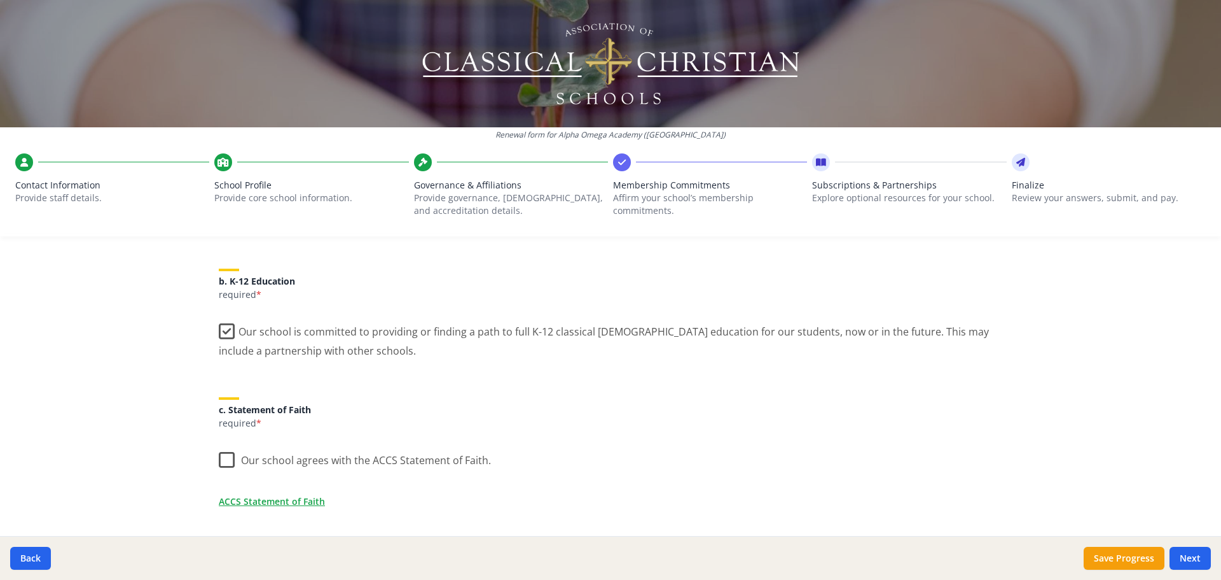
click at [224, 459] on label "Our school agrees with the ACCS Statement of Faith." at bounding box center [355, 456] width 272 height 27
click at [0, 0] on input "Our school agrees with the ACCS Statement of Faith." at bounding box center [0, 0] width 0 height 0
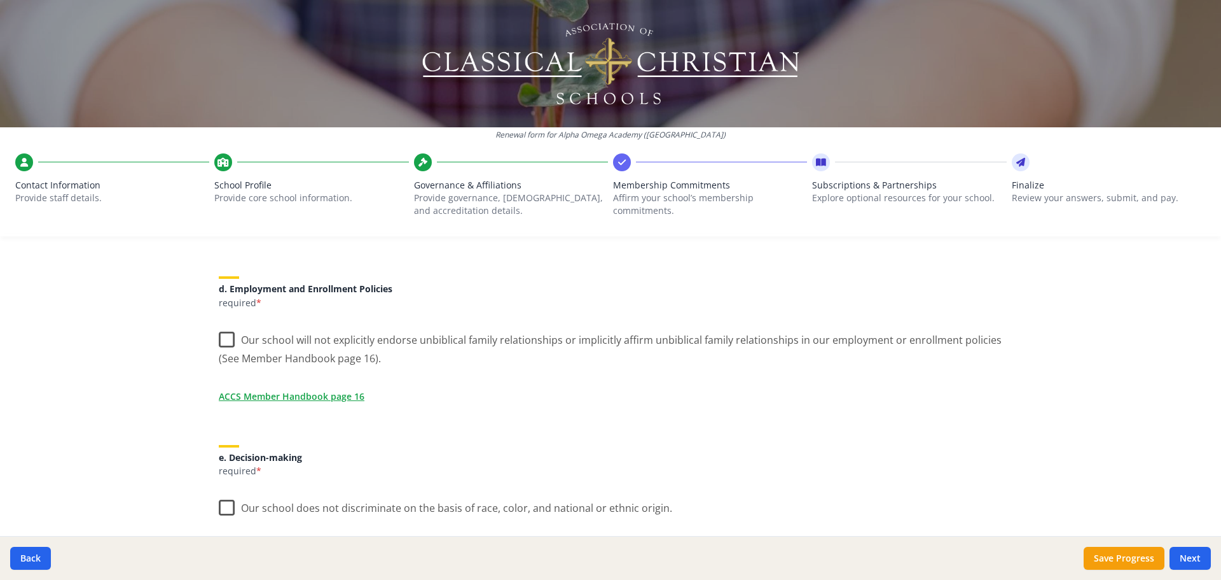
scroll to position [573, 0]
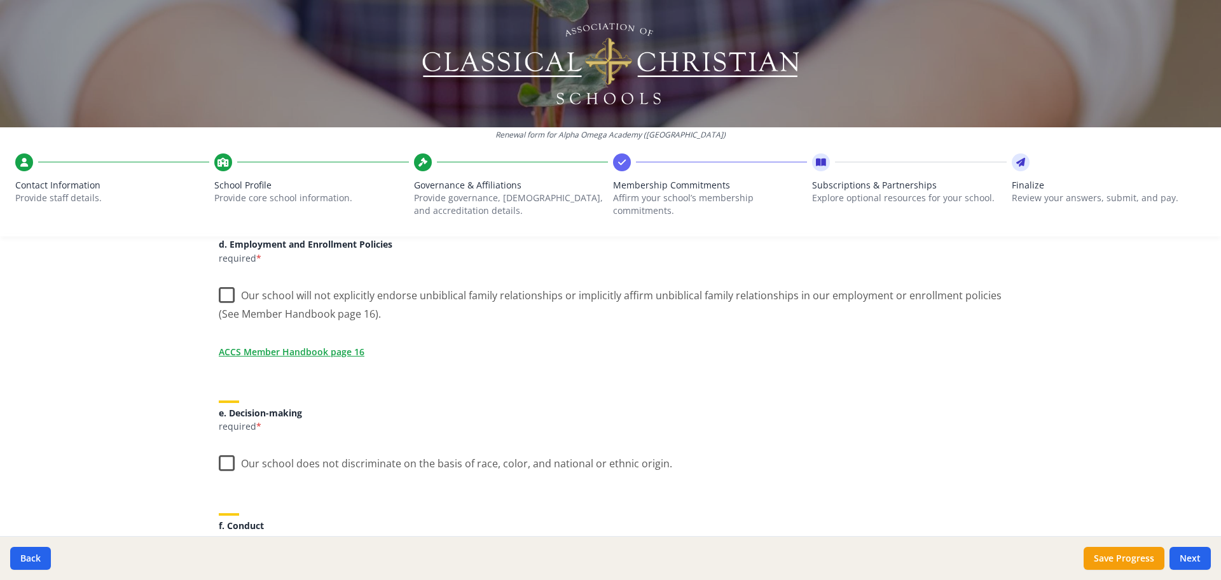
click at [225, 296] on label "Our school will not explicitly endorse unbiblical family relationships or impli…" at bounding box center [611, 300] width 784 height 43
click at [0, 0] on input "Our school will not explicitly endorse unbiblical family relationships or impli…" at bounding box center [0, 0] width 0 height 0
click at [309, 353] on link "ACCS Member Handbook page 16" at bounding box center [294, 351] width 146 height 13
click at [977, 503] on button "Save Progress" at bounding box center [1124, 557] width 81 height 23
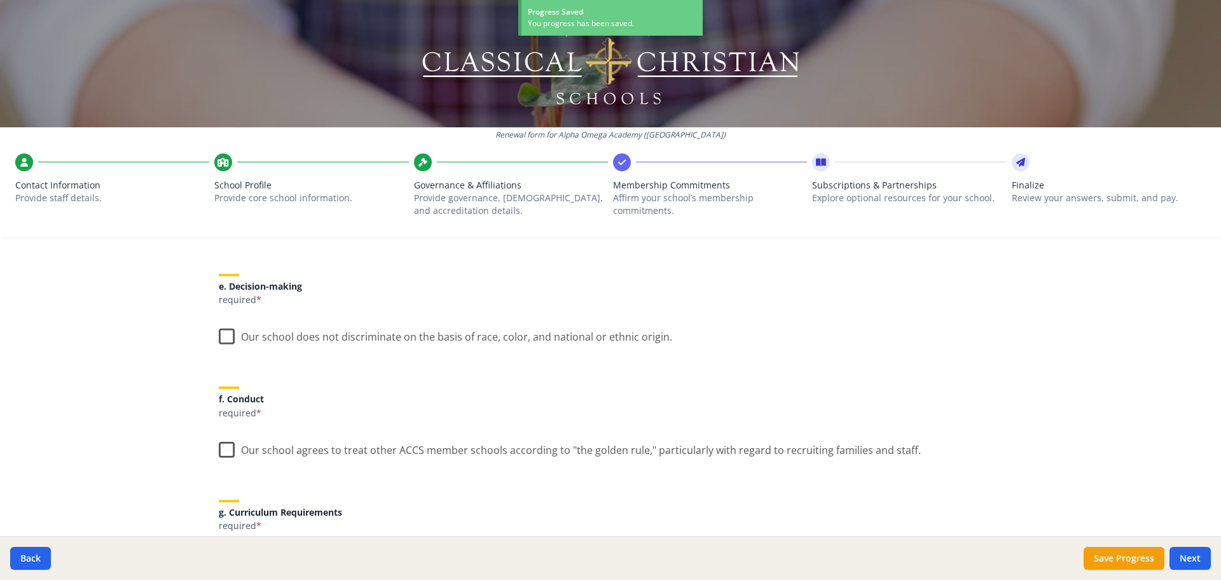
scroll to position [700, 0]
click at [222, 335] on label "Our school does not discriminate on the basis of race, color, and national or e…" at bounding box center [446, 332] width 454 height 27
click at [0, 0] on input "Our school does not discriminate on the basis of race, color, and national or e…" at bounding box center [0, 0] width 0 height 0
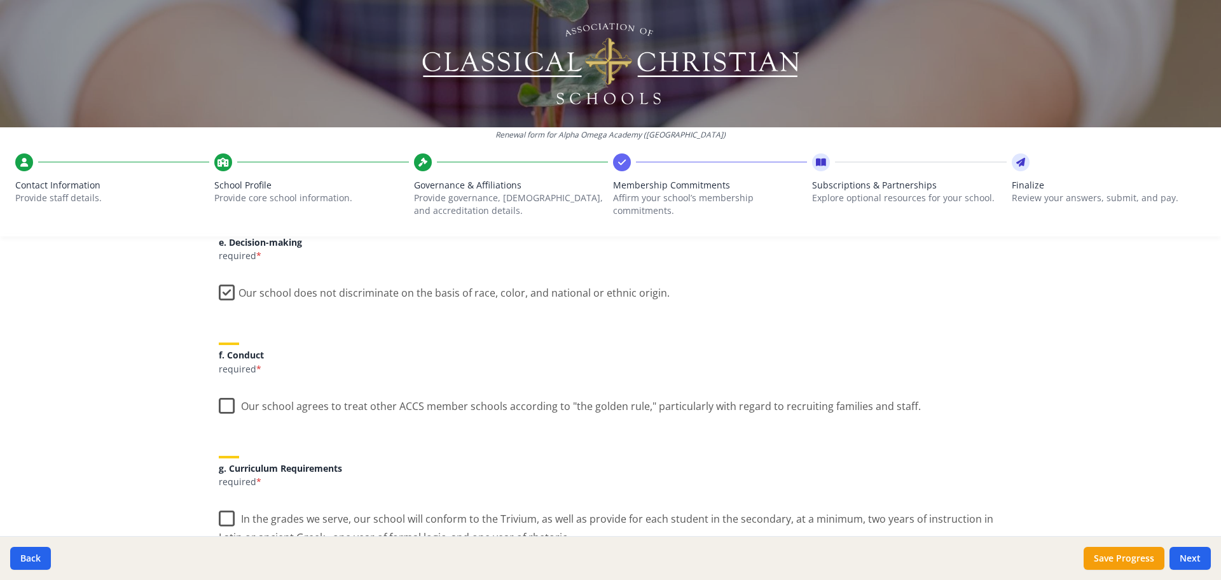
scroll to position [763, 0]
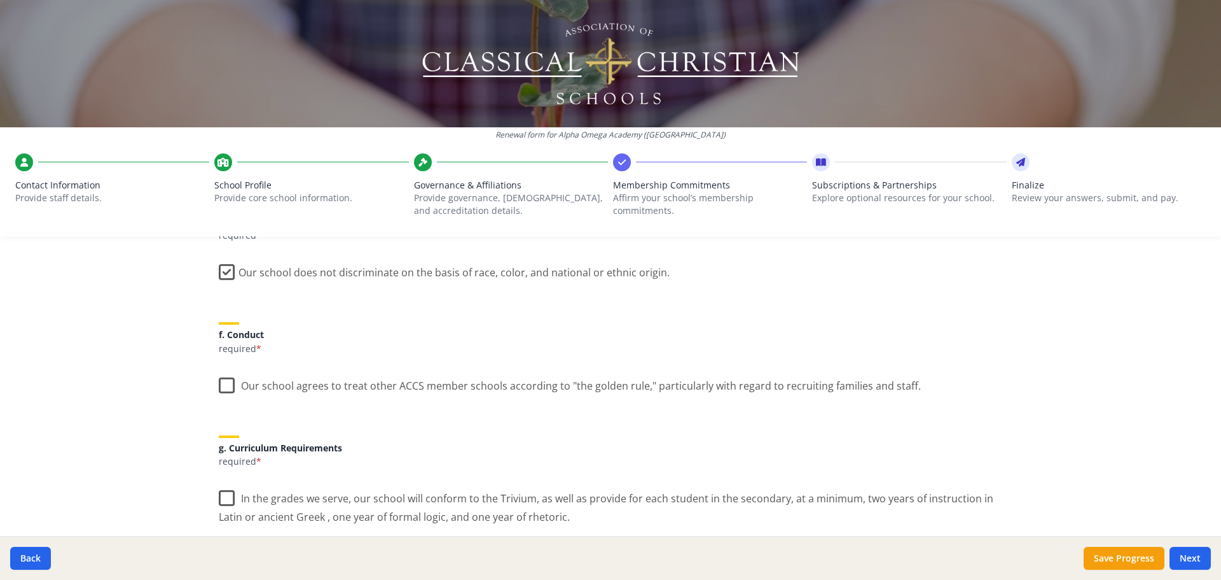
click at [223, 386] on label "Our school agrees to treat other ACCS member schools according to "the golden r…" at bounding box center [570, 382] width 702 height 27
click at [0, 0] on input "Our school agrees to treat other ACCS member schools according to "the golden r…" at bounding box center [0, 0] width 0 height 0
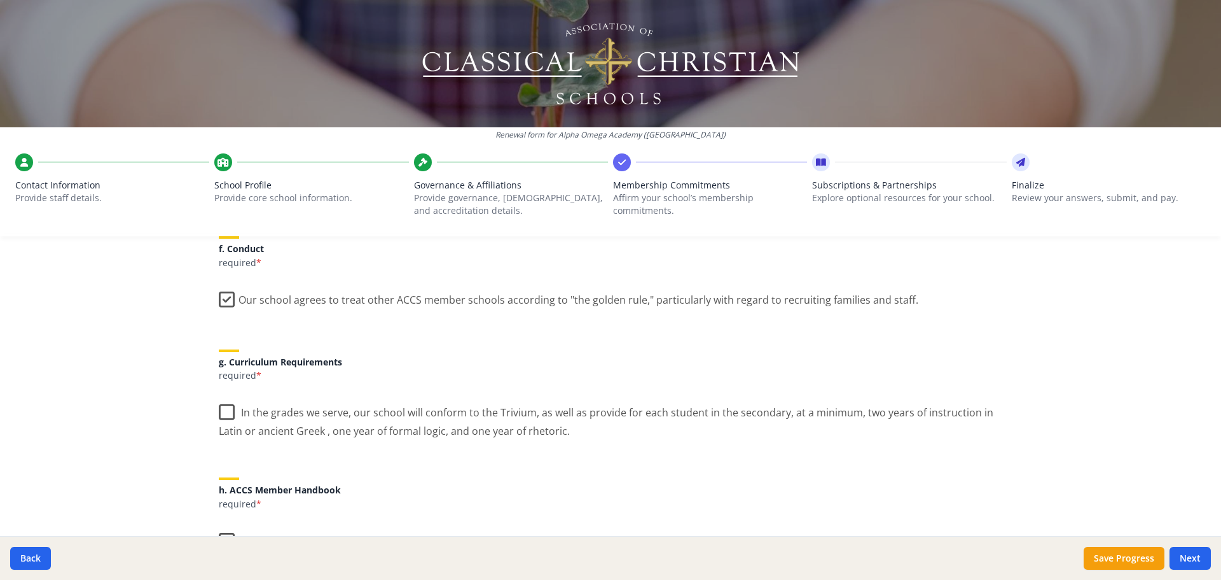
scroll to position [891, 0]
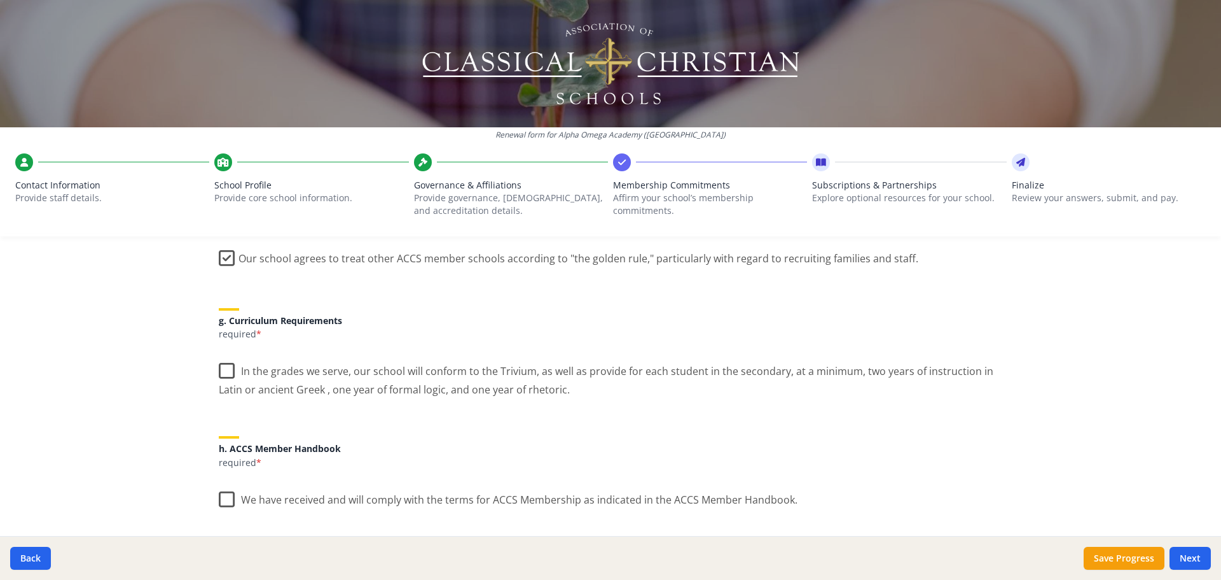
click at [225, 368] on label "In the grades we serve, our school will conform to the Trivium, as well as prov…" at bounding box center [611, 375] width 784 height 43
click at [0, 0] on input "In the grades we serve, our school will conform to the Trivium, as well as prov…" at bounding box center [0, 0] width 0 height 0
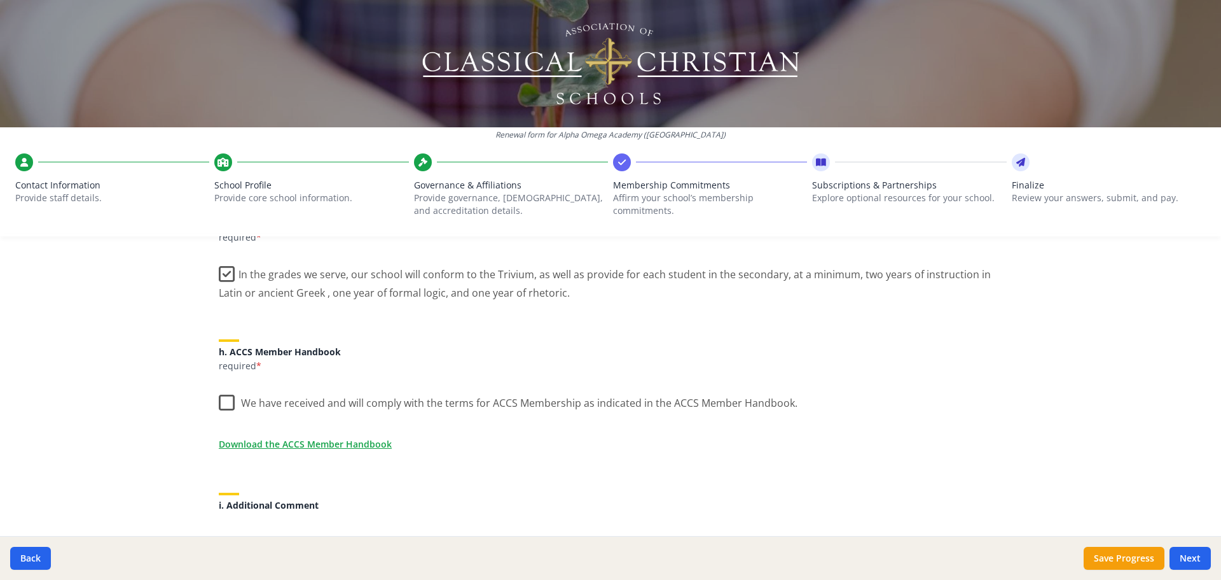
scroll to position [1018, 0]
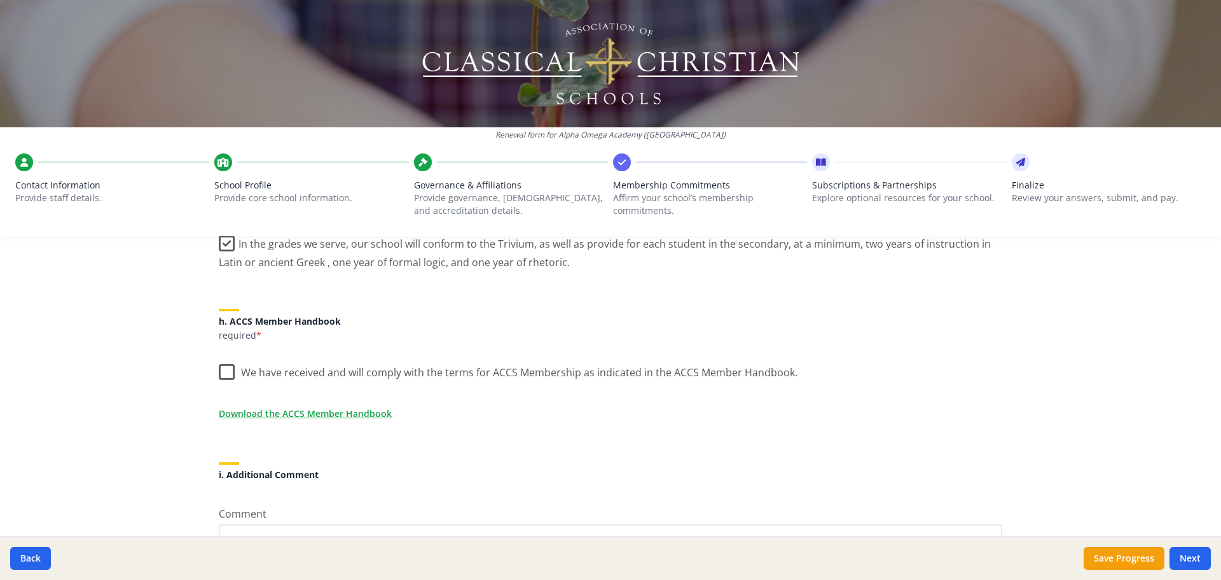
click at [223, 374] on label "We have received and will comply with the terms for ACCS Membership as indicate…" at bounding box center [508, 369] width 579 height 27
click at [0, 0] on input "We have received and will comply with the terms for ACCS Membership as indicate…" at bounding box center [0, 0] width 0 height 0
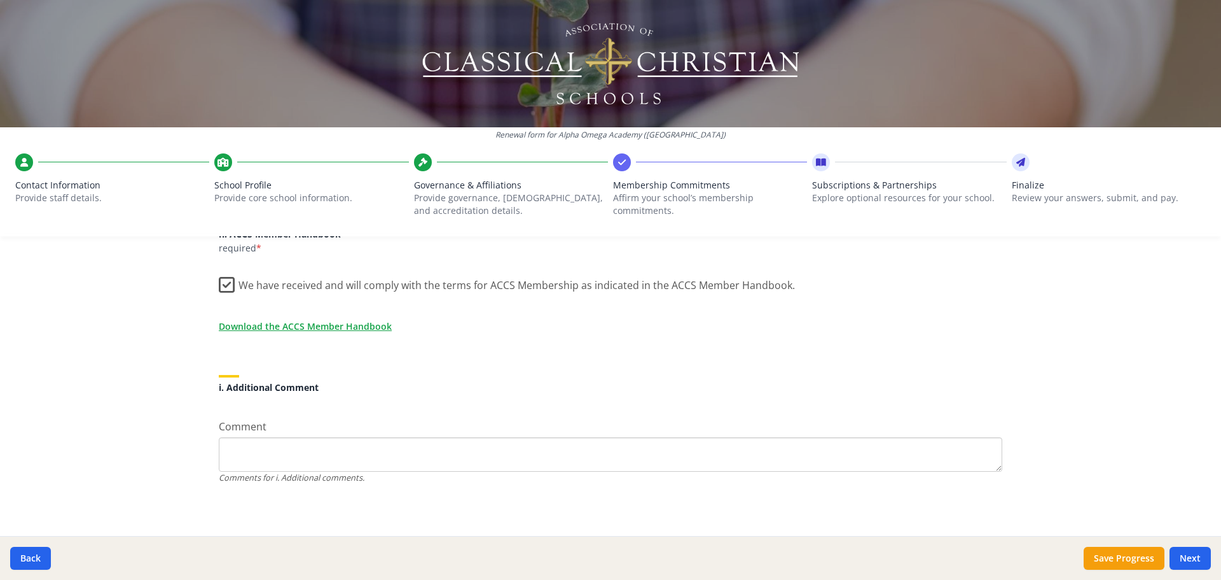
scroll to position [1107, 0]
click at [282, 323] on link "Download the ACCS Member Handbook" at bounding box center [307, 323] width 173 height 13
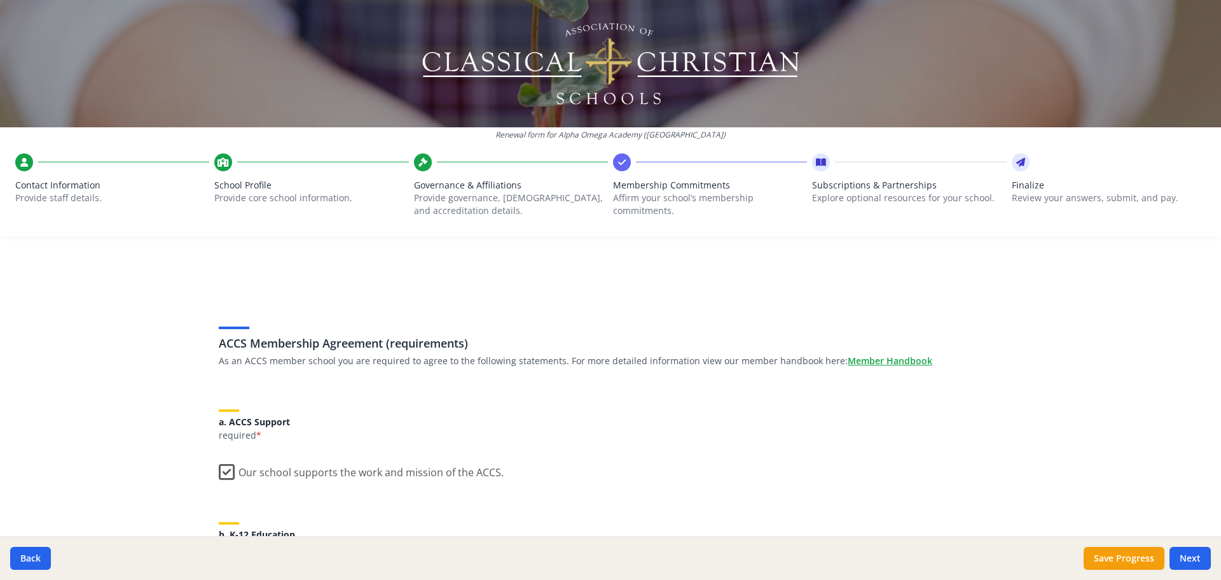
scroll to position [0, 0]
